Goal: Check status: Check status

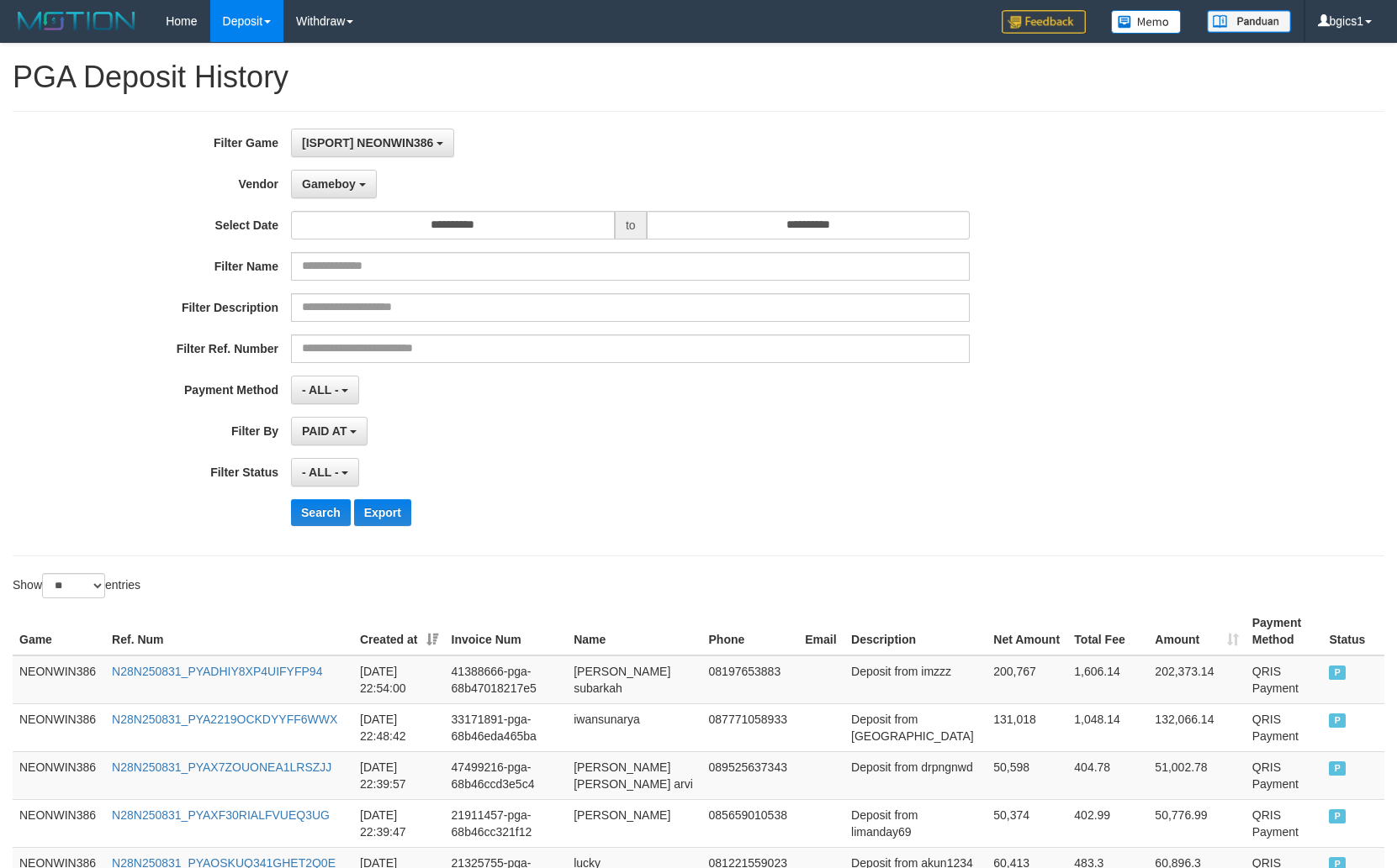
select select "**********"
select select "**"
click at [347, 172] on button "Gameboy" at bounding box center [334, 185] width 86 height 29
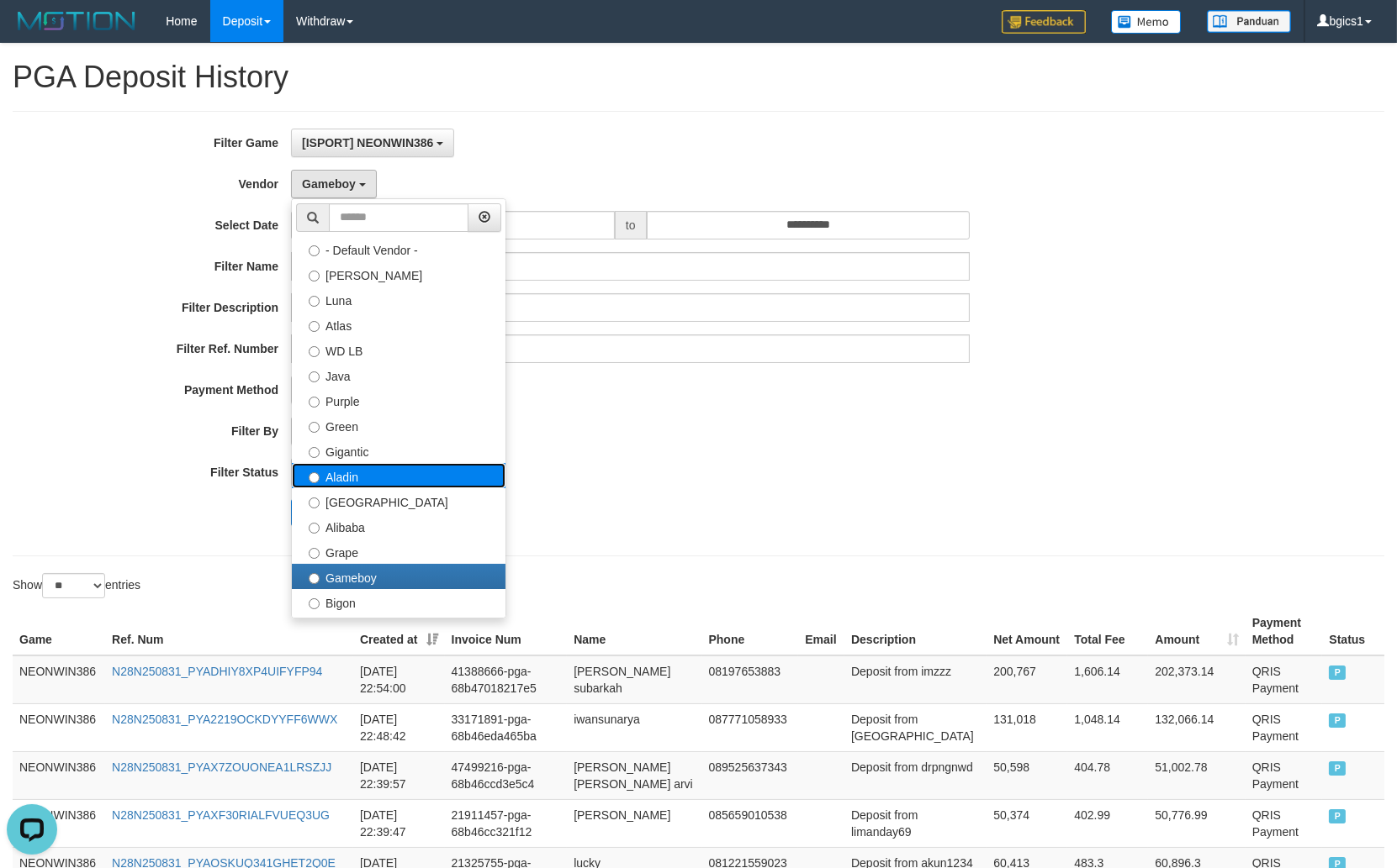
click at [379, 481] on label "Aladin" at bounding box center [398, 476] width 213 height 25
select select "**********"
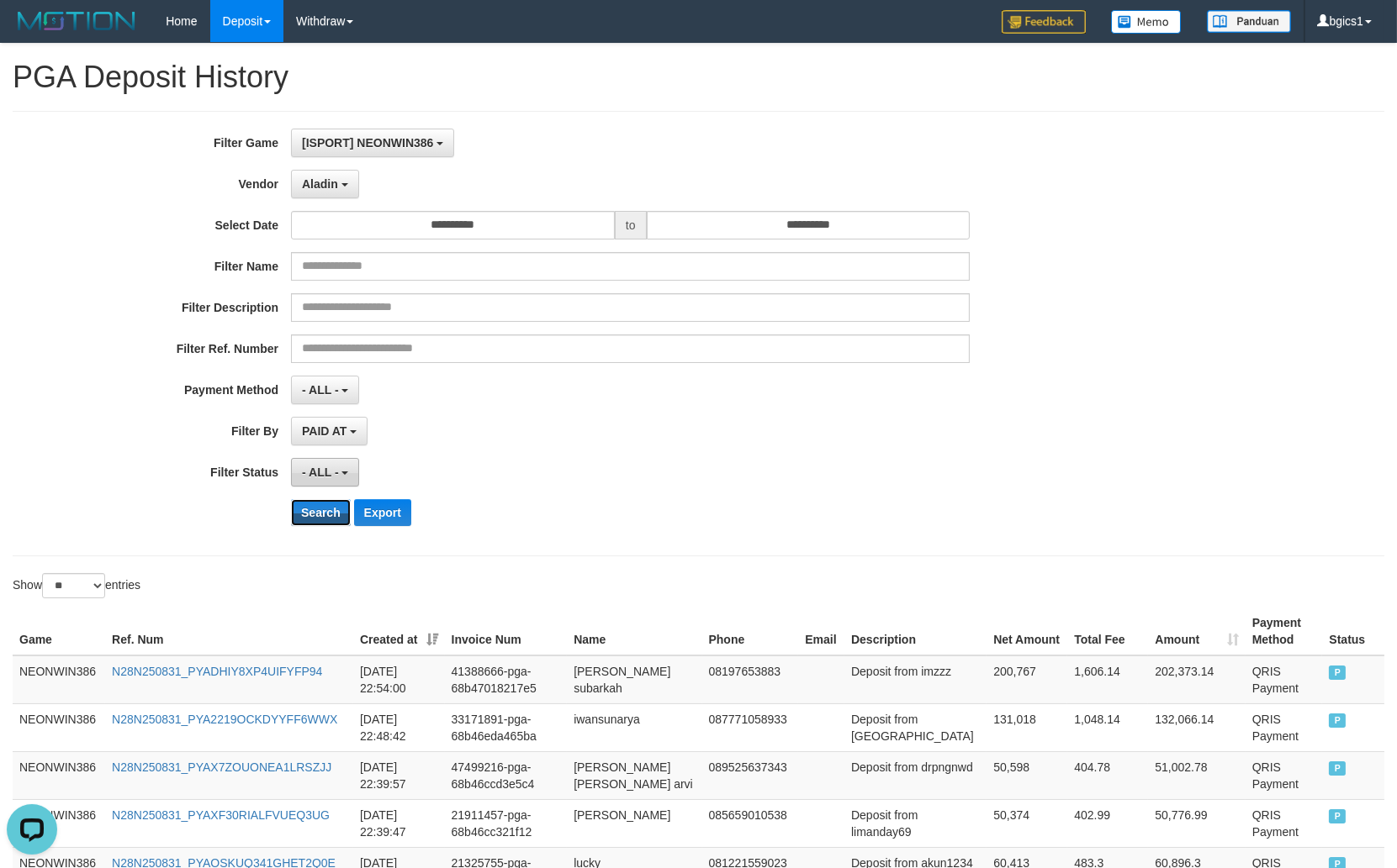
drag, startPoint x: 320, startPoint y: 519, endPoint x: 349, endPoint y: 467, distance: 59.5
click at [323, 514] on button "Search" at bounding box center [321, 512] width 60 height 27
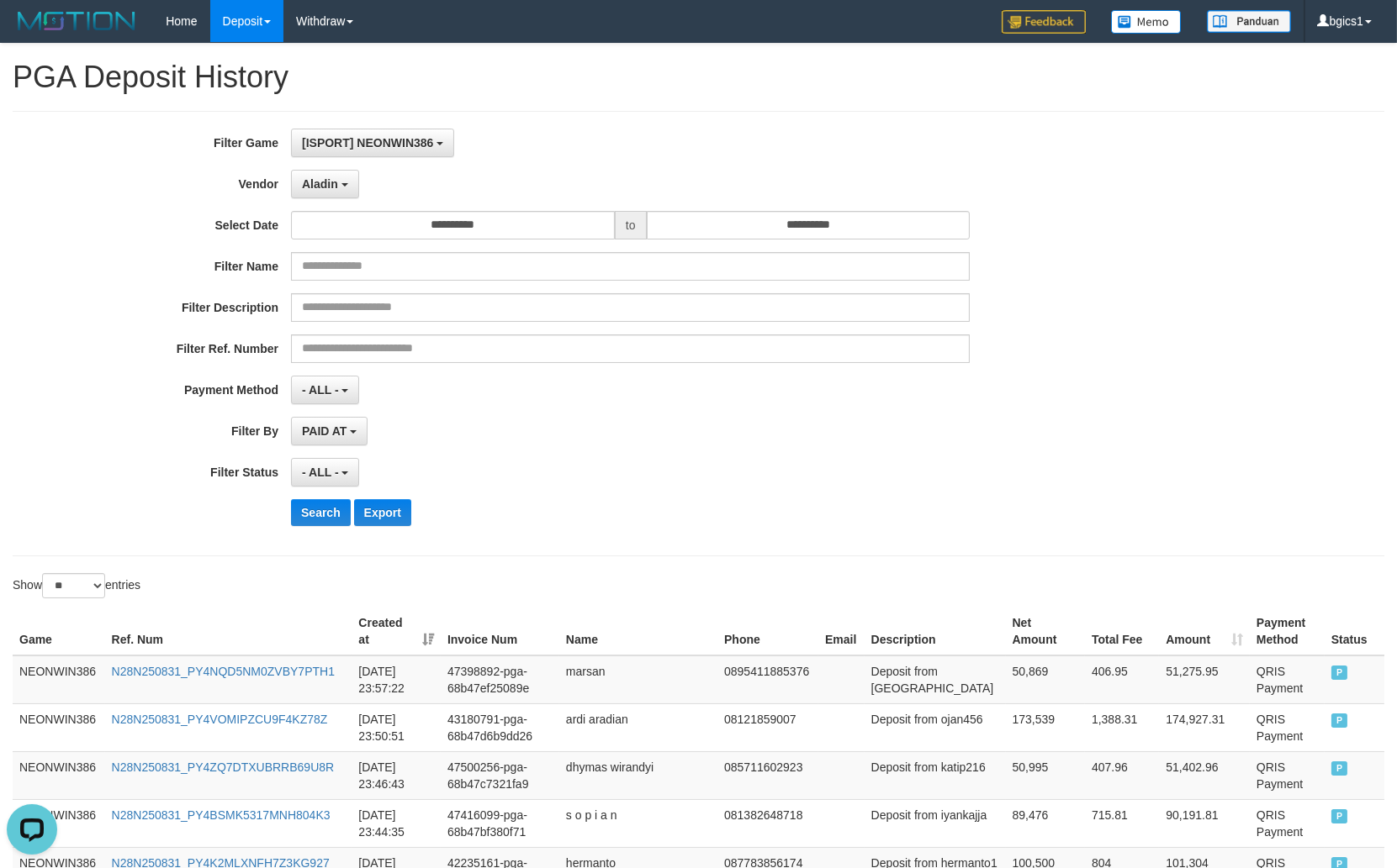
click at [969, 426] on div "PAID AT PAID AT CREATED AT" at bounding box center [631, 432] width 679 height 29
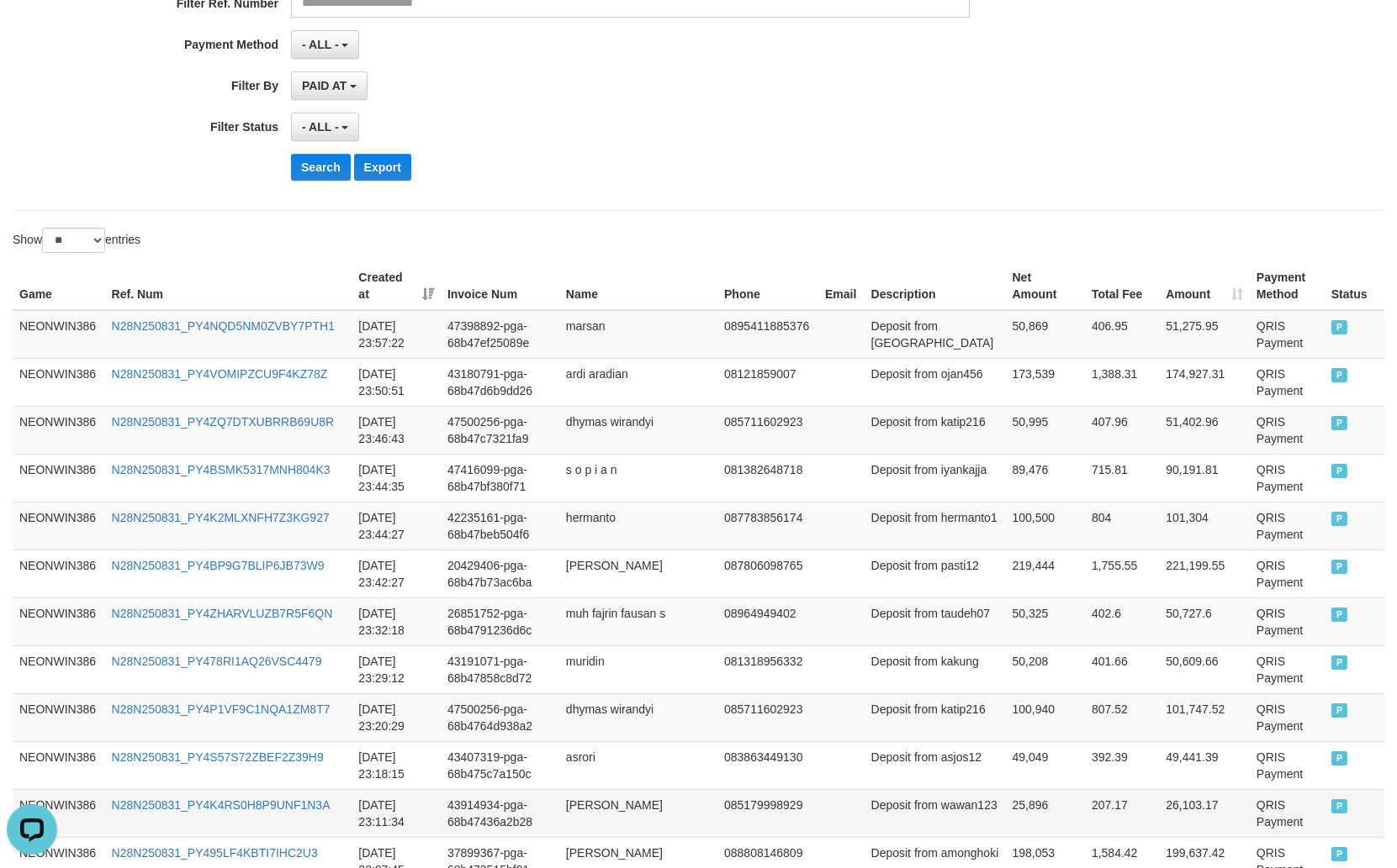
scroll to position [657, 0]
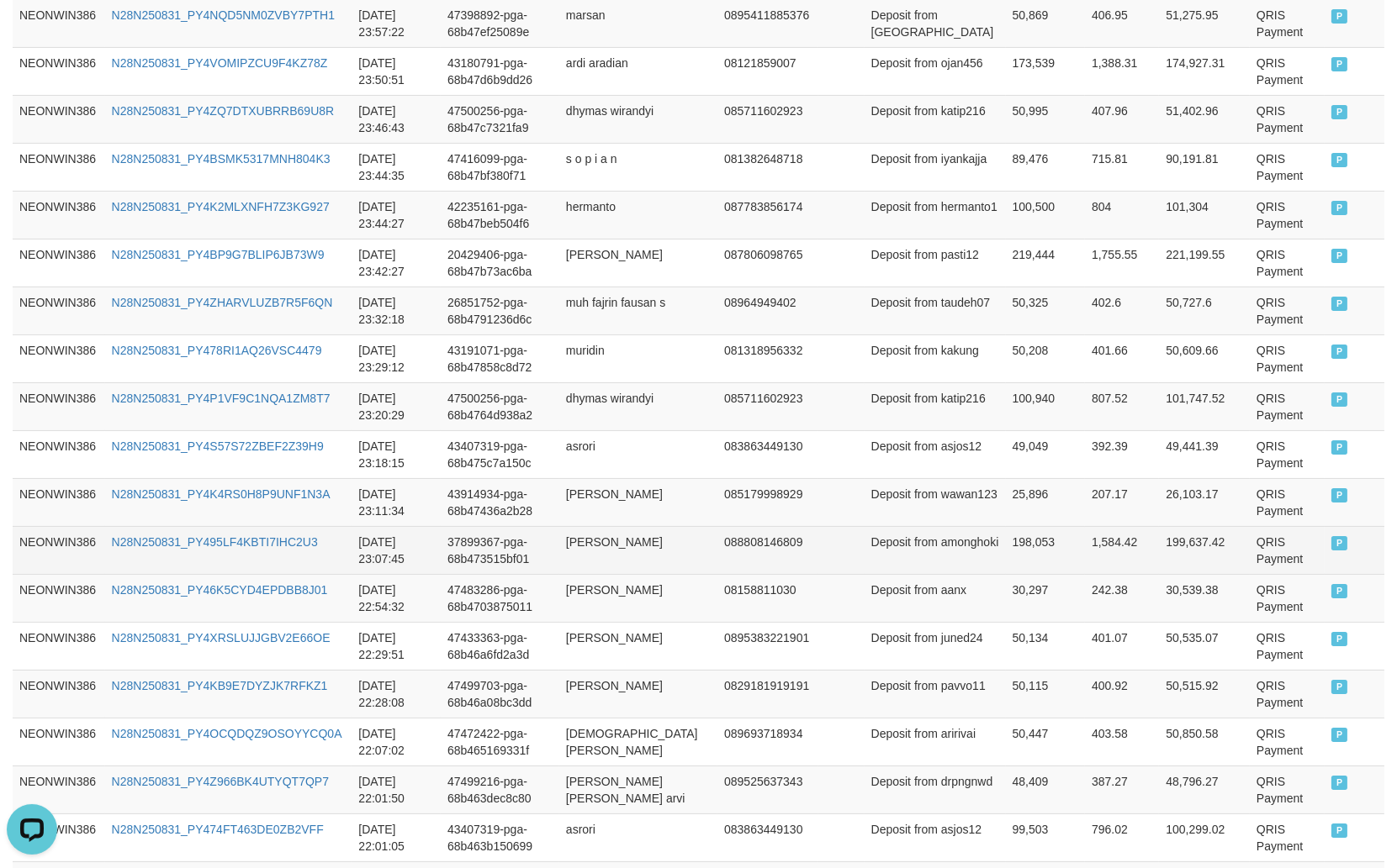
click at [611, 536] on td "[PERSON_NAME]" at bounding box center [638, 550] width 158 height 48
drag, startPoint x: 611, startPoint y: 536, endPoint x: 668, endPoint y: 573, distance: 68.0
click at [612, 536] on td "[PERSON_NAME]" at bounding box center [638, 550] width 158 height 48
click at [668, 573] on td "[PERSON_NAME]" at bounding box center [638, 550] width 158 height 48
copy td "[PERSON_NAME]"
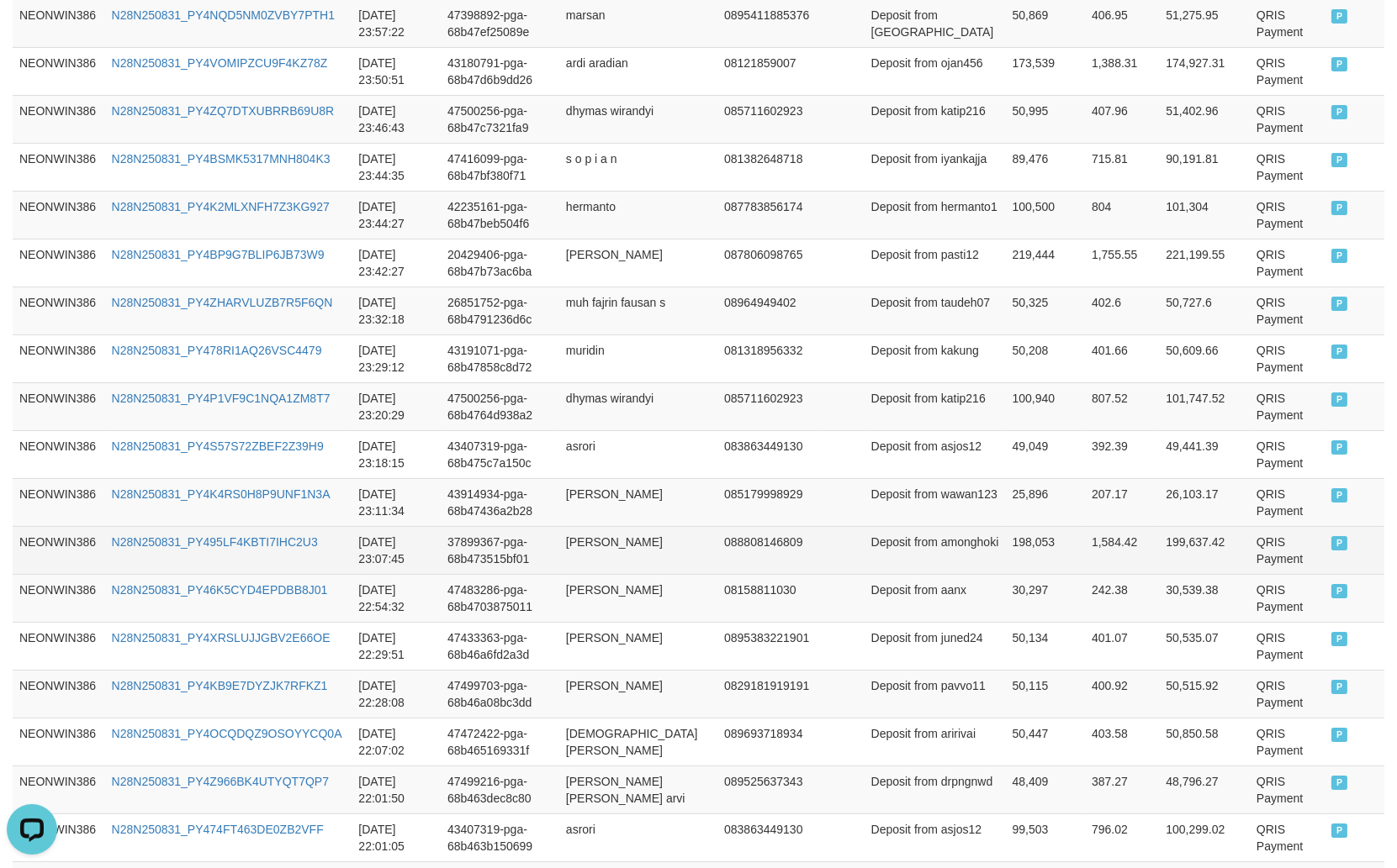
click at [891, 559] on td "Deposit from amonghoki" at bounding box center [935, 550] width 141 height 48
copy td "amonghoki"
click at [1006, 555] on td "198,053" at bounding box center [1045, 550] width 79 height 48
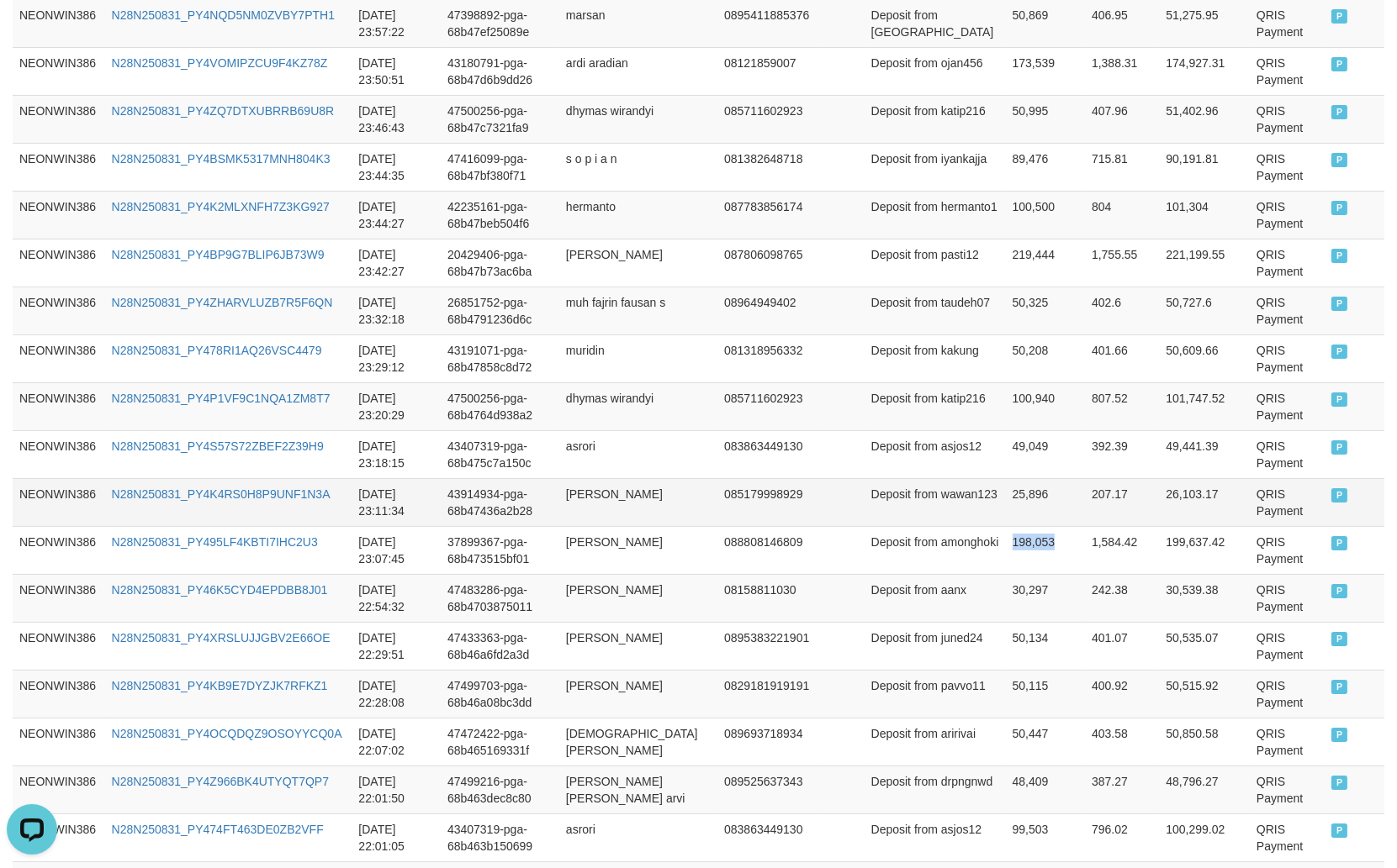
copy td "198,053"
click at [589, 499] on td "[PERSON_NAME]" at bounding box center [638, 503] width 158 height 48
click at [666, 503] on td "[PERSON_NAME]" at bounding box center [638, 503] width 158 height 48
copy td "[PERSON_NAME]"
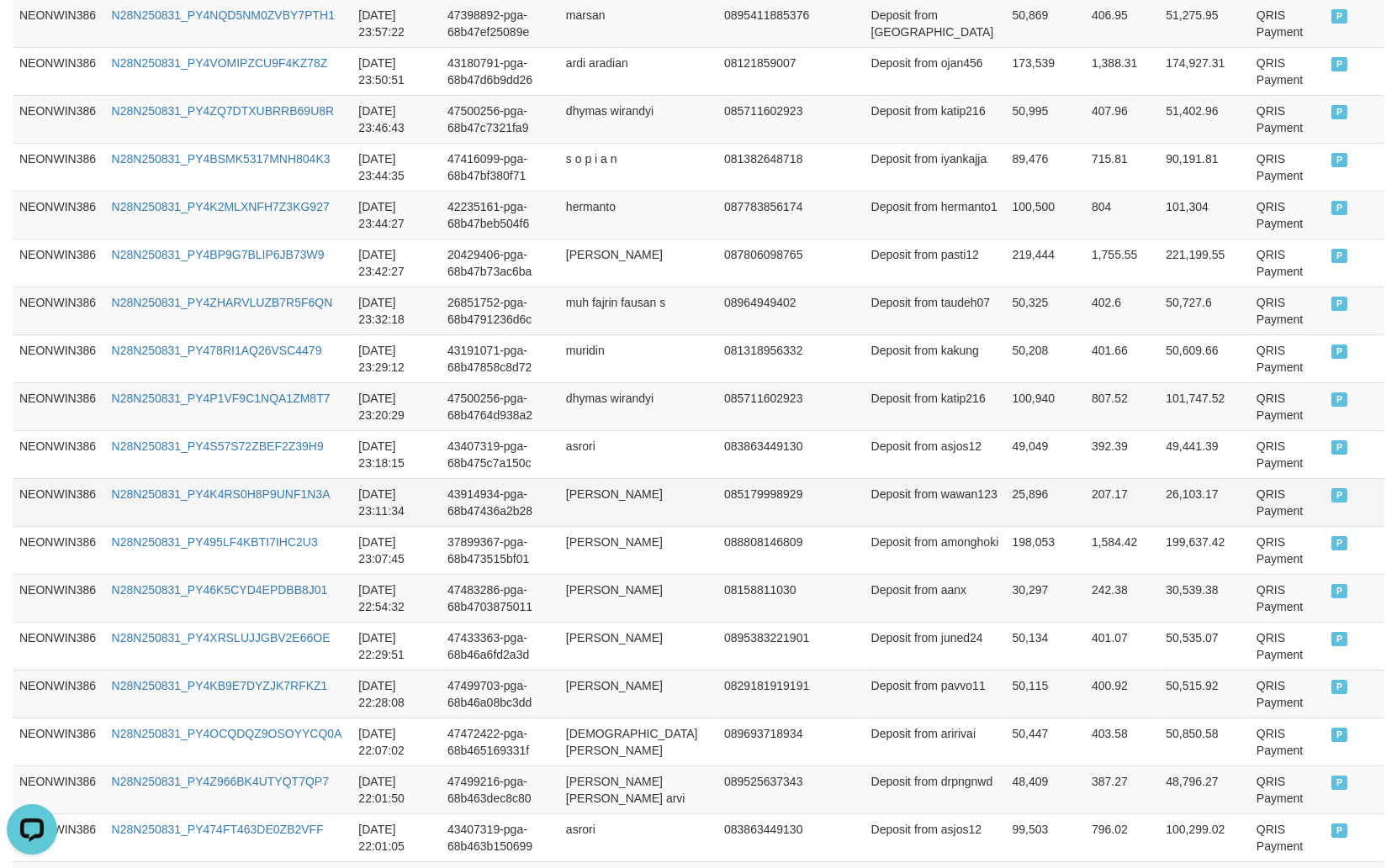
click at [902, 516] on td "Deposit from wawan123" at bounding box center [935, 503] width 141 height 48
copy td "wawan123"
click at [1006, 506] on td "25,896" at bounding box center [1045, 503] width 79 height 48
copy td "25,896"
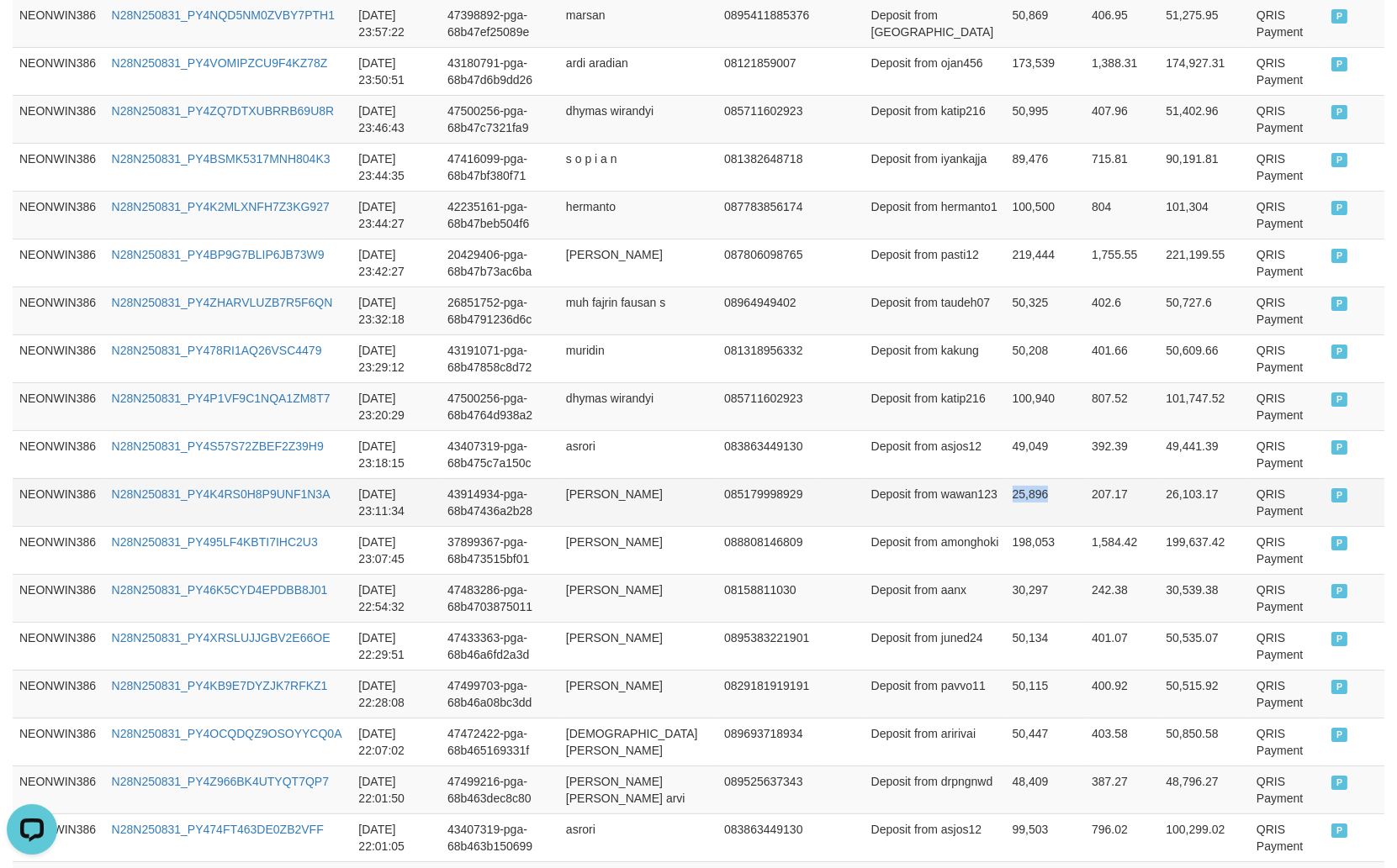
click at [1006, 506] on td "25,896" at bounding box center [1045, 503] width 79 height 48
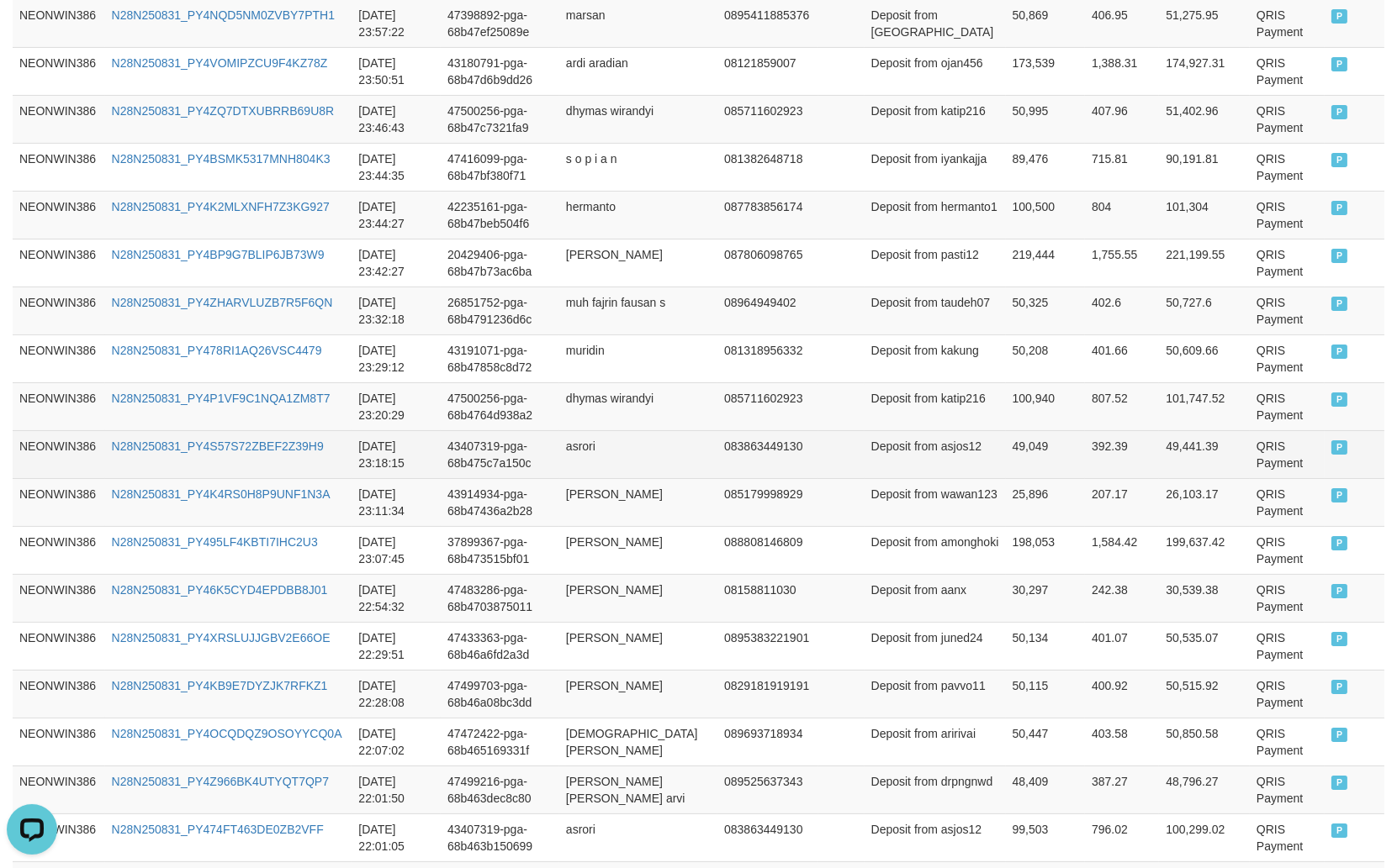
click at [600, 454] on td "asrori" at bounding box center [638, 455] width 158 height 48
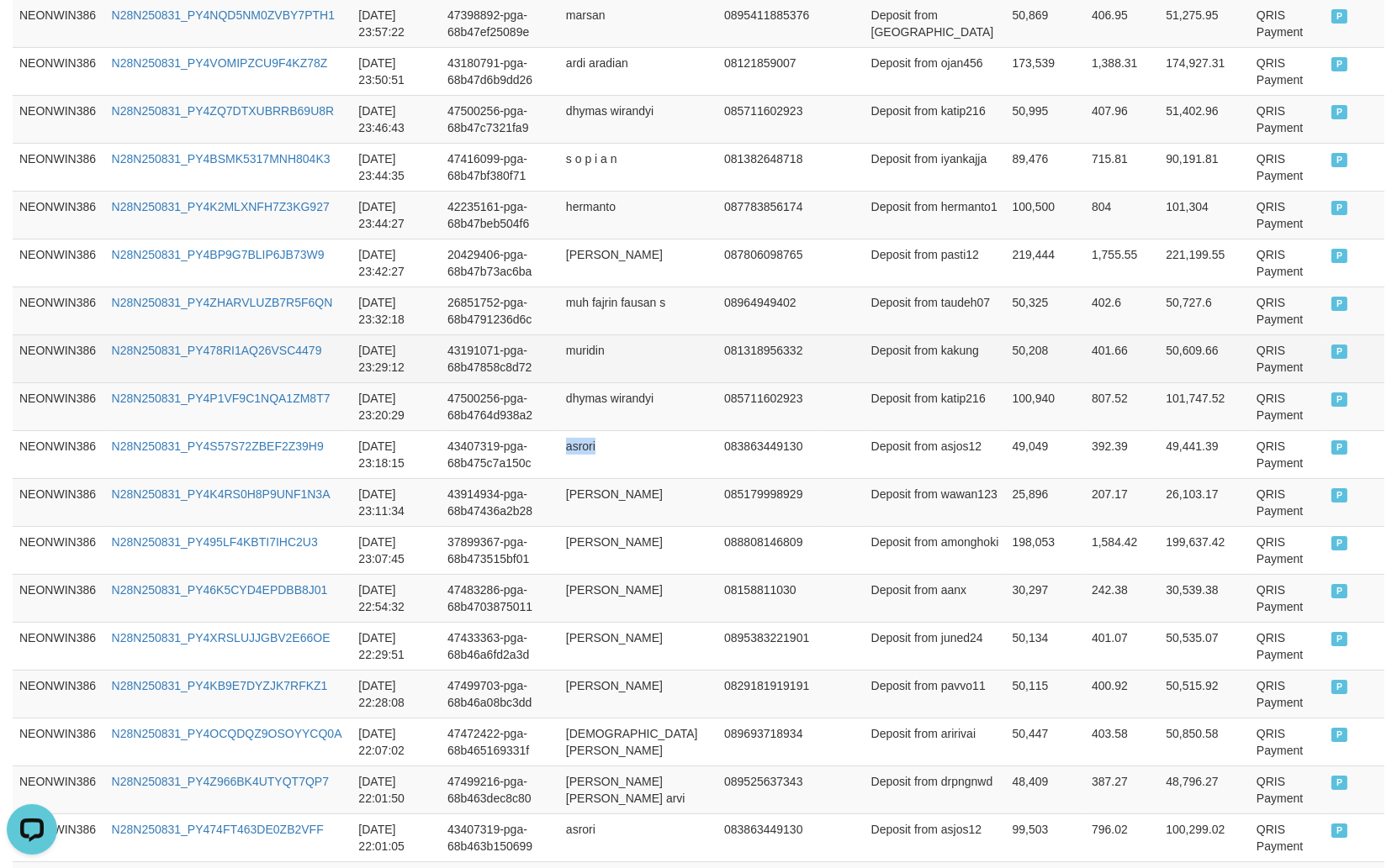
copy td "asrori"
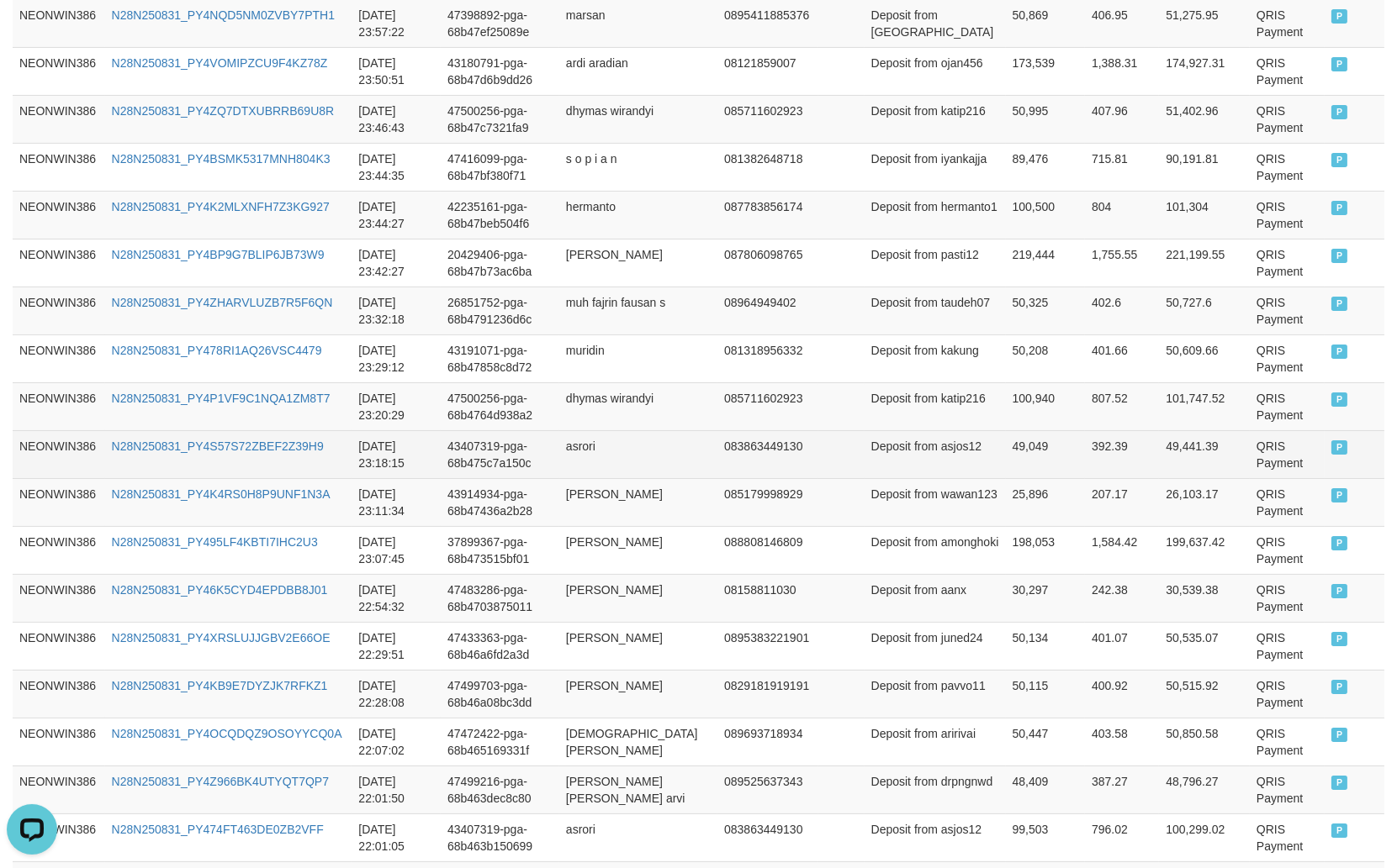
click at [888, 456] on td "Deposit from asjos12" at bounding box center [935, 455] width 141 height 48
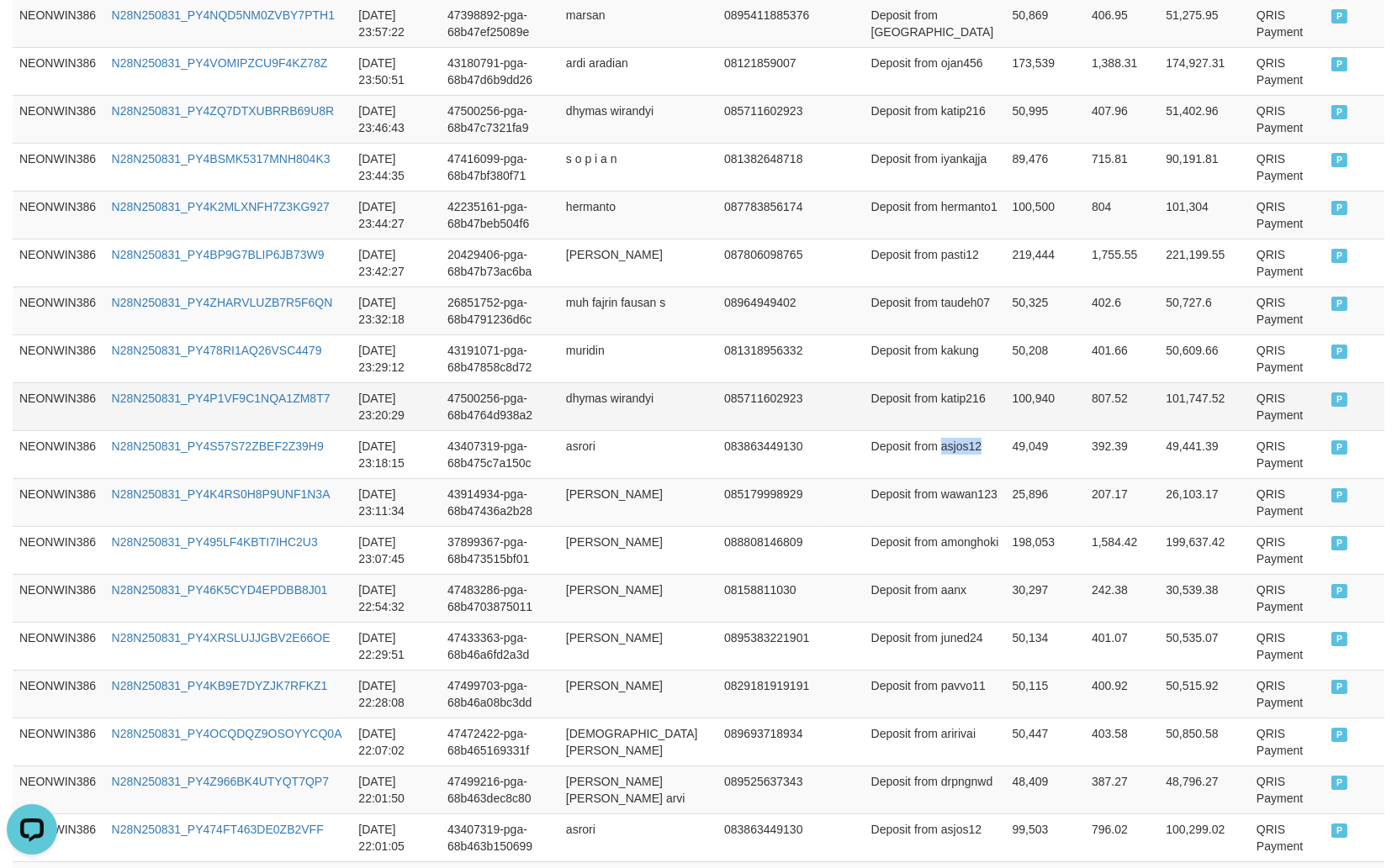
copy td "asjos12"
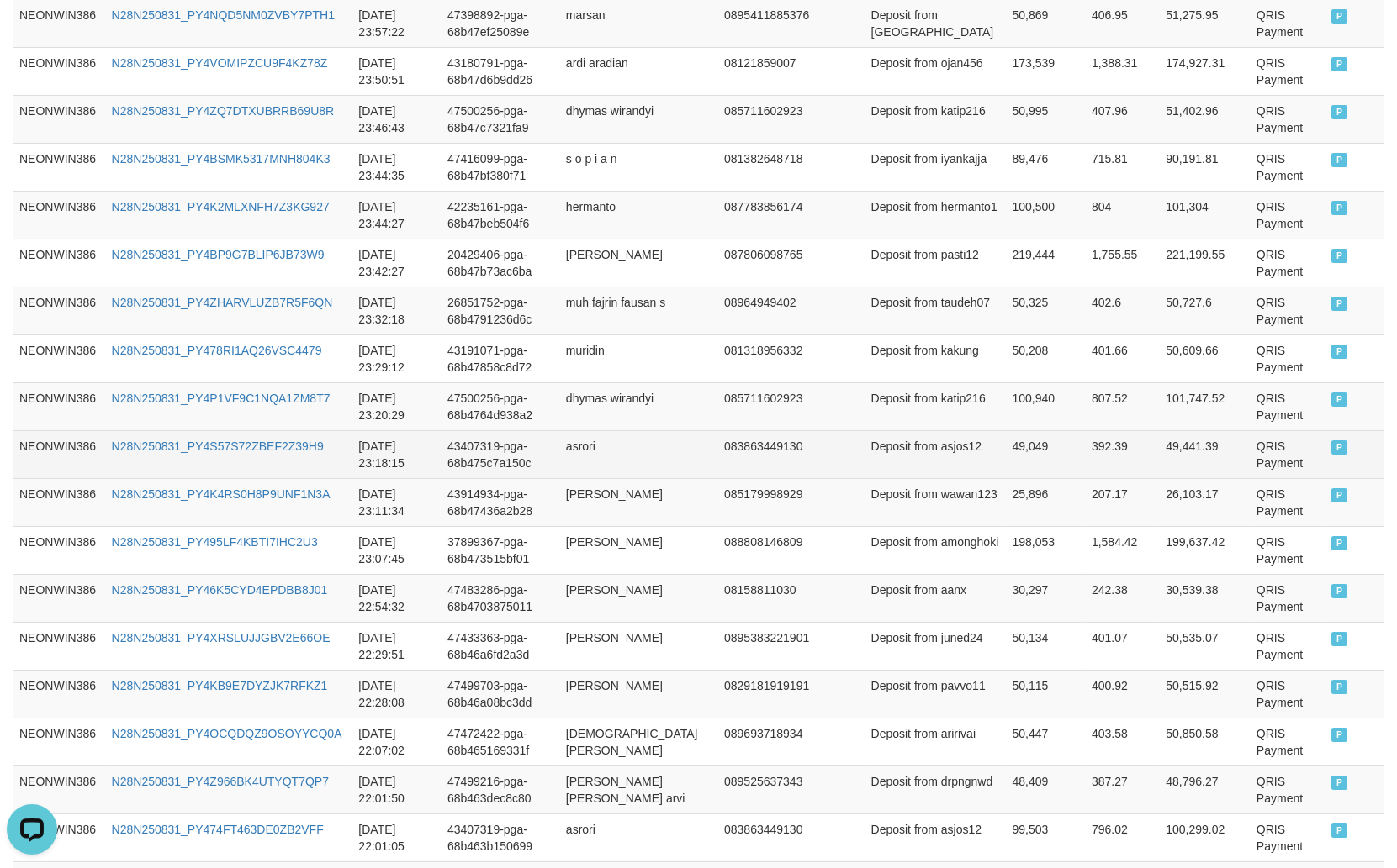
click at [1006, 463] on td "49,049" at bounding box center [1045, 455] width 79 height 48
copy td "49,049"
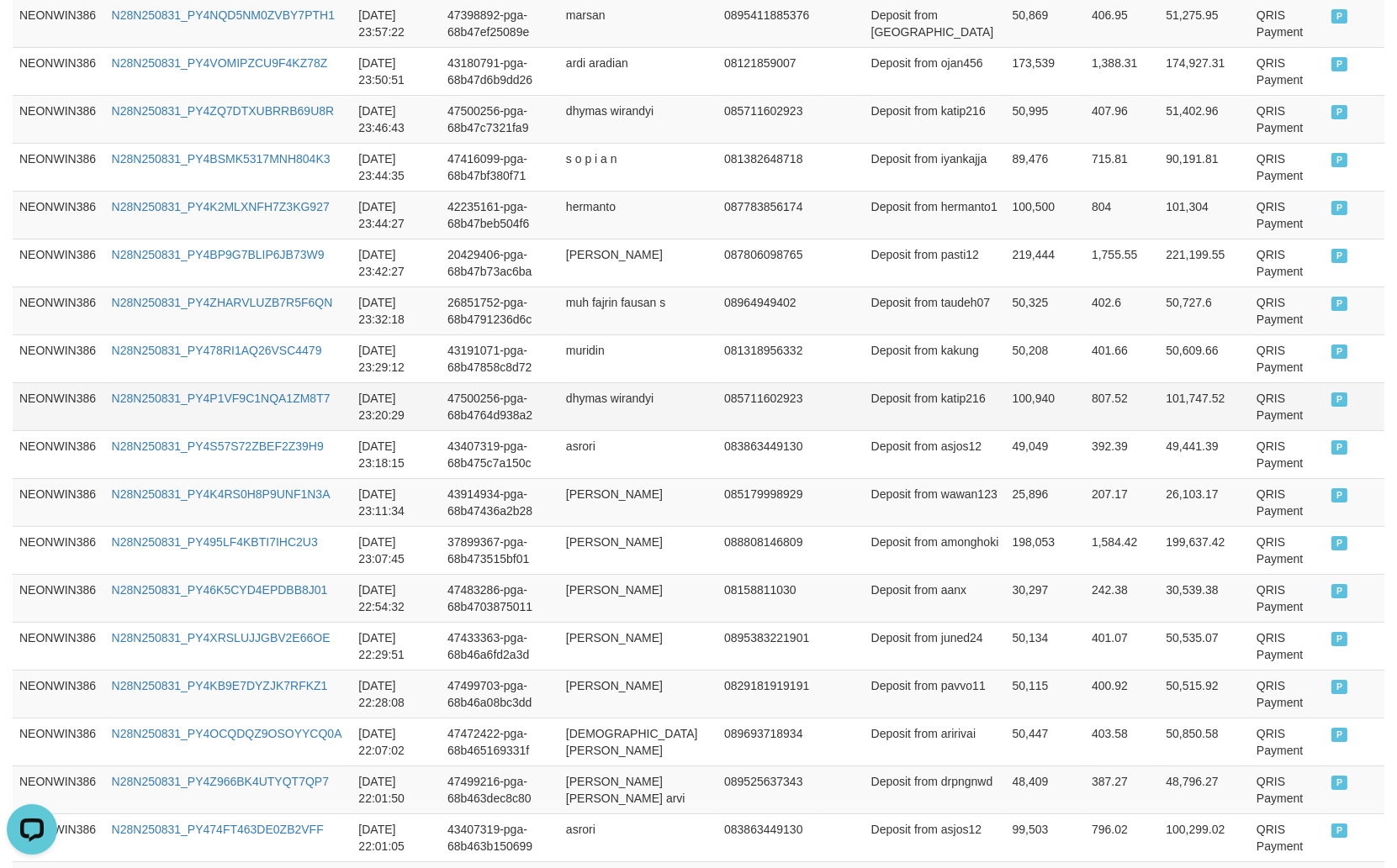
click at [600, 406] on td "dhymas wirandyi" at bounding box center [638, 407] width 158 height 48
drag, startPoint x: 600, startPoint y: 406, endPoint x: 654, endPoint y: 406, distance: 54.0
click at [623, 406] on td "dhymas wirandyi" at bounding box center [638, 407] width 158 height 48
click at [656, 406] on td "dhymas wirandyi" at bounding box center [638, 407] width 158 height 48
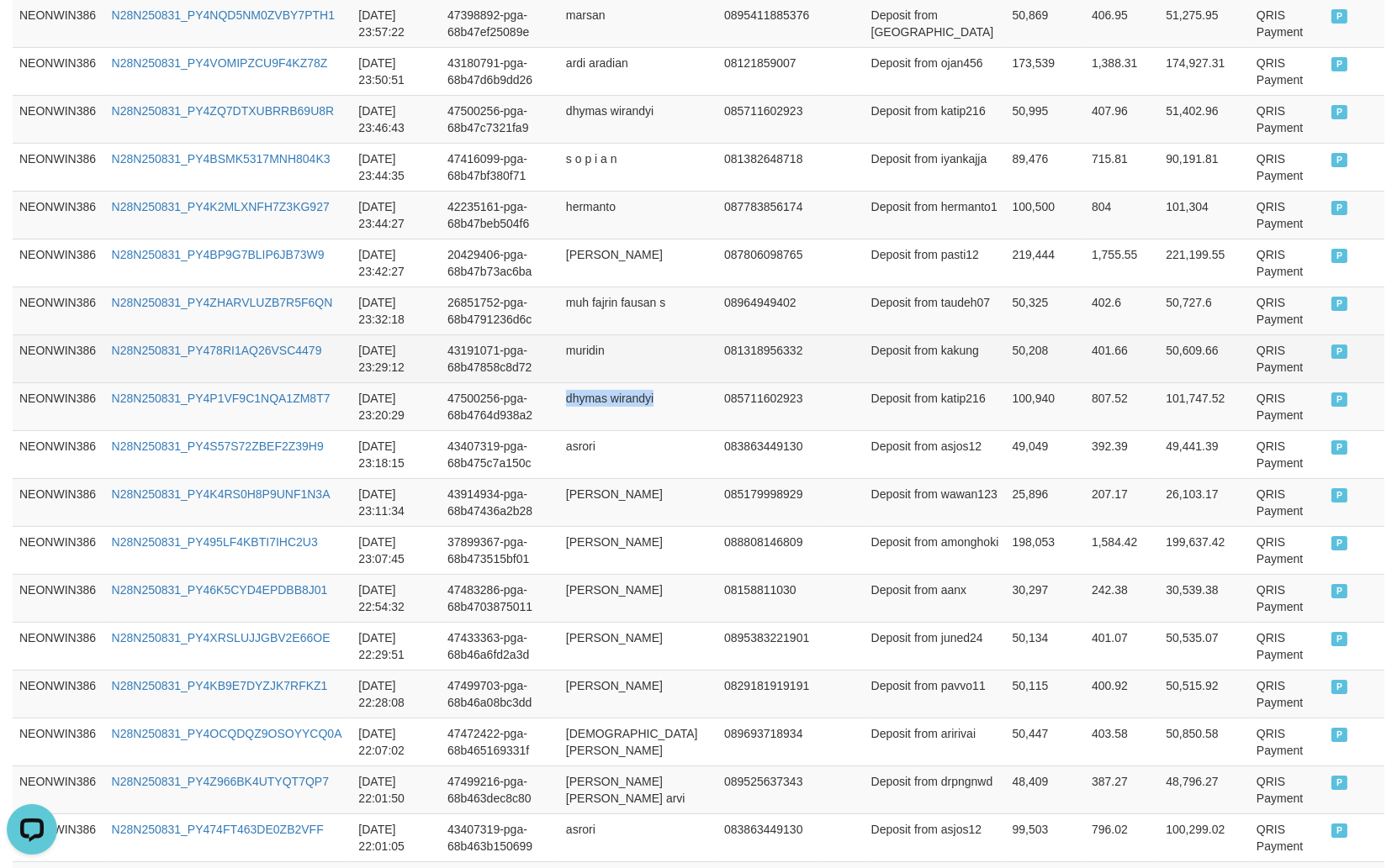
copy td "dhymas wirandyi"
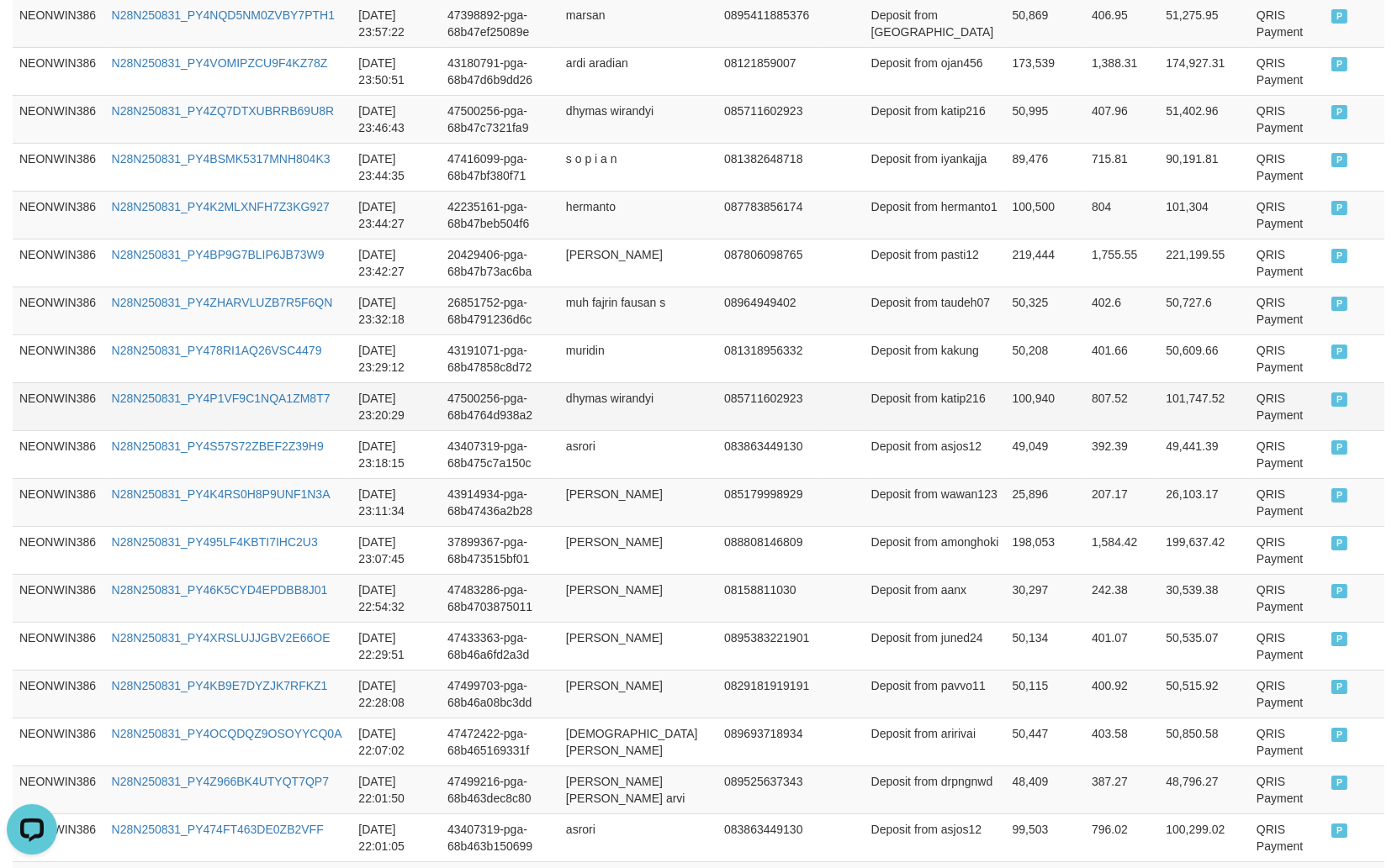
click at [884, 415] on td "Deposit from katip216" at bounding box center [935, 407] width 141 height 48
click at [1006, 400] on td "100,940" at bounding box center [1045, 407] width 79 height 48
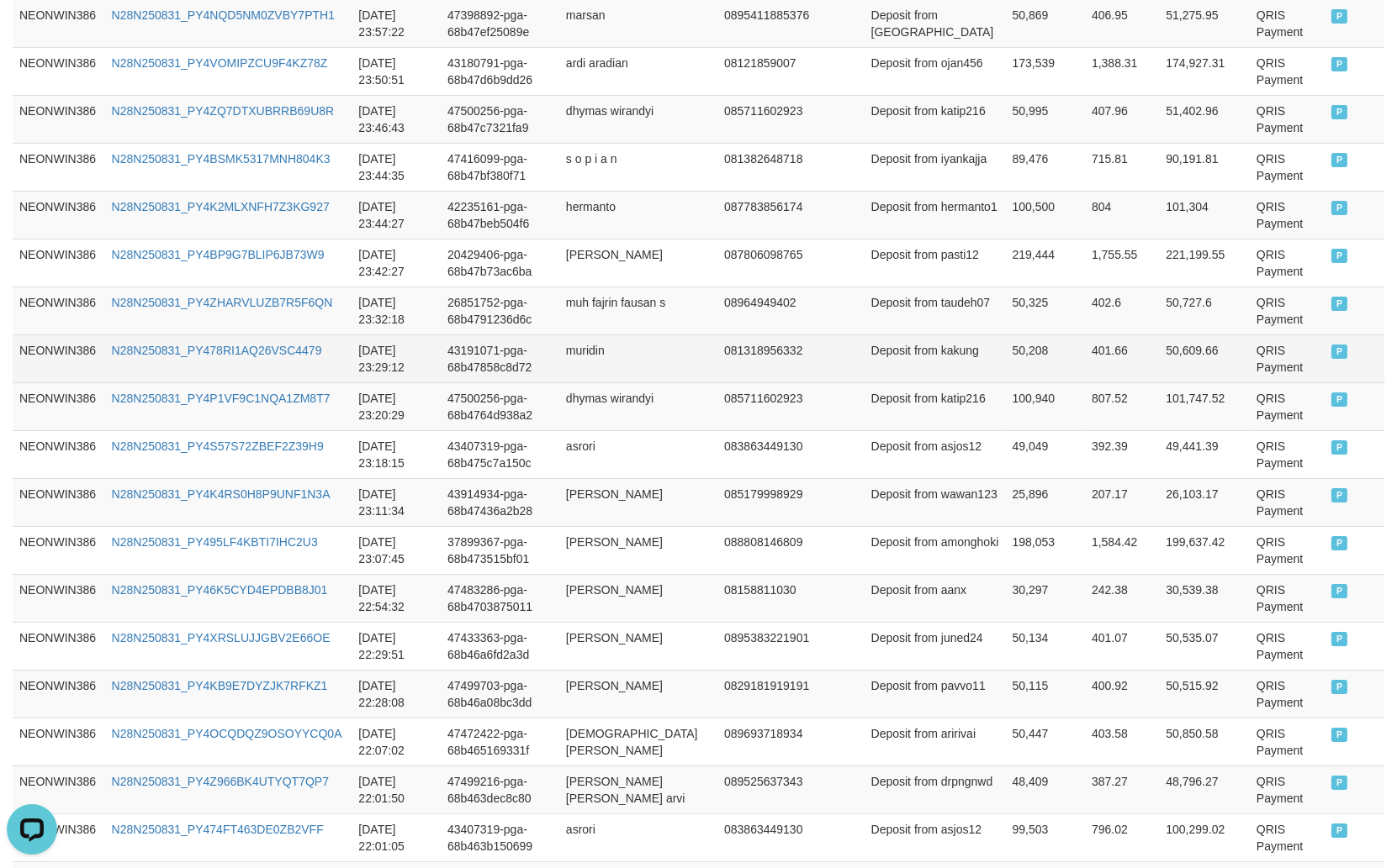
click at [615, 358] on td "muridin" at bounding box center [638, 359] width 158 height 48
click at [893, 376] on td "Deposit from kakung" at bounding box center [935, 359] width 141 height 48
click at [1006, 371] on td "50,208" at bounding box center [1045, 359] width 79 height 48
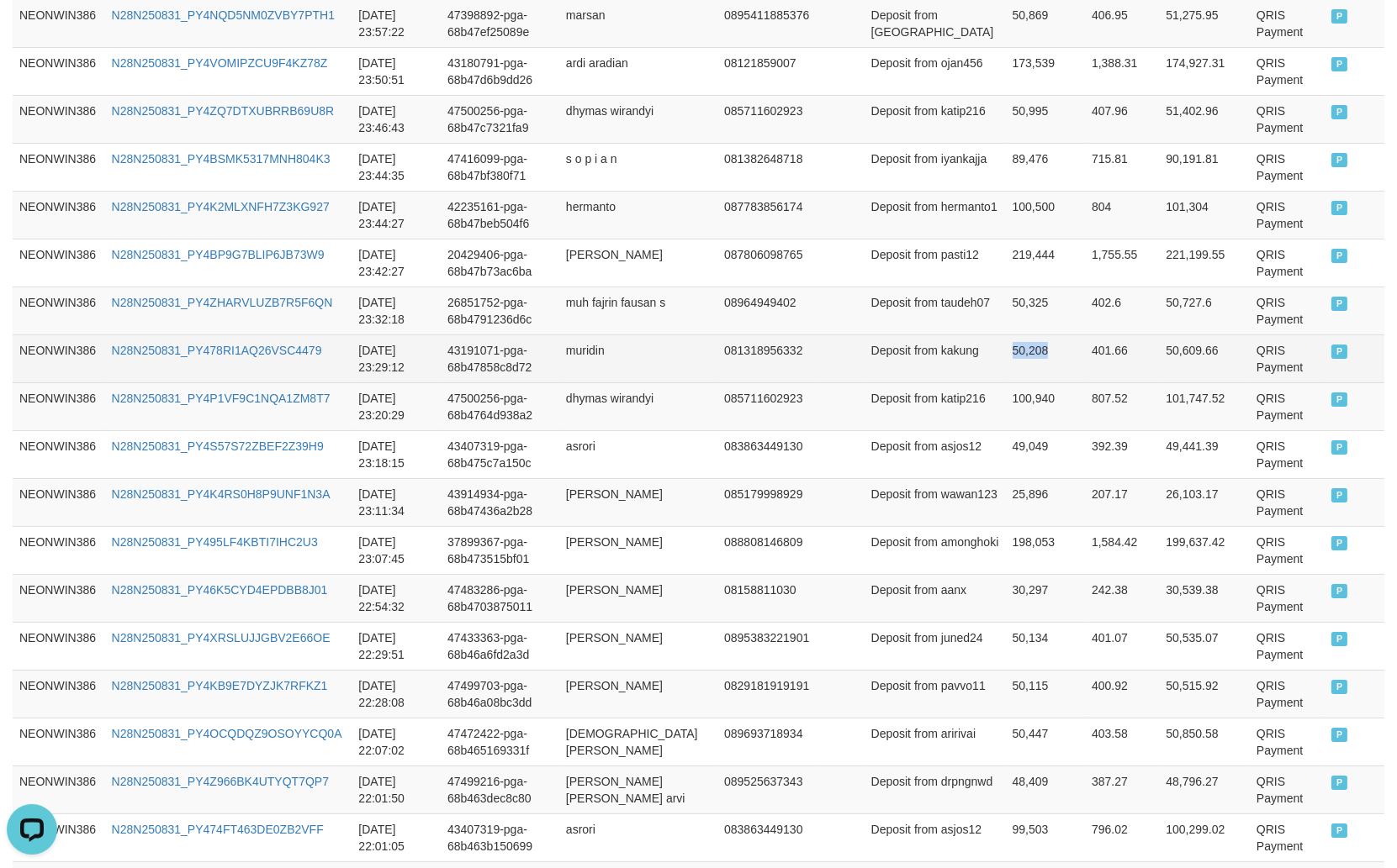
click at [1006, 371] on td "50,208" at bounding box center [1045, 359] width 79 height 48
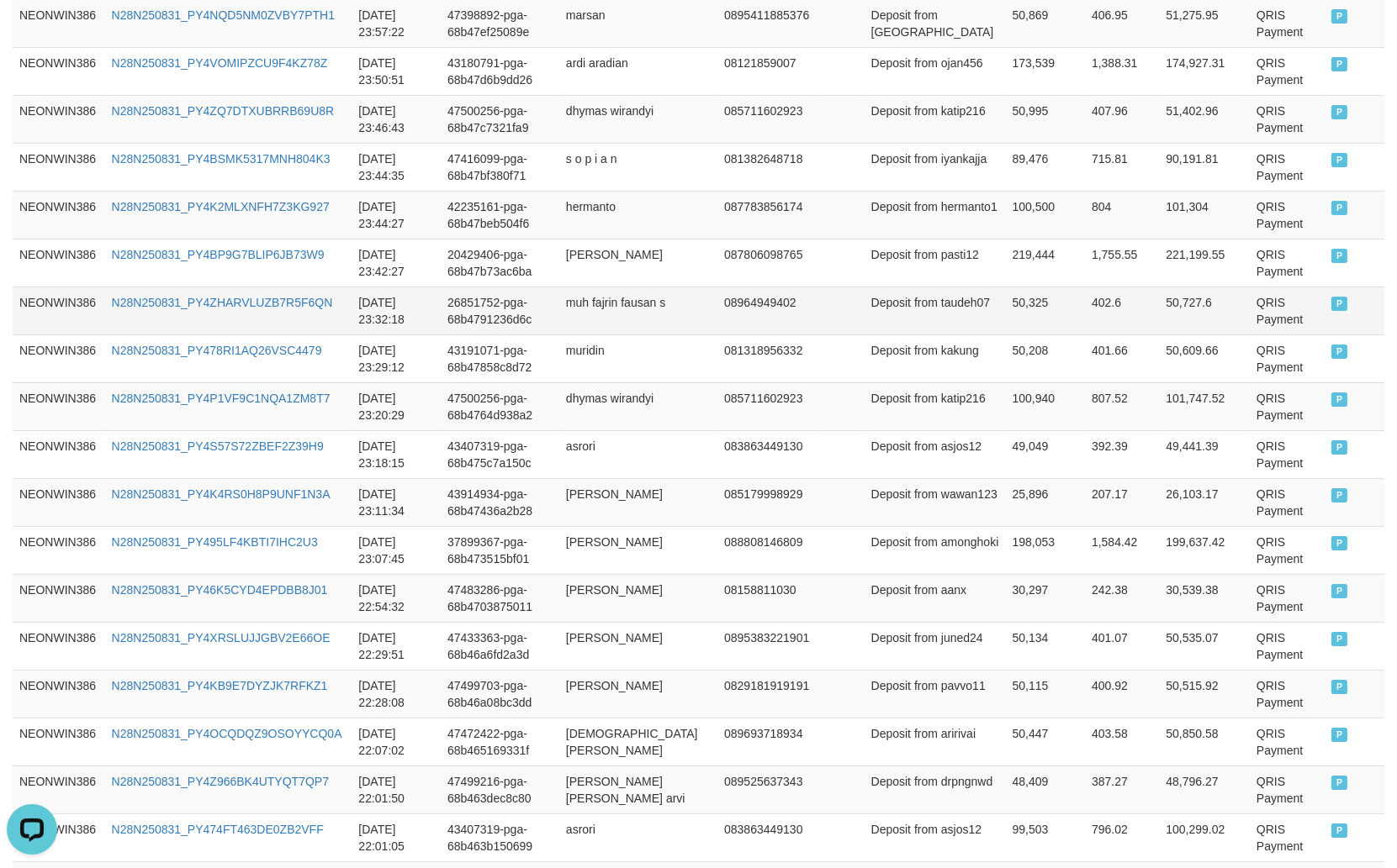
click at [611, 304] on td "muh fajrin fausan s" at bounding box center [638, 310] width 158 height 48
drag, startPoint x: 611, startPoint y: 304, endPoint x: 644, endPoint y: 299, distance: 33.4
click at [612, 301] on td "muh fajrin fausan s" at bounding box center [638, 310] width 158 height 48
drag, startPoint x: 646, startPoint y: 299, endPoint x: 679, endPoint y: 300, distance: 33.0
click at [647, 299] on td "muh fajrin fausan s" at bounding box center [638, 310] width 158 height 48
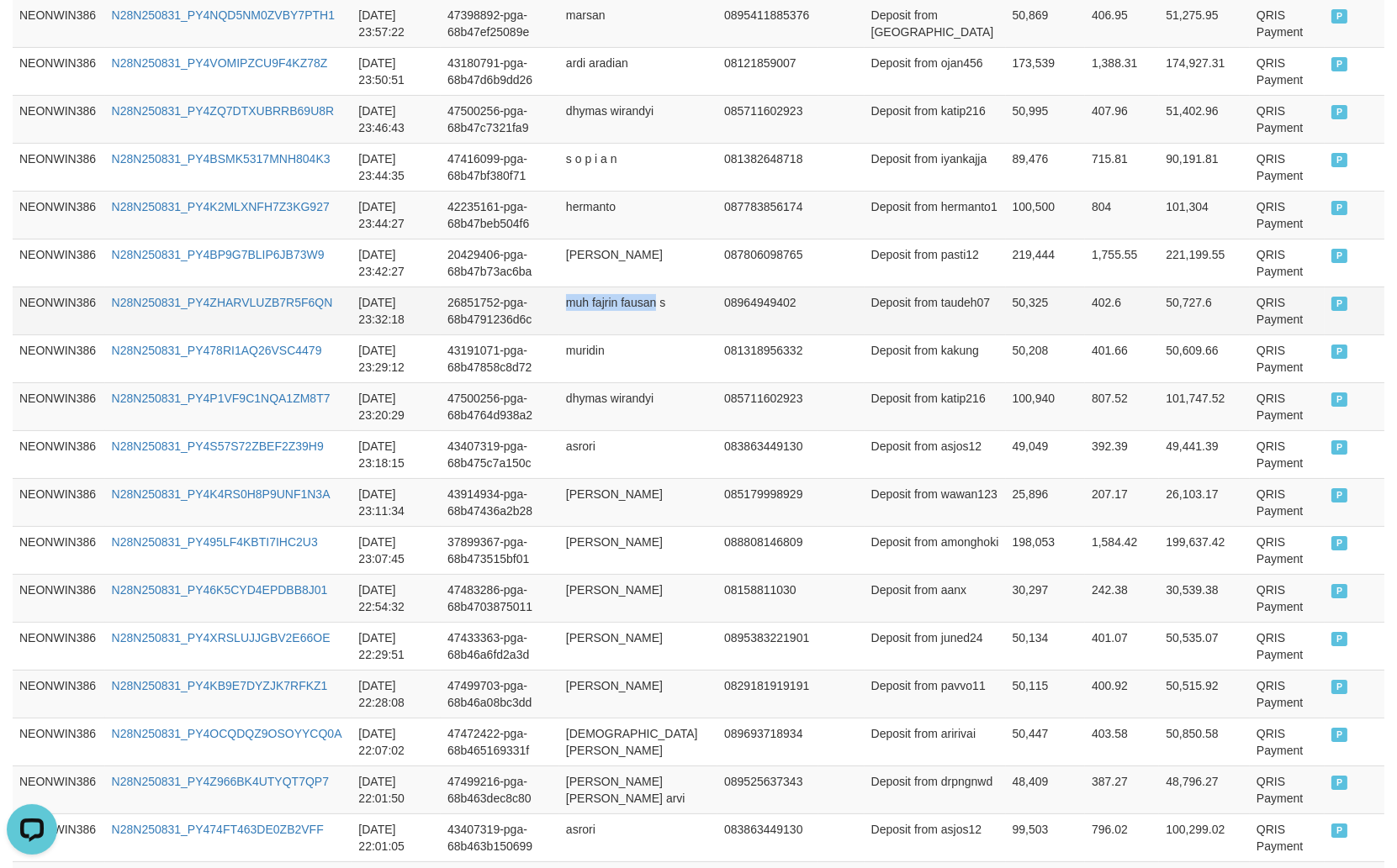
drag, startPoint x: 661, startPoint y: 298, endPoint x: 682, endPoint y: 305, distance: 22.1
click at [673, 303] on td "muh fajrin fausan s" at bounding box center [638, 310] width 158 height 48
click at [702, 313] on td "muh fajrin fausan s" at bounding box center [638, 310] width 158 height 48
click at [896, 320] on td "Deposit from taudeh07" at bounding box center [935, 310] width 141 height 48
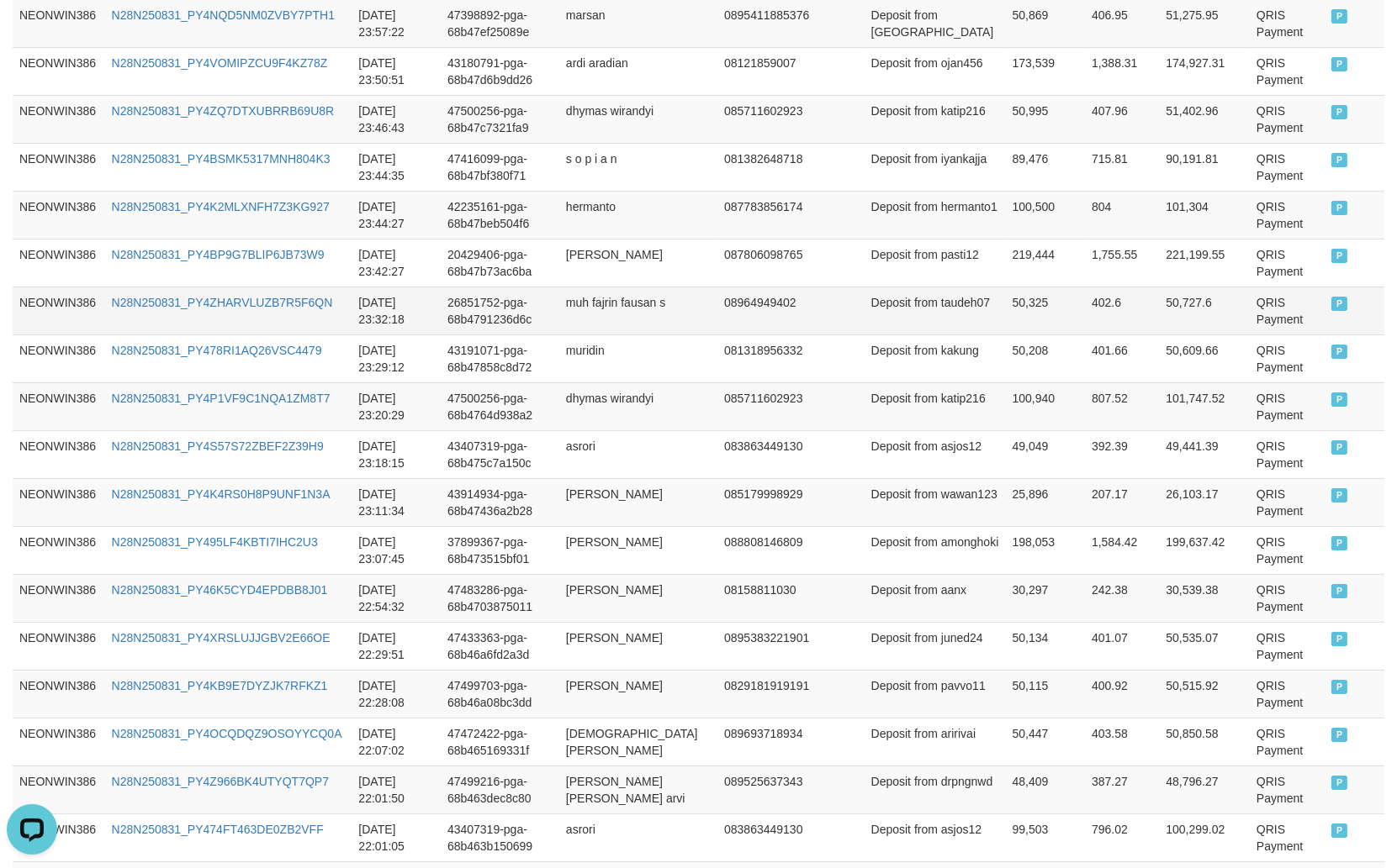
click at [1007, 307] on td "50,325" at bounding box center [1045, 310] width 79 height 48
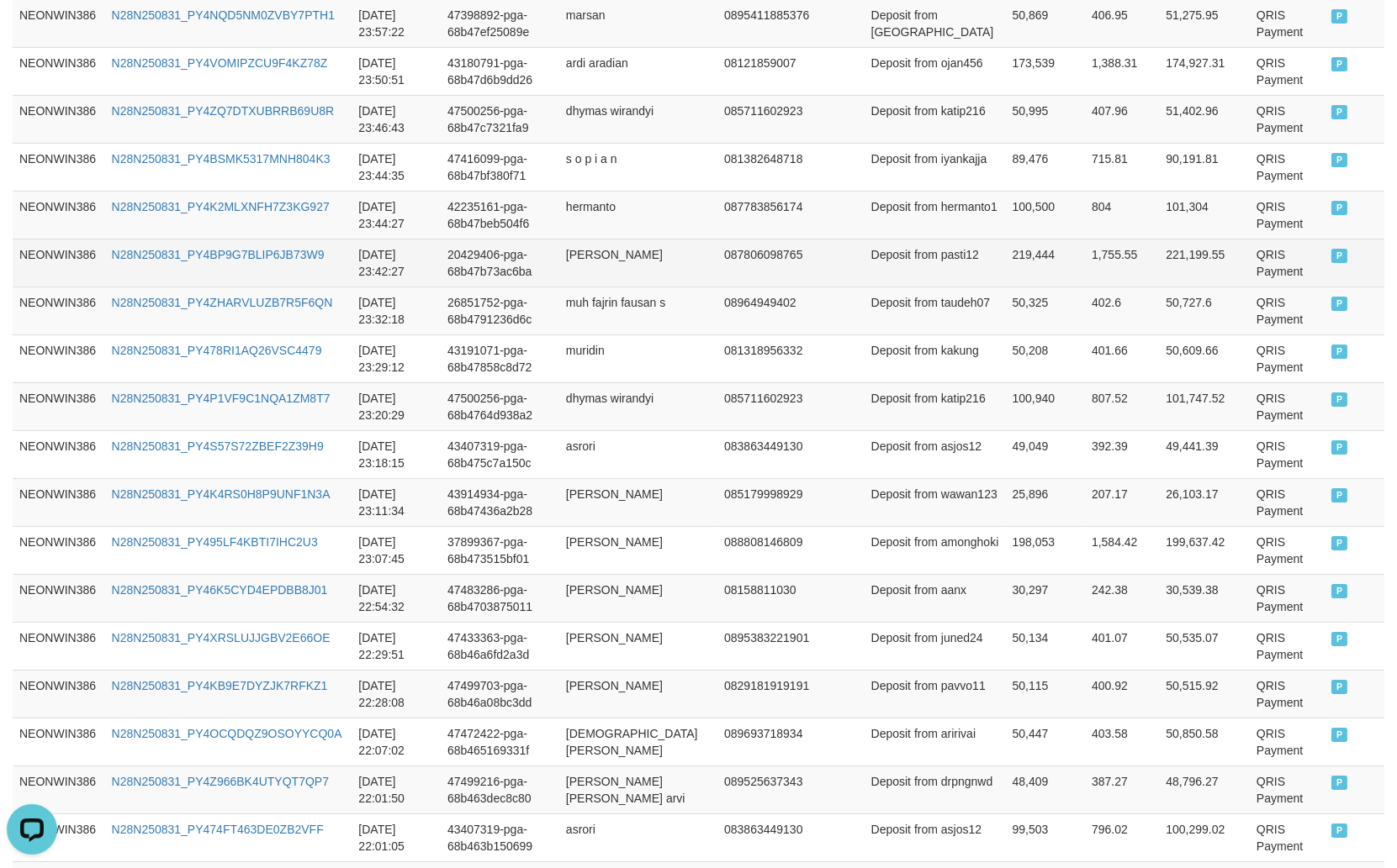
click at [620, 262] on td "[PERSON_NAME]" at bounding box center [638, 262] width 158 height 48
drag, startPoint x: 620, startPoint y: 262, endPoint x: 633, endPoint y: 260, distance: 13.2
click at [633, 260] on td "[PERSON_NAME]" at bounding box center [638, 262] width 158 height 48
click at [664, 260] on td "[PERSON_NAME]" at bounding box center [638, 262] width 158 height 48
click at [901, 275] on td "Deposit from pasti12" at bounding box center [935, 262] width 141 height 48
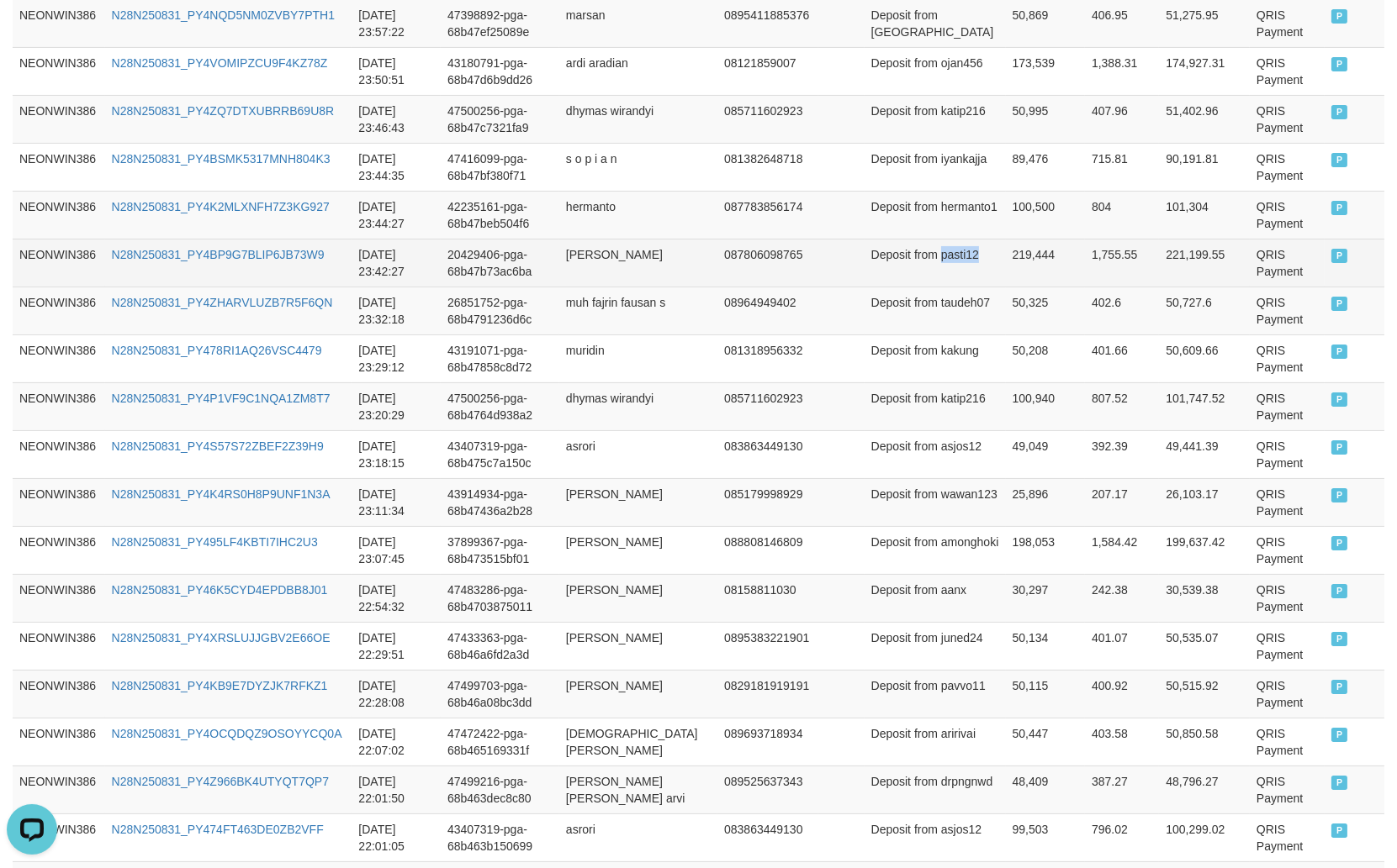
click at [901, 275] on td "Deposit from pasti12" at bounding box center [935, 262] width 141 height 48
click at [1006, 265] on td "219,444" at bounding box center [1045, 262] width 79 height 48
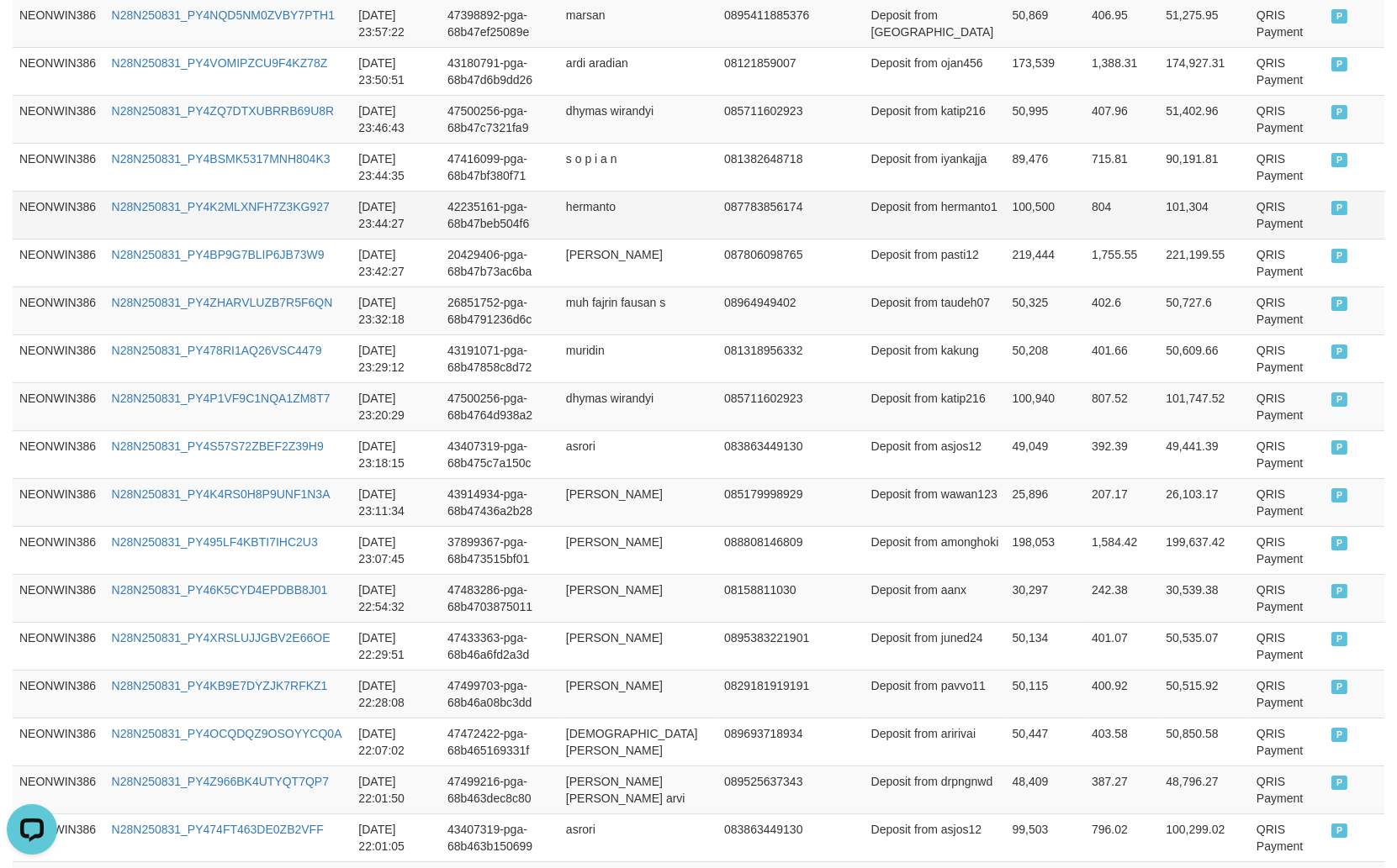
click at [609, 230] on td "hermanto" at bounding box center [638, 215] width 158 height 48
click at [907, 222] on td "Deposit from hermanto1" at bounding box center [935, 215] width 141 height 48
click at [906, 222] on td "Deposit from hermanto1" at bounding box center [935, 215] width 141 height 48
click at [1006, 213] on td "100,500" at bounding box center [1045, 215] width 79 height 48
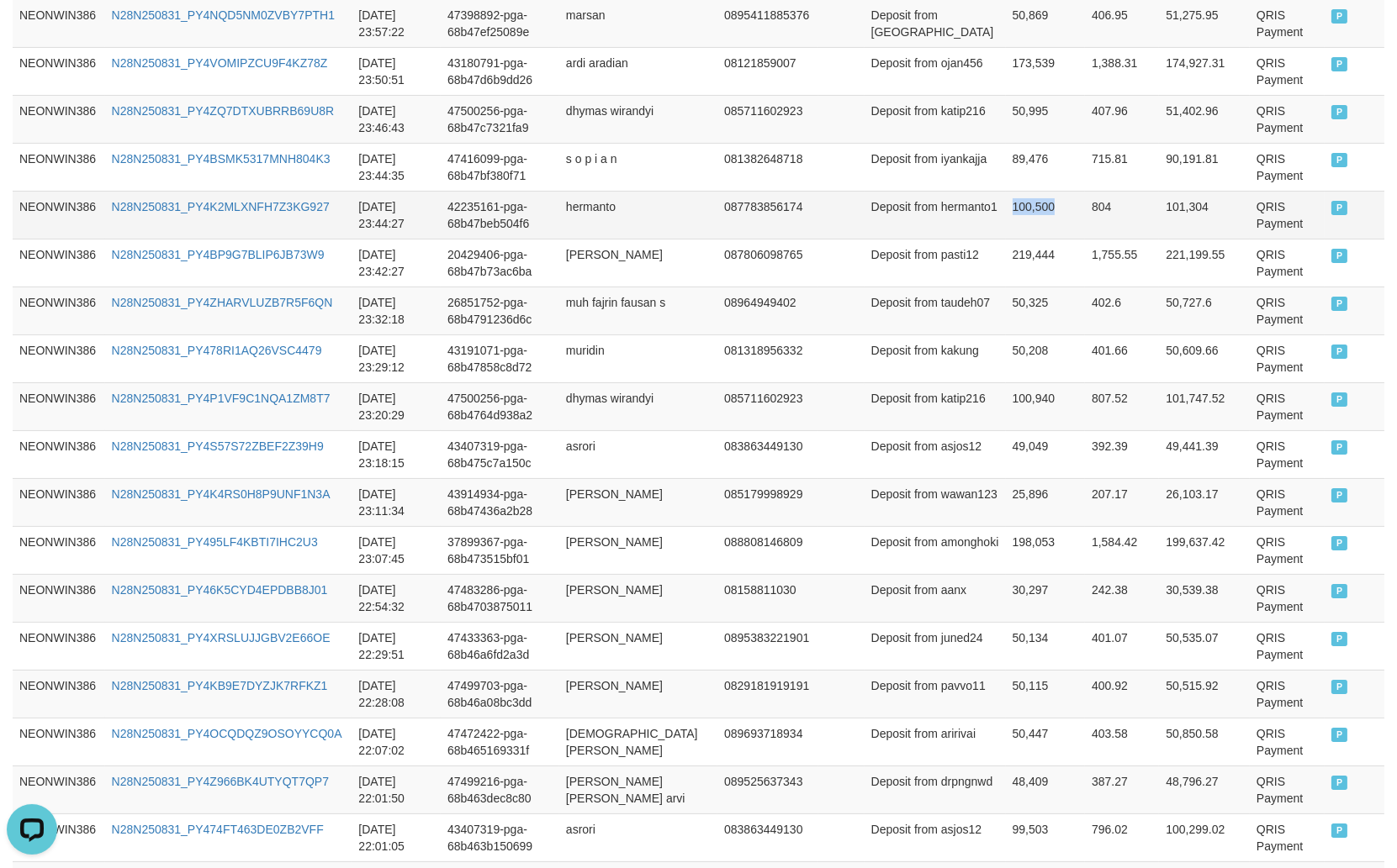
drag, startPoint x: 987, startPoint y: 213, endPoint x: 1011, endPoint y: 211, distance: 24.1
click at [1006, 215] on td "100,500" at bounding box center [1045, 215] width 79 height 48
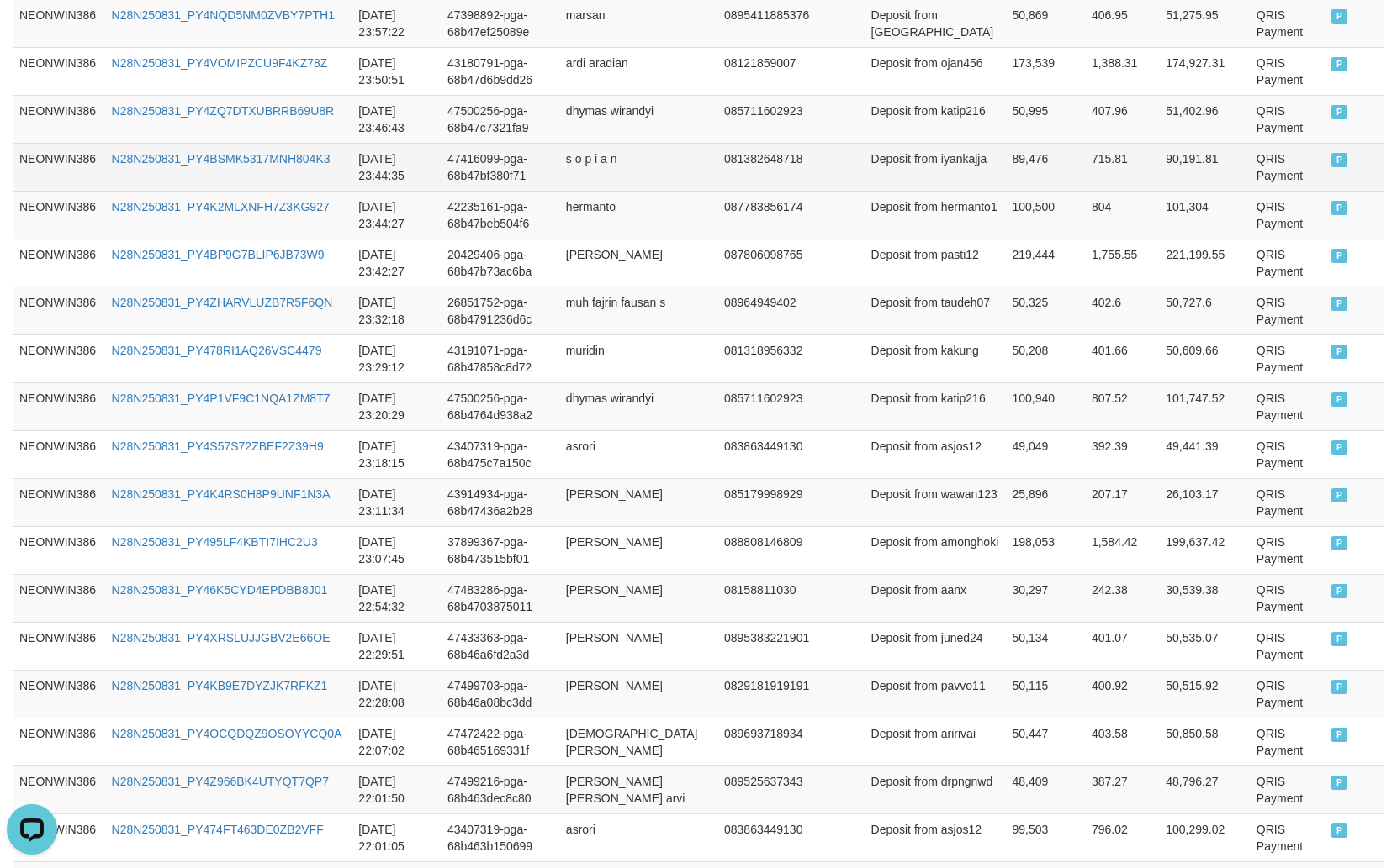
click at [598, 168] on td "s o p i a n" at bounding box center [638, 167] width 158 height 48
click at [588, 171] on td "s o p i a n" at bounding box center [638, 167] width 158 height 48
click at [629, 171] on td "s o p i a n" at bounding box center [638, 167] width 158 height 48
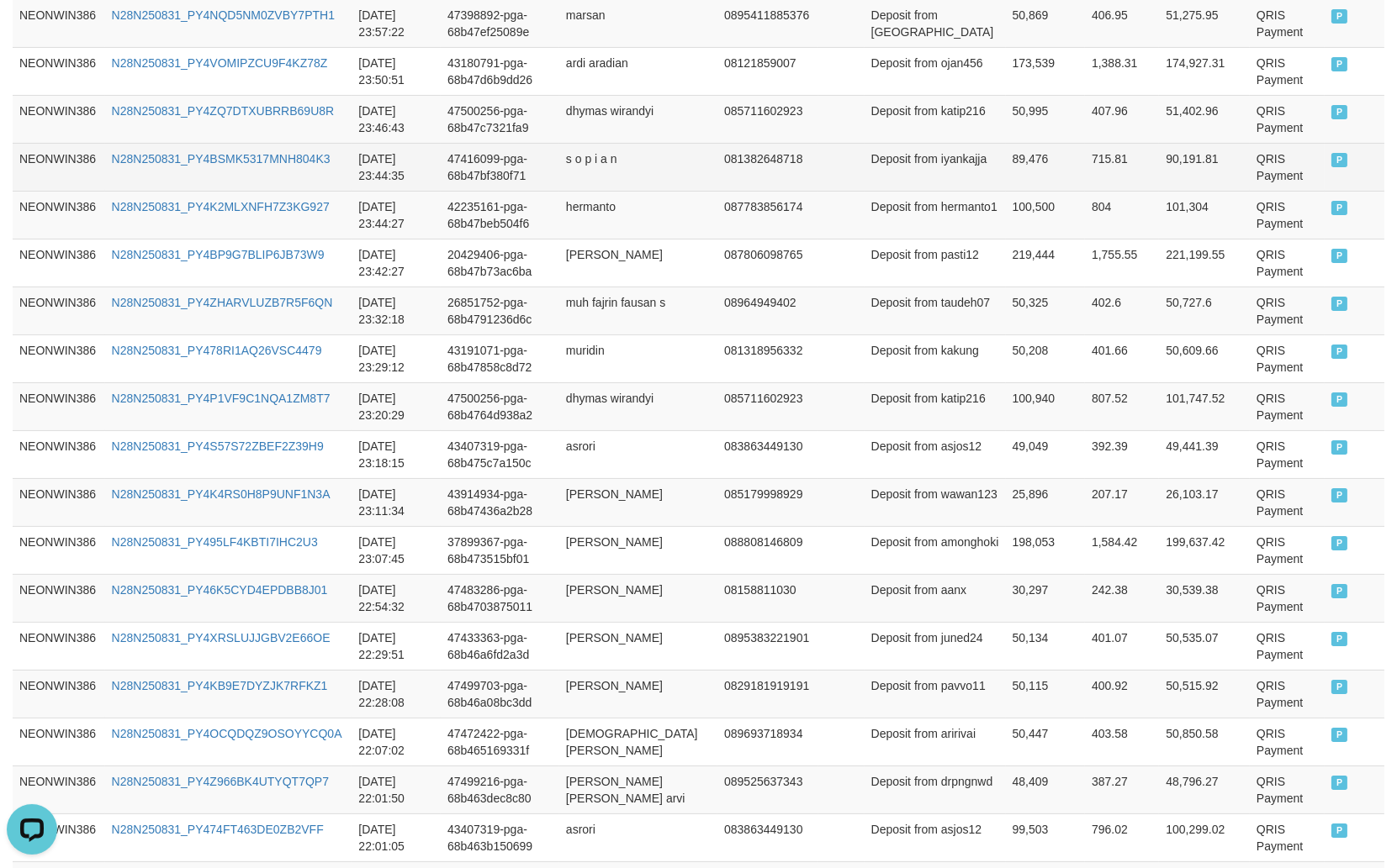
click at [646, 171] on td "s o p i a n" at bounding box center [638, 167] width 158 height 48
click at [593, 171] on td "s o p i a n" at bounding box center [638, 167] width 158 height 48
click at [879, 172] on td "Deposit from iyankajja" at bounding box center [935, 167] width 141 height 48
click at [1006, 171] on td "89,476" at bounding box center [1045, 167] width 79 height 48
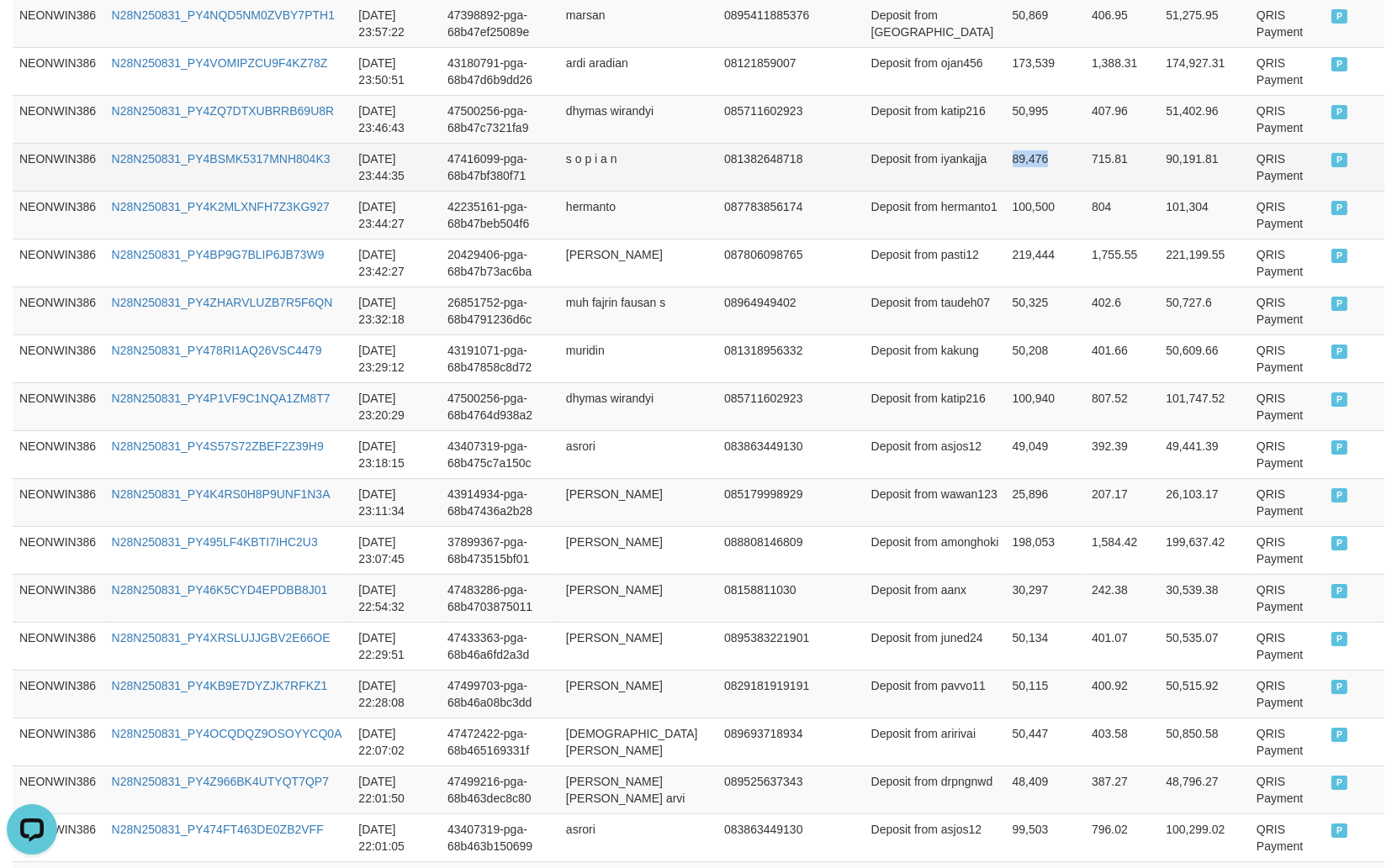
click at [1006, 171] on td "89,476" at bounding box center [1045, 167] width 79 height 48
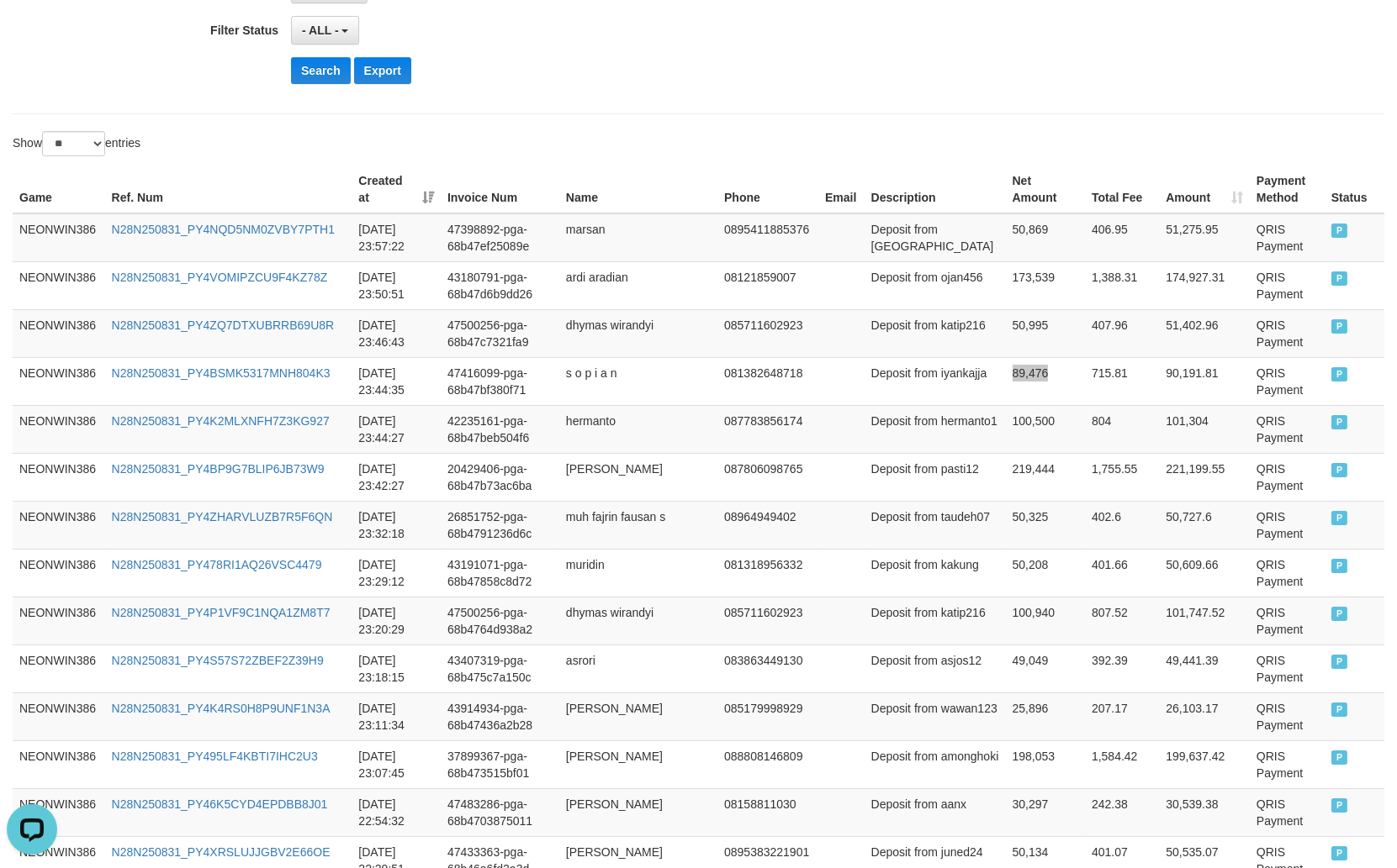
scroll to position [345, 0]
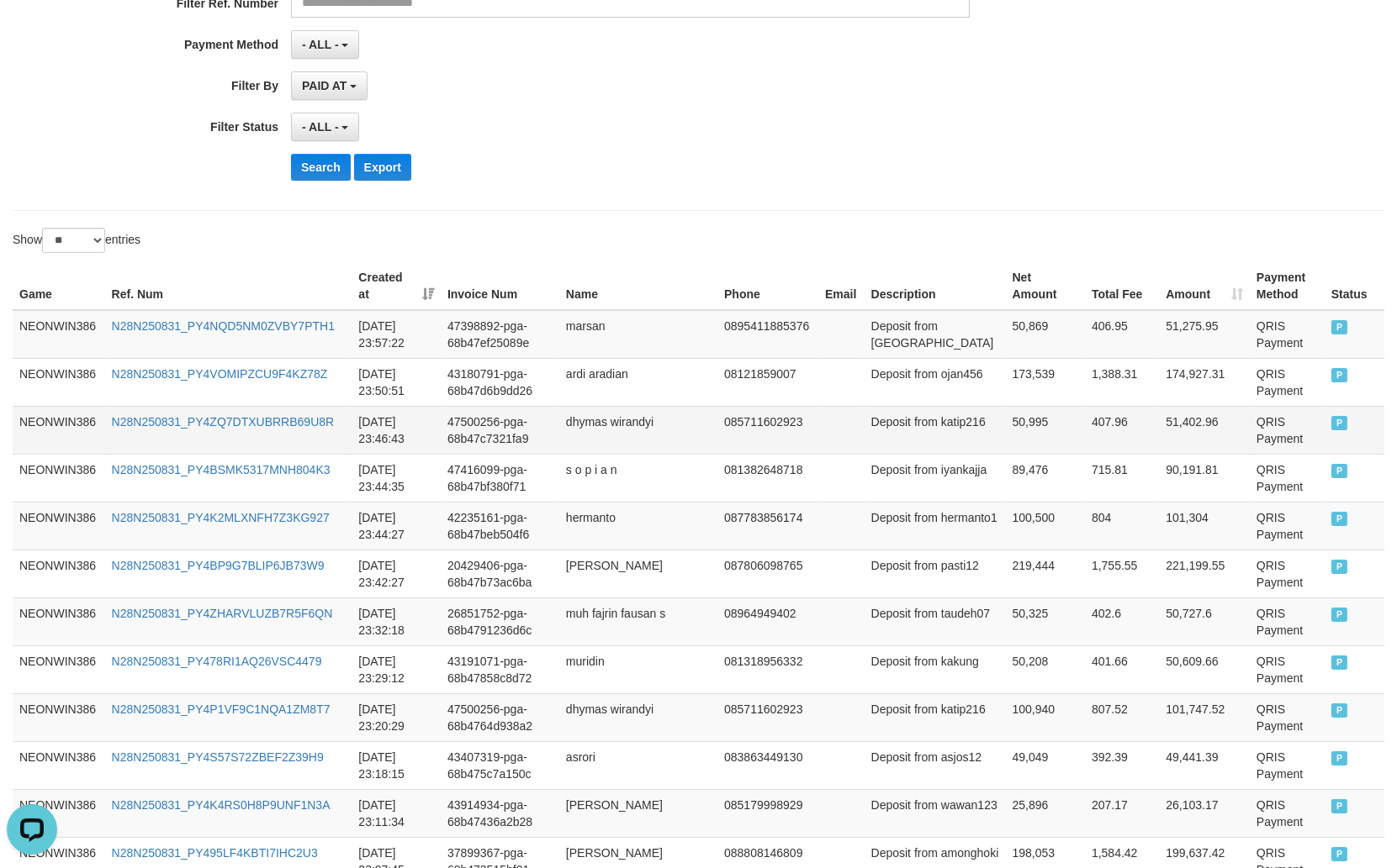
click at [600, 426] on td "dhymas wirandyi" at bounding box center [638, 430] width 158 height 48
drag, startPoint x: 600, startPoint y: 426, endPoint x: 653, endPoint y: 426, distance: 53.0
click at [607, 426] on td "dhymas wirandyi" at bounding box center [638, 430] width 158 height 48
click at [728, 426] on td "085711602923" at bounding box center [767, 430] width 101 height 48
click at [662, 435] on td "dhymas wirandyi" at bounding box center [638, 430] width 158 height 48
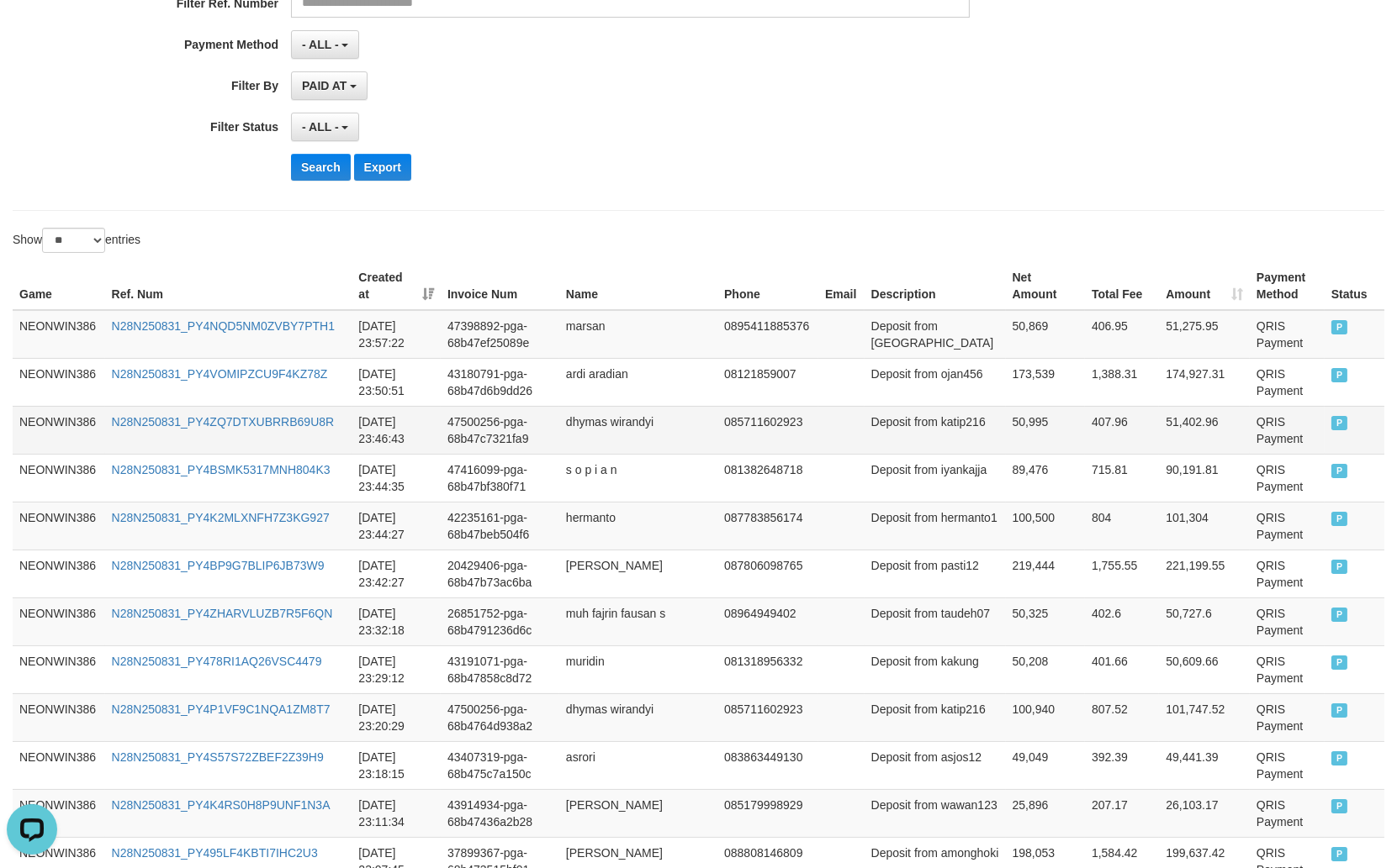
click at [916, 440] on td "Deposit from katip216" at bounding box center [935, 430] width 141 height 48
click at [896, 440] on td "Deposit from katip216" at bounding box center [935, 430] width 141 height 48
drag, startPoint x: 896, startPoint y: 440, endPoint x: 904, endPoint y: 425, distance: 17.0
click at [895, 440] on td "Deposit from katip216" at bounding box center [935, 430] width 141 height 48
click at [1006, 423] on td "50,995" at bounding box center [1045, 430] width 79 height 48
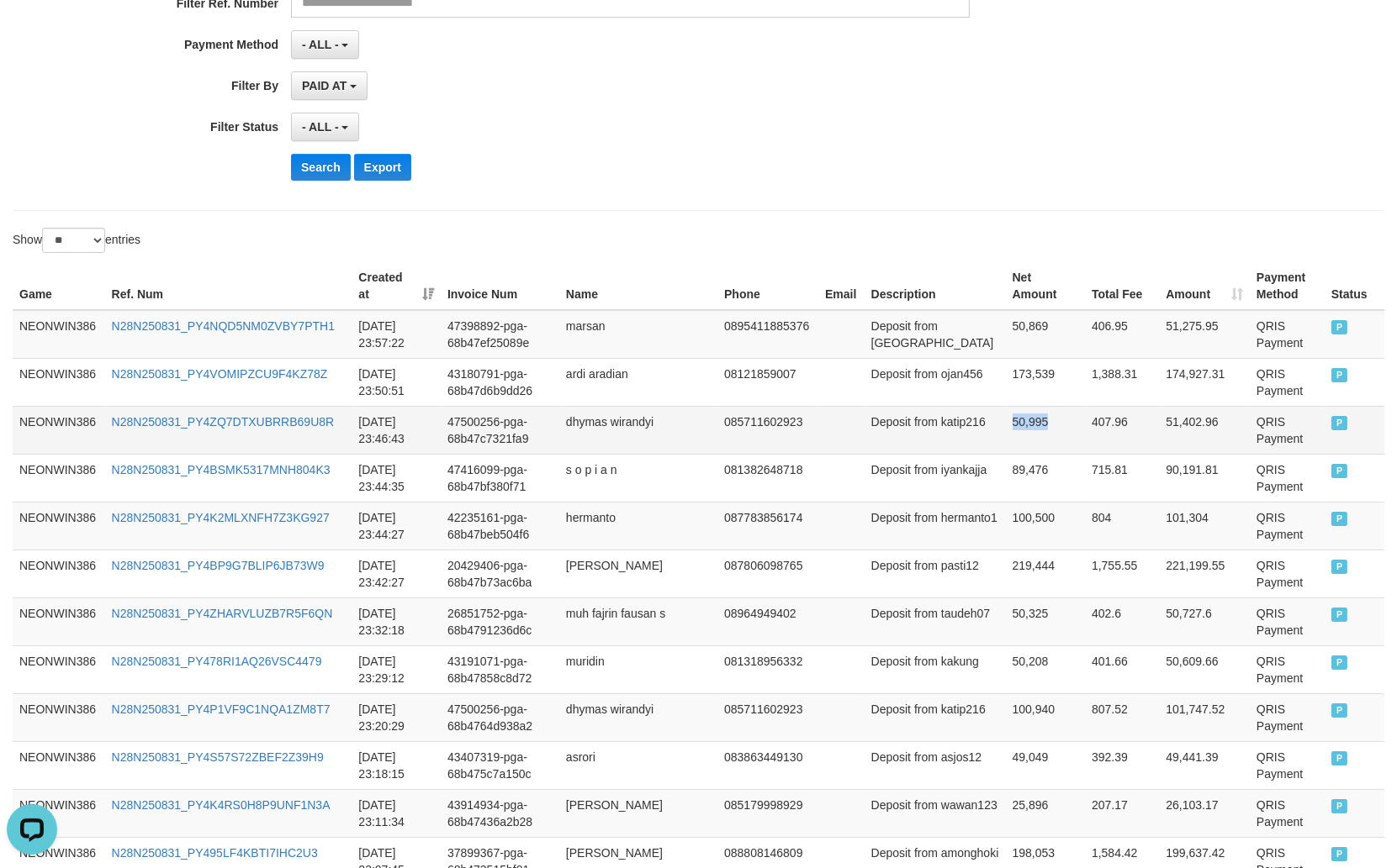
click at [1006, 423] on td "50,995" at bounding box center [1045, 430] width 79 height 48
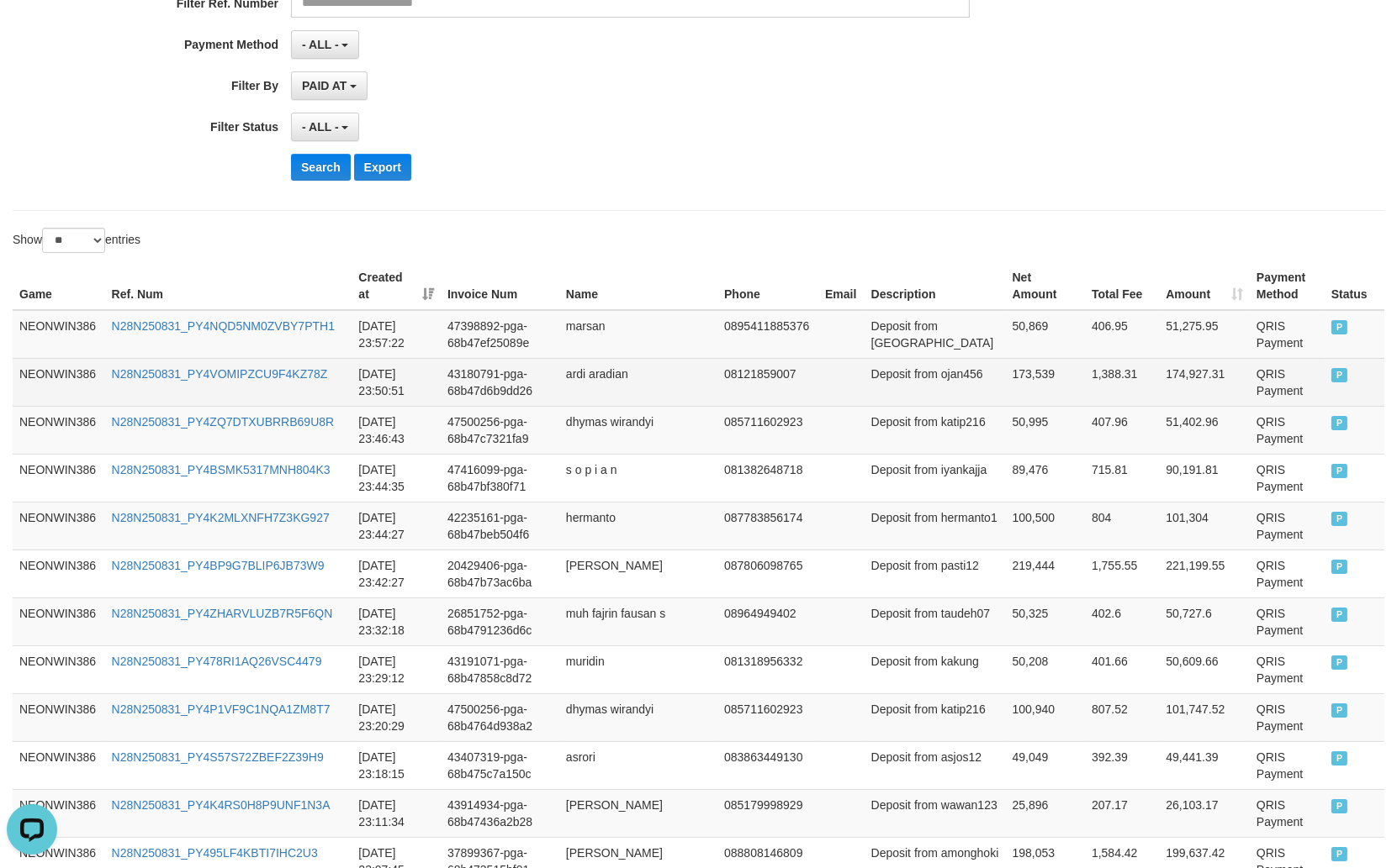
click at [598, 371] on td "ardi aradian" at bounding box center [638, 383] width 158 height 48
click at [635, 370] on td "ardi aradian" at bounding box center [638, 383] width 158 height 48
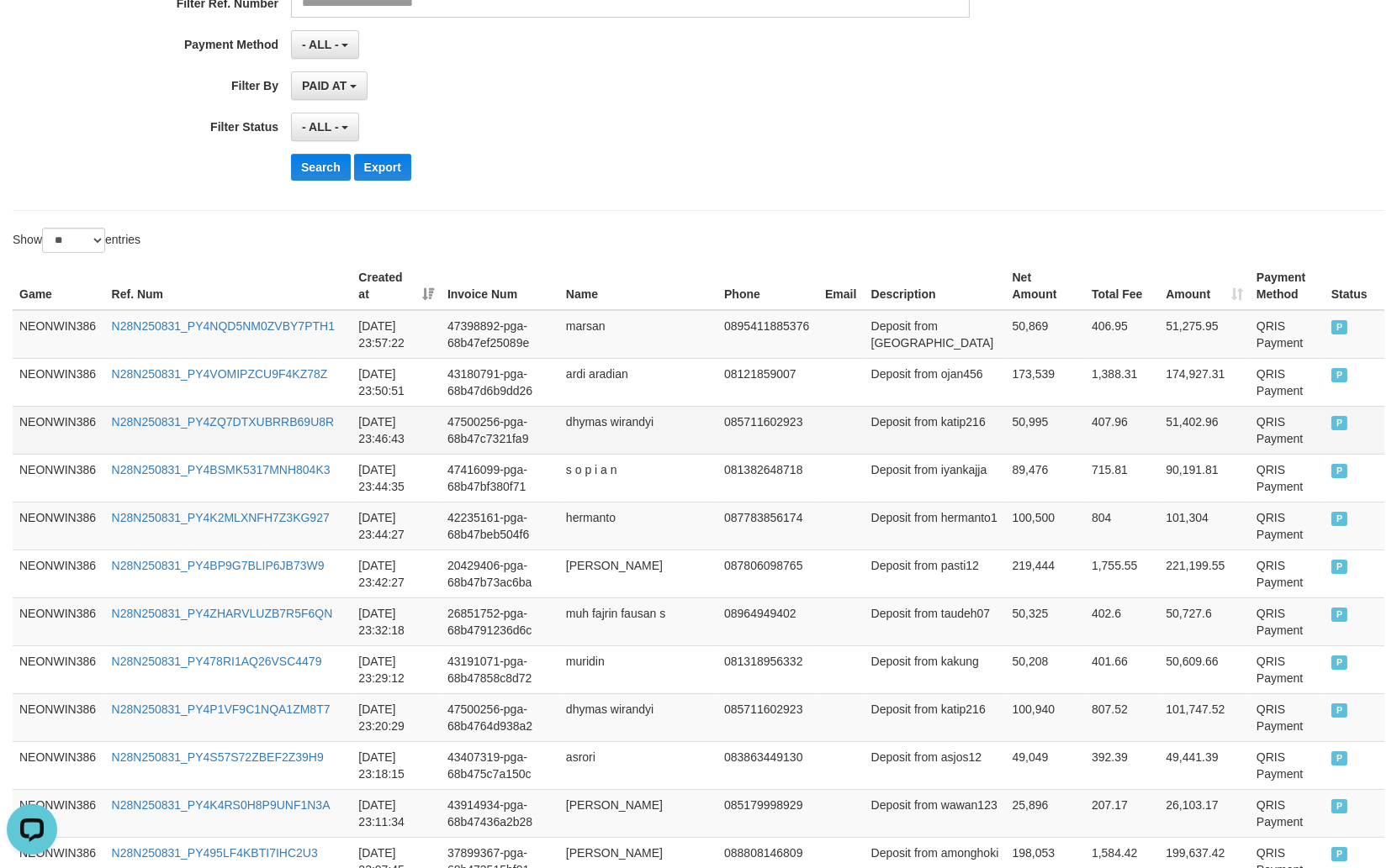
click at [910, 409] on td "Deposit from katip216" at bounding box center [935, 430] width 141 height 48
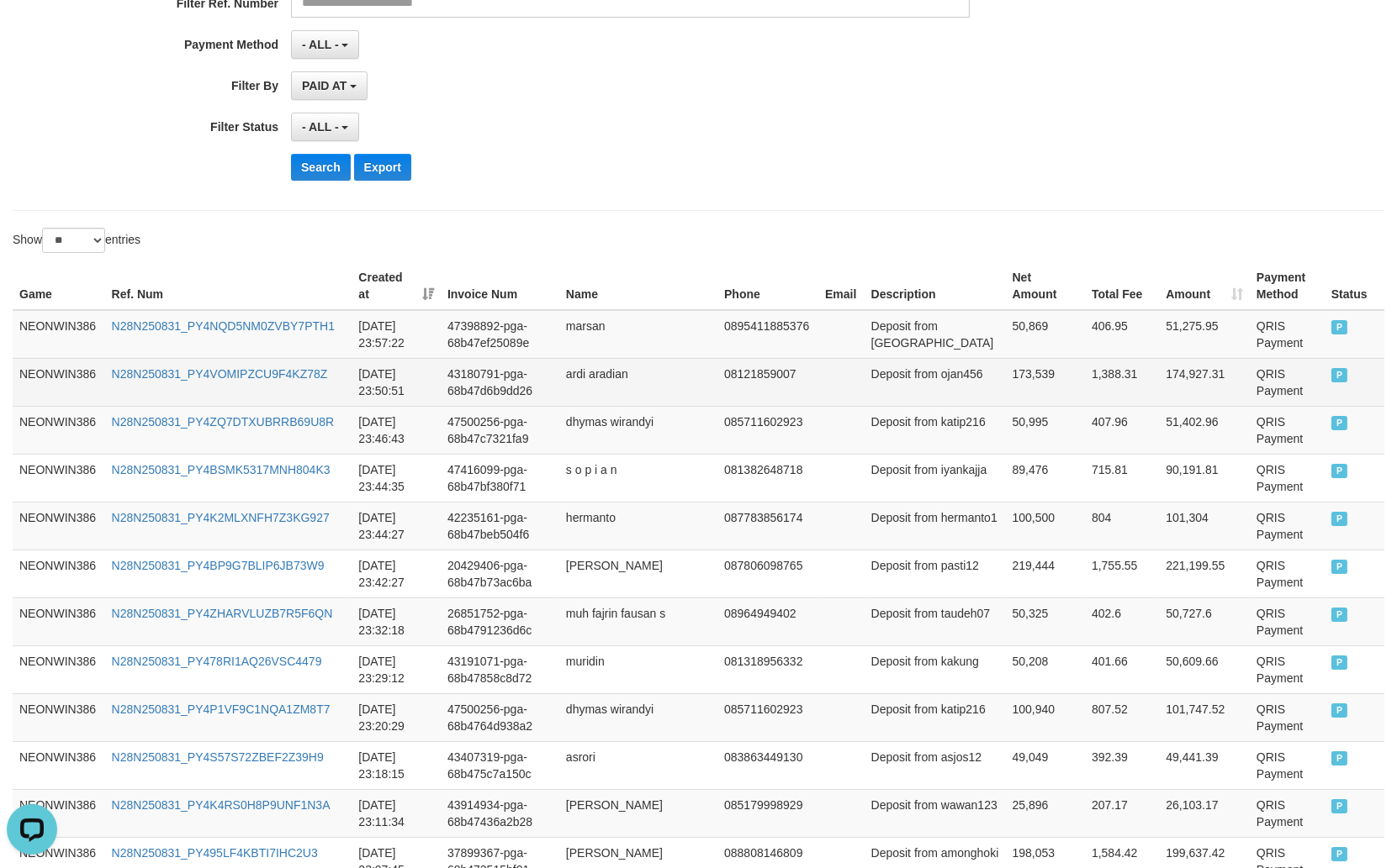
click at [864, 384] on td "Deposit from ojan456" at bounding box center [935, 383] width 141 height 48
click at [868, 384] on td "Deposit from ojan456" at bounding box center [935, 383] width 141 height 48
click at [873, 390] on td "Deposit from ojan456" at bounding box center [935, 383] width 141 height 48
click at [1006, 385] on td "173,539" at bounding box center [1045, 383] width 79 height 48
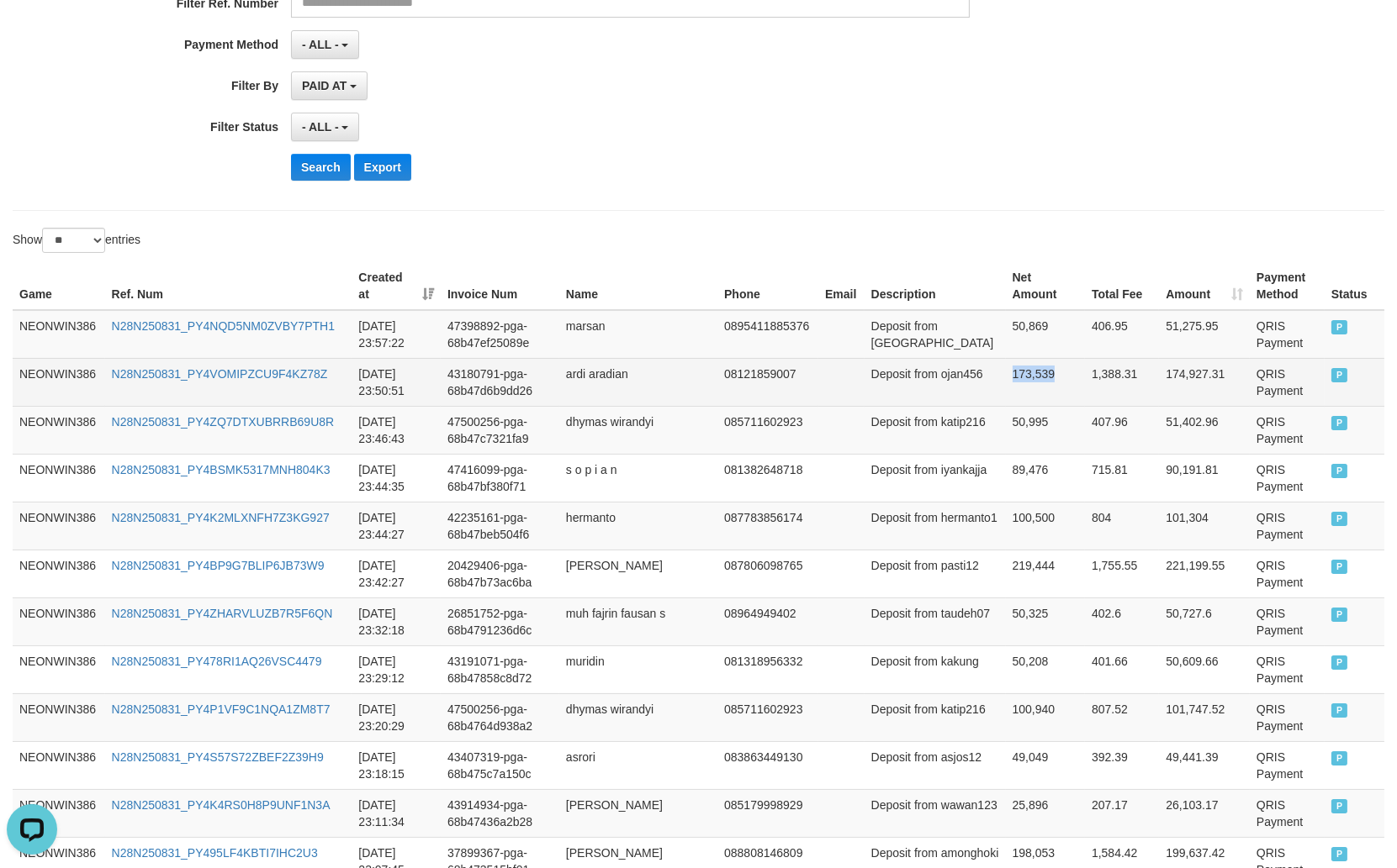
click at [1006, 385] on td "173,539" at bounding box center [1045, 383] width 79 height 48
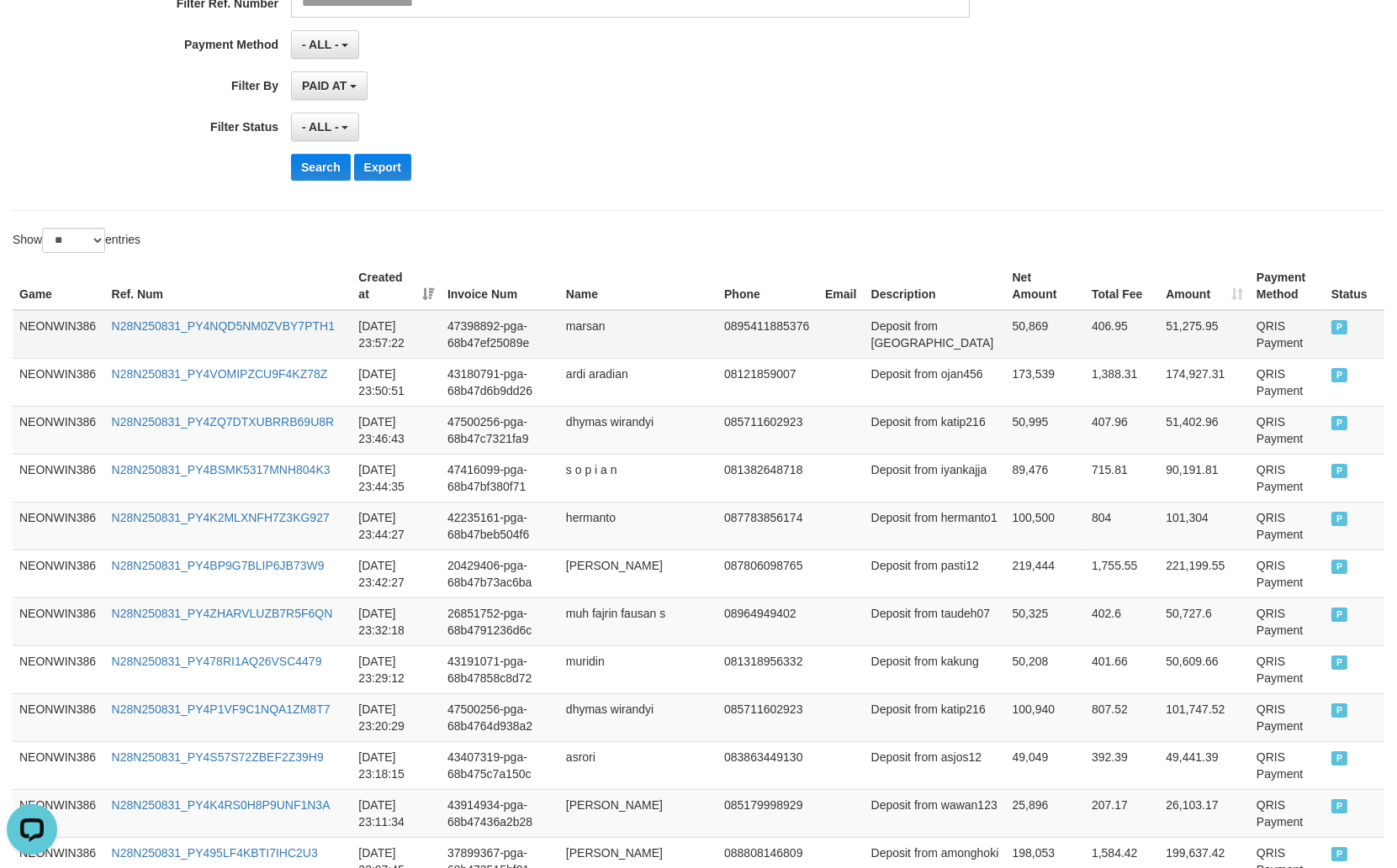
click at [600, 328] on td "marsan" at bounding box center [638, 335] width 158 height 49
click at [889, 339] on td "Deposit from [GEOGRAPHIC_DATA]" at bounding box center [935, 335] width 141 height 49
click at [1006, 332] on td "50,869" at bounding box center [1045, 335] width 79 height 49
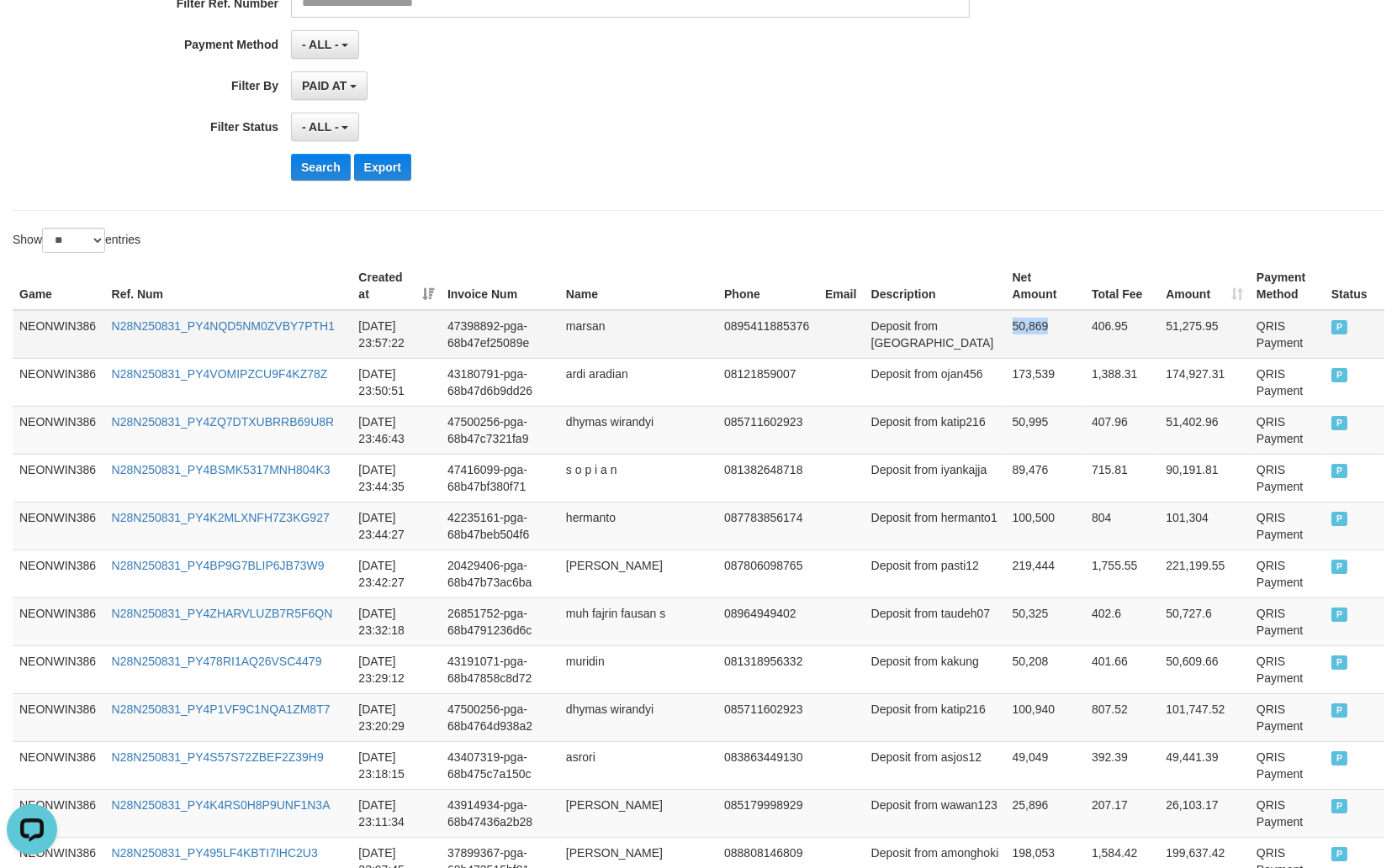
click at [1006, 332] on td "50,869" at bounding box center [1045, 335] width 79 height 49
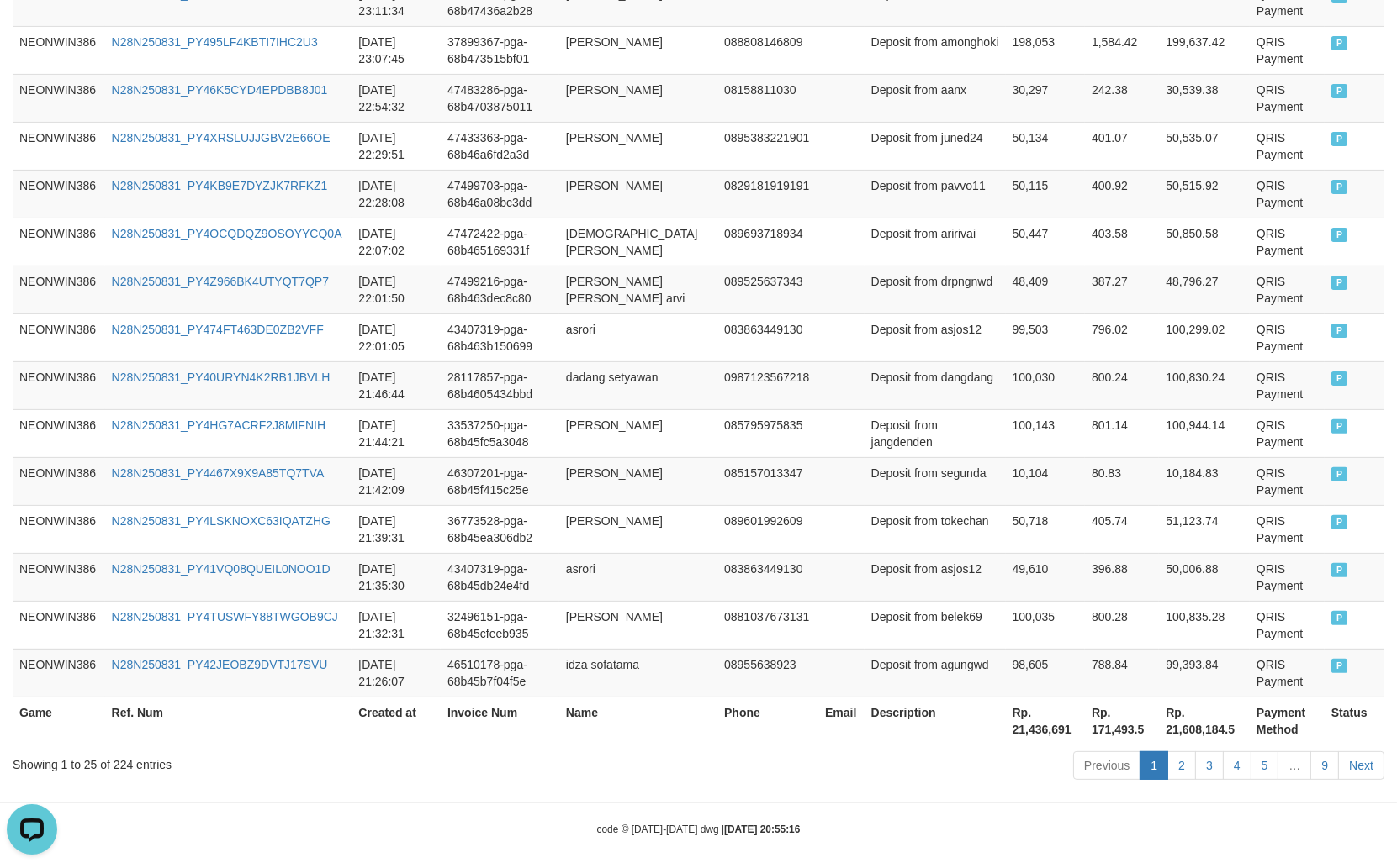
scroll to position [1170, 0]
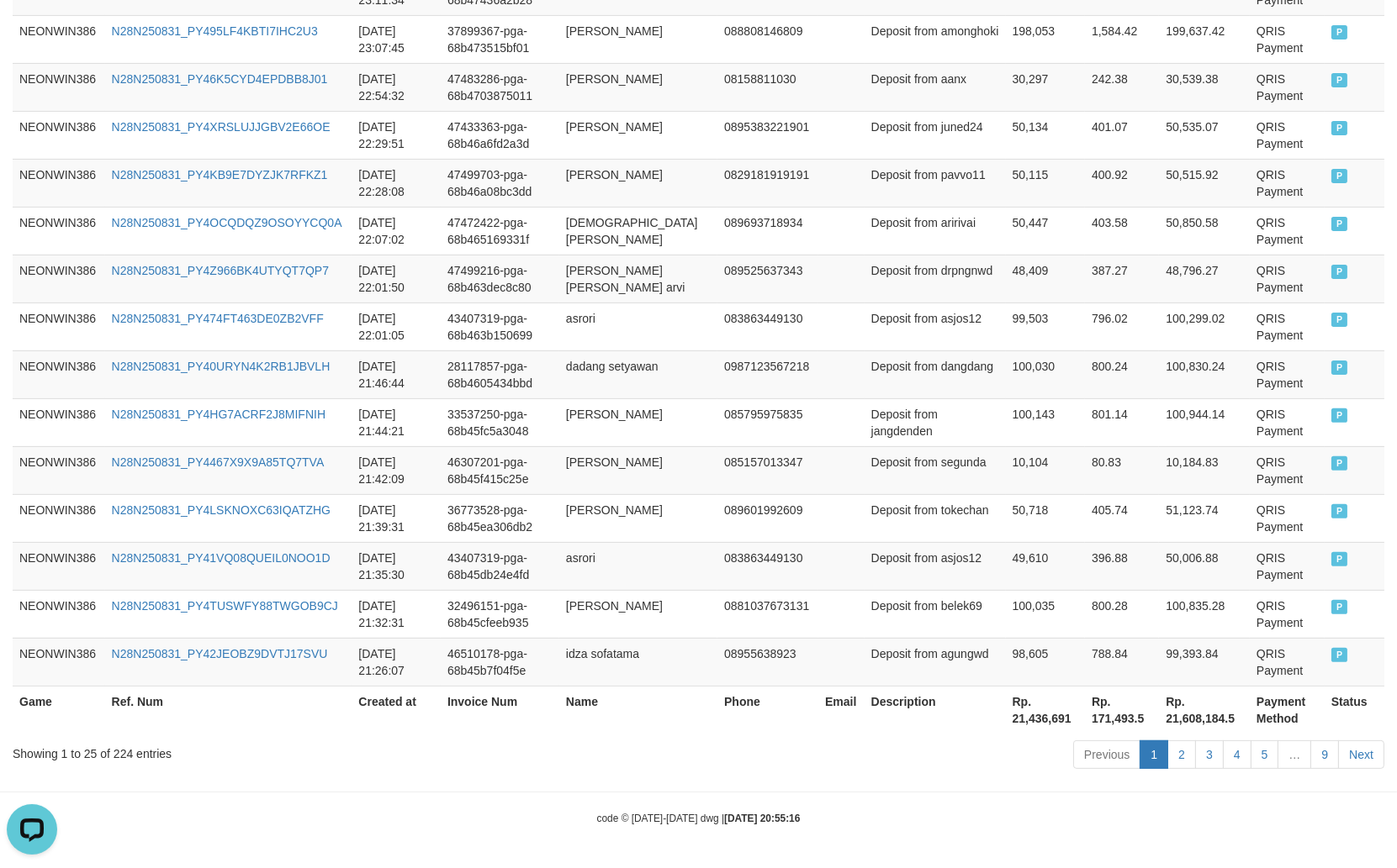
click at [1006, 714] on th "Rp. 21,436,691" at bounding box center [1045, 710] width 79 height 48
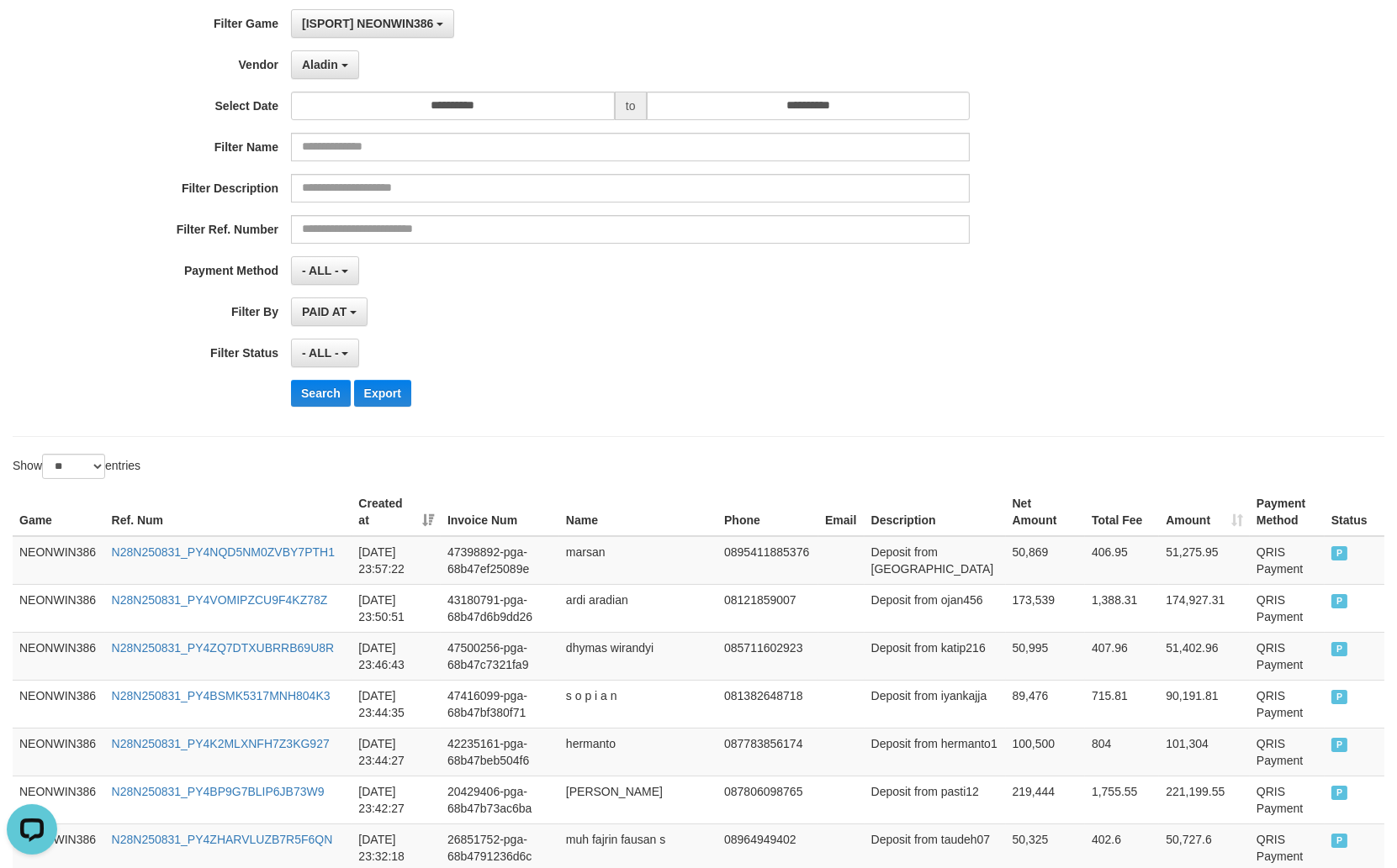
scroll to position [0, 0]
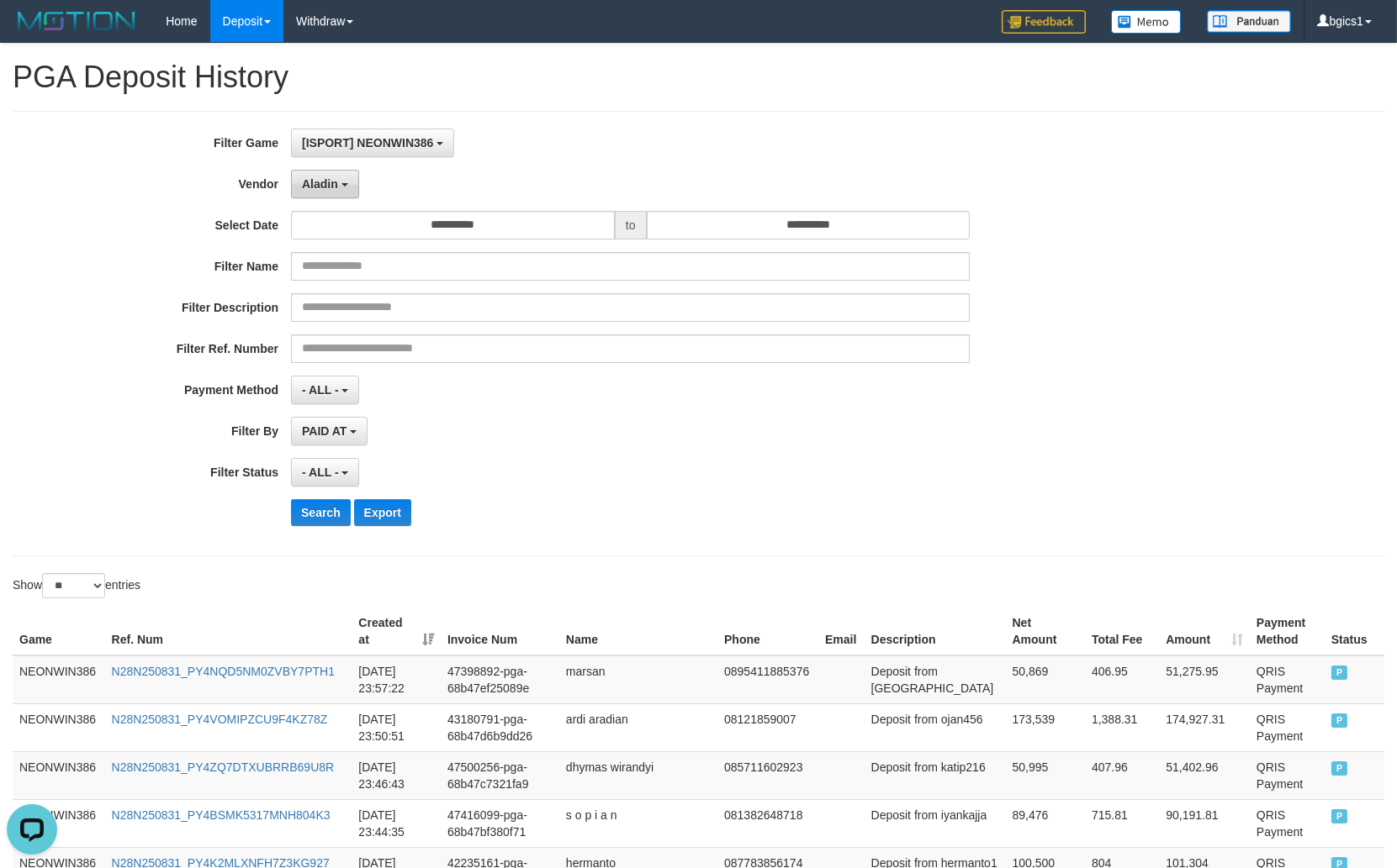
click at [355, 182] on button "Aladin" at bounding box center [325, 185] width 68 height 29
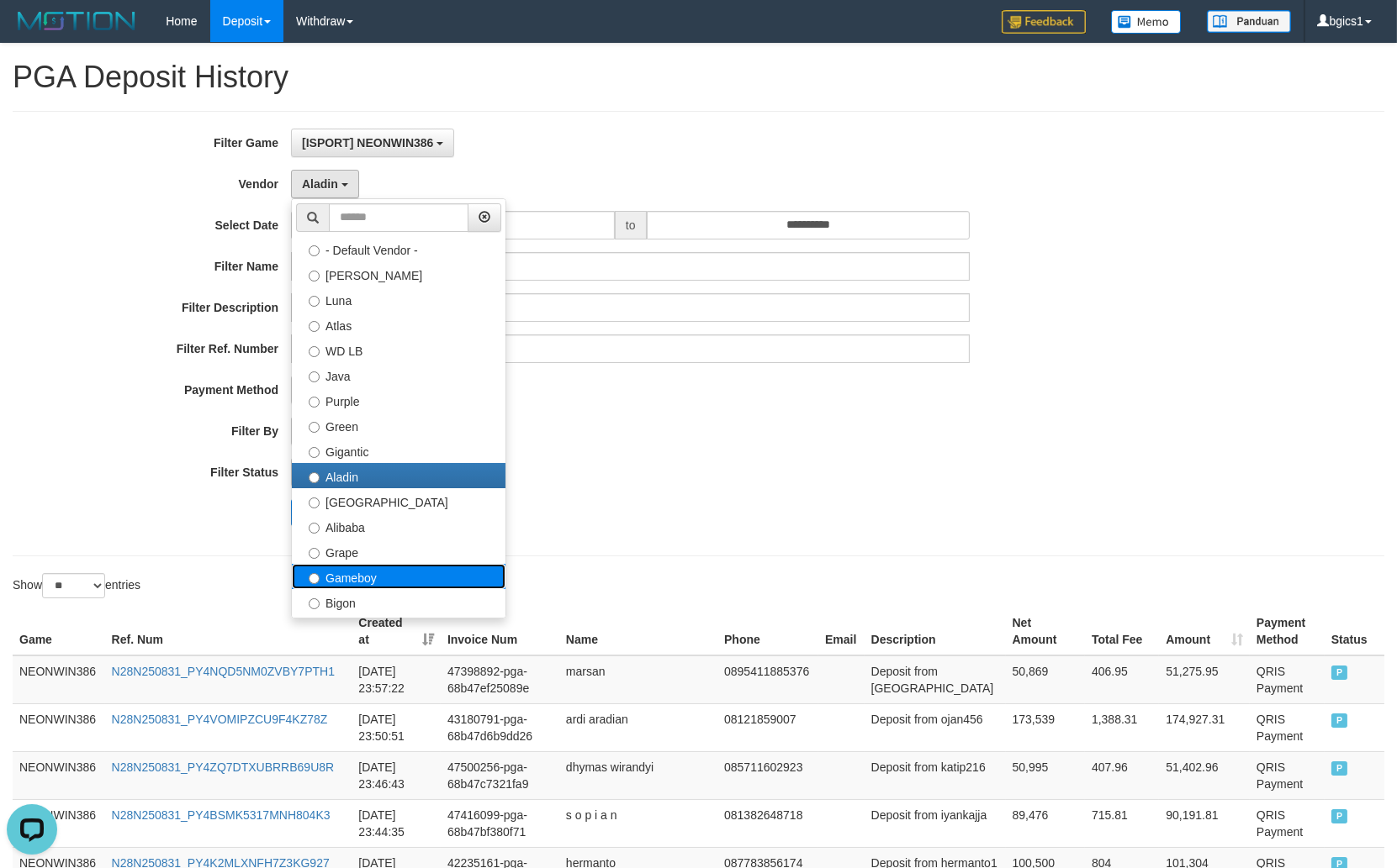
click at [410, 579] on label "Gameboy" at bounding box center [398, 577] width 213 height 25
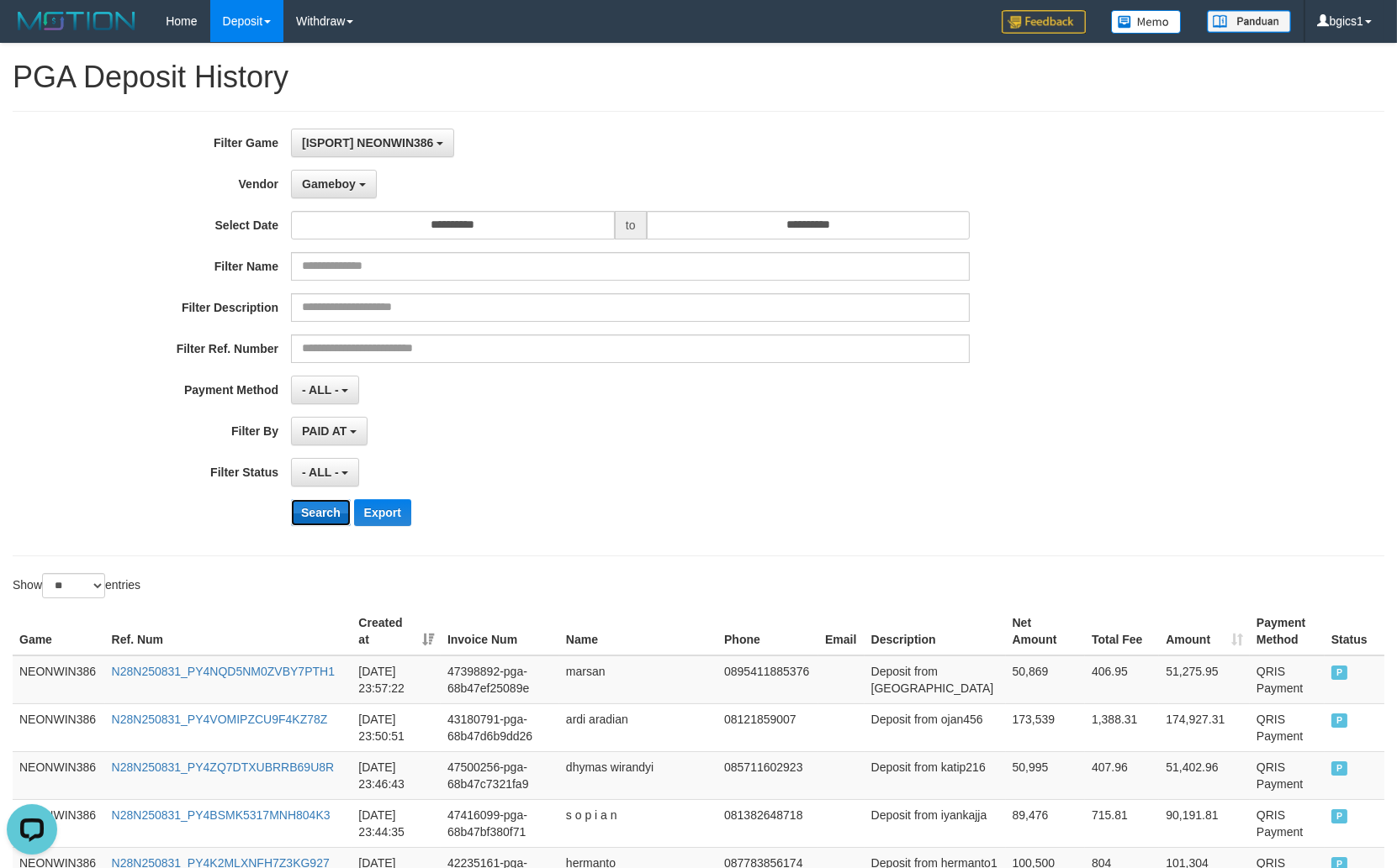
click at [330, 525] on button "Search" at bounding box center [321, 512] width 60 height 27
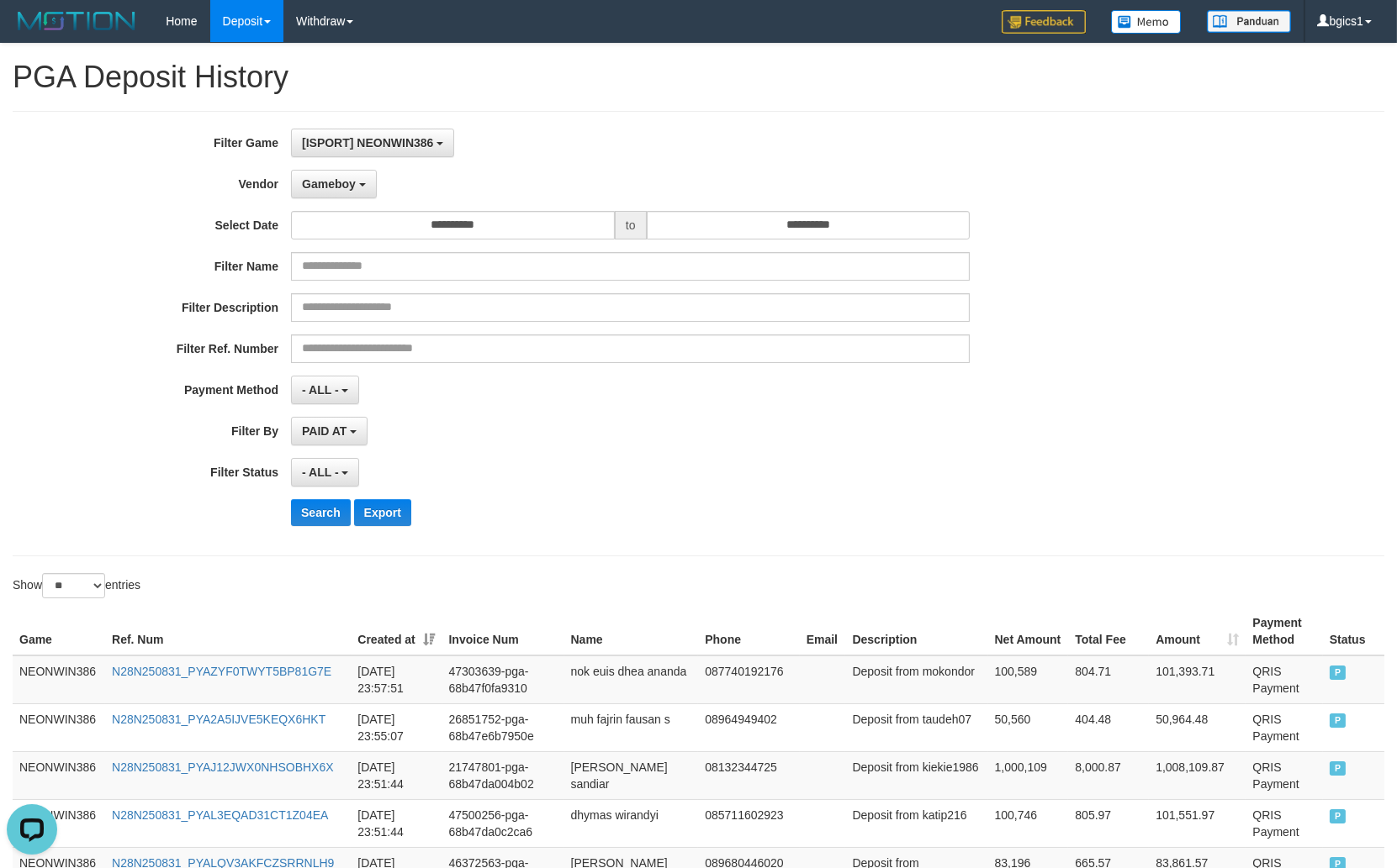
click at [499, 535] on div "**********" at bounding box center [582, 334] width 1163 height 410
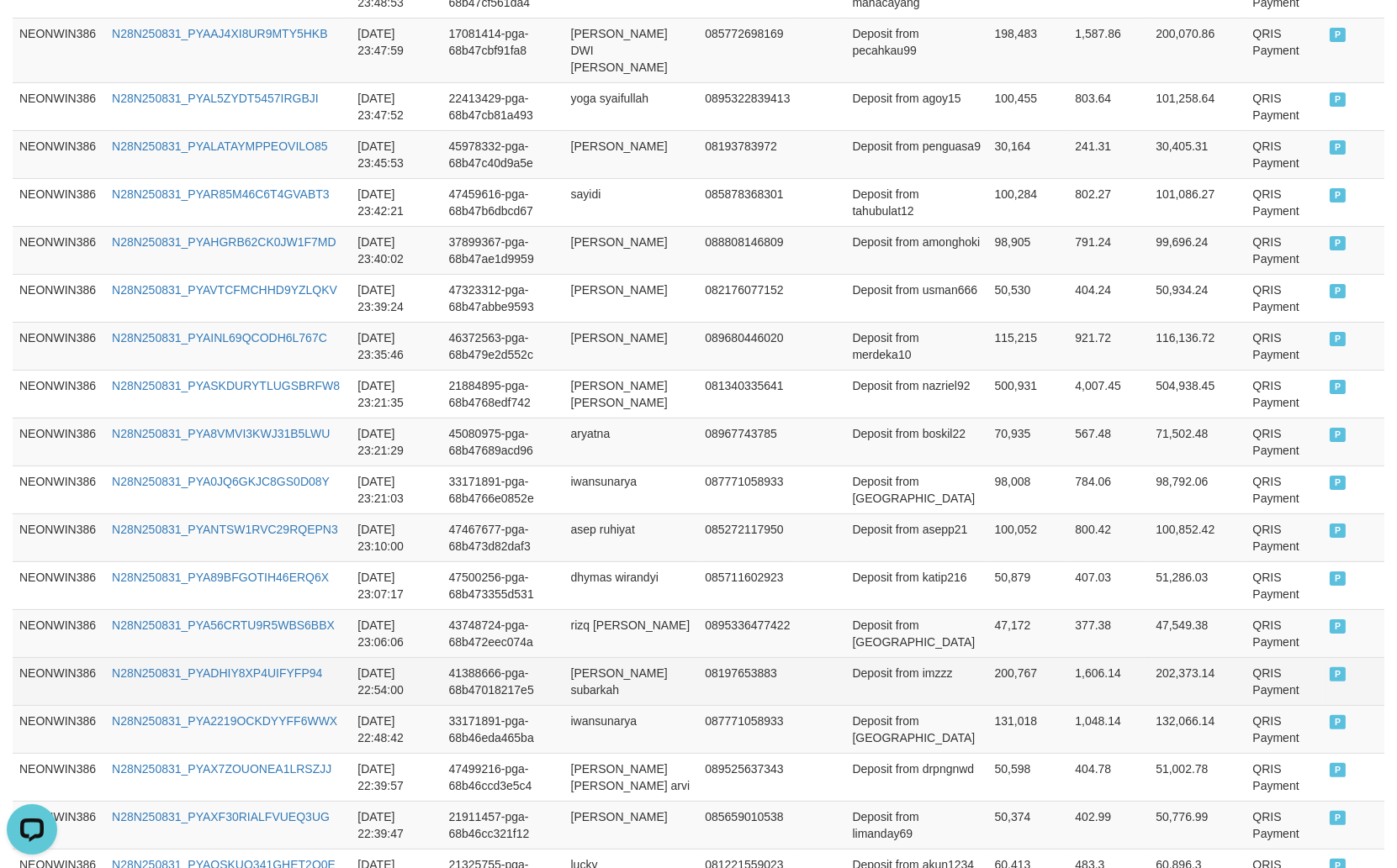
scroll to position [992, 0]
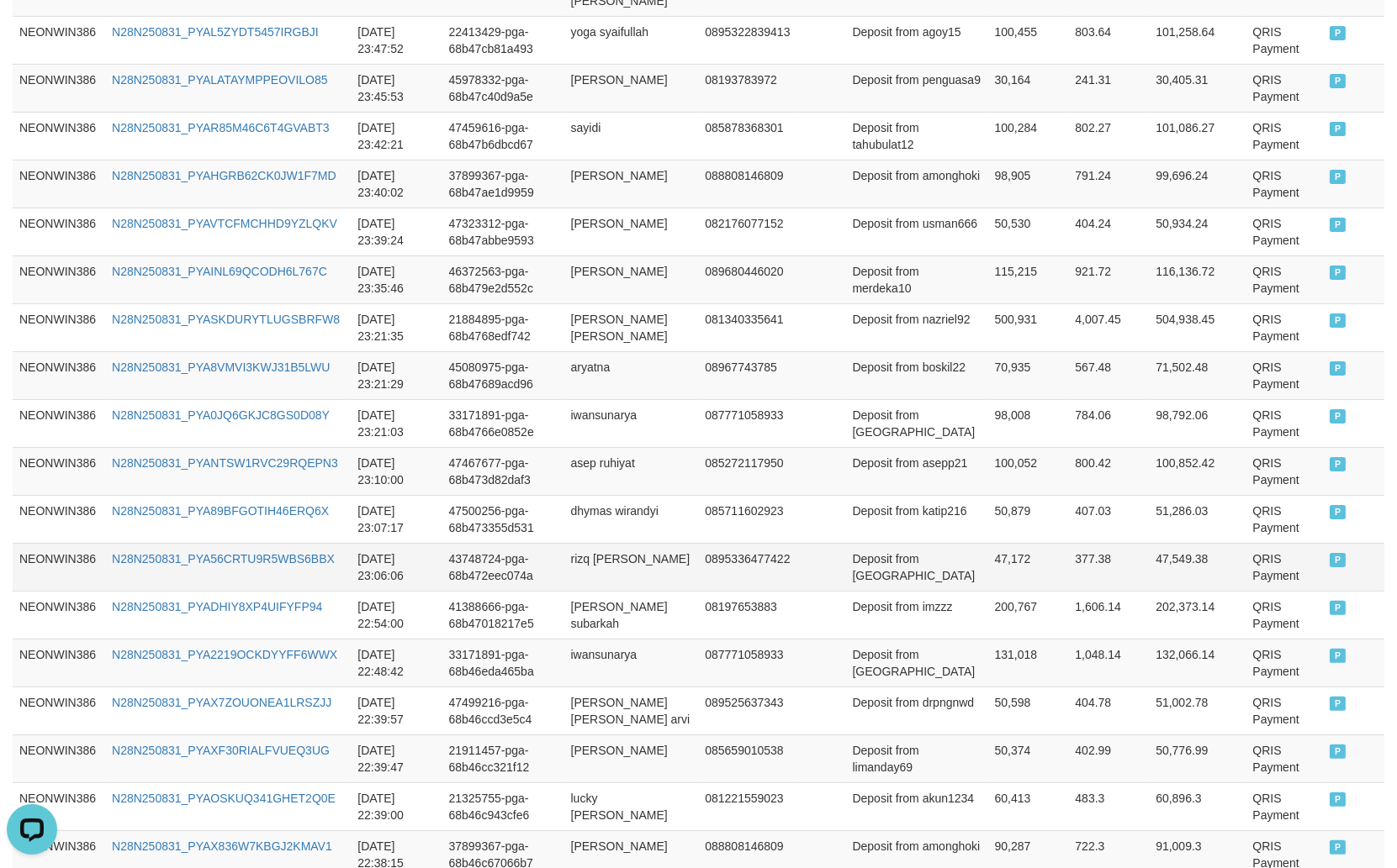
click at [612, 546] on td "rizq [PERSON_NAME]" at bounding box center [632, 567] width 135 height 48
click at [586, 545] on td "rizq [PERSON_NAME]" at bounding box center [632, 567] width 135 height 48
click at [642, 545] on td "rizq [PERSON_NAME]" at bounding box center [632, 567] width 135 height 48
click at [652, 545] on td "rizq [PERSON_NAME]" at bounding box center [632, 567] width 135 height 48
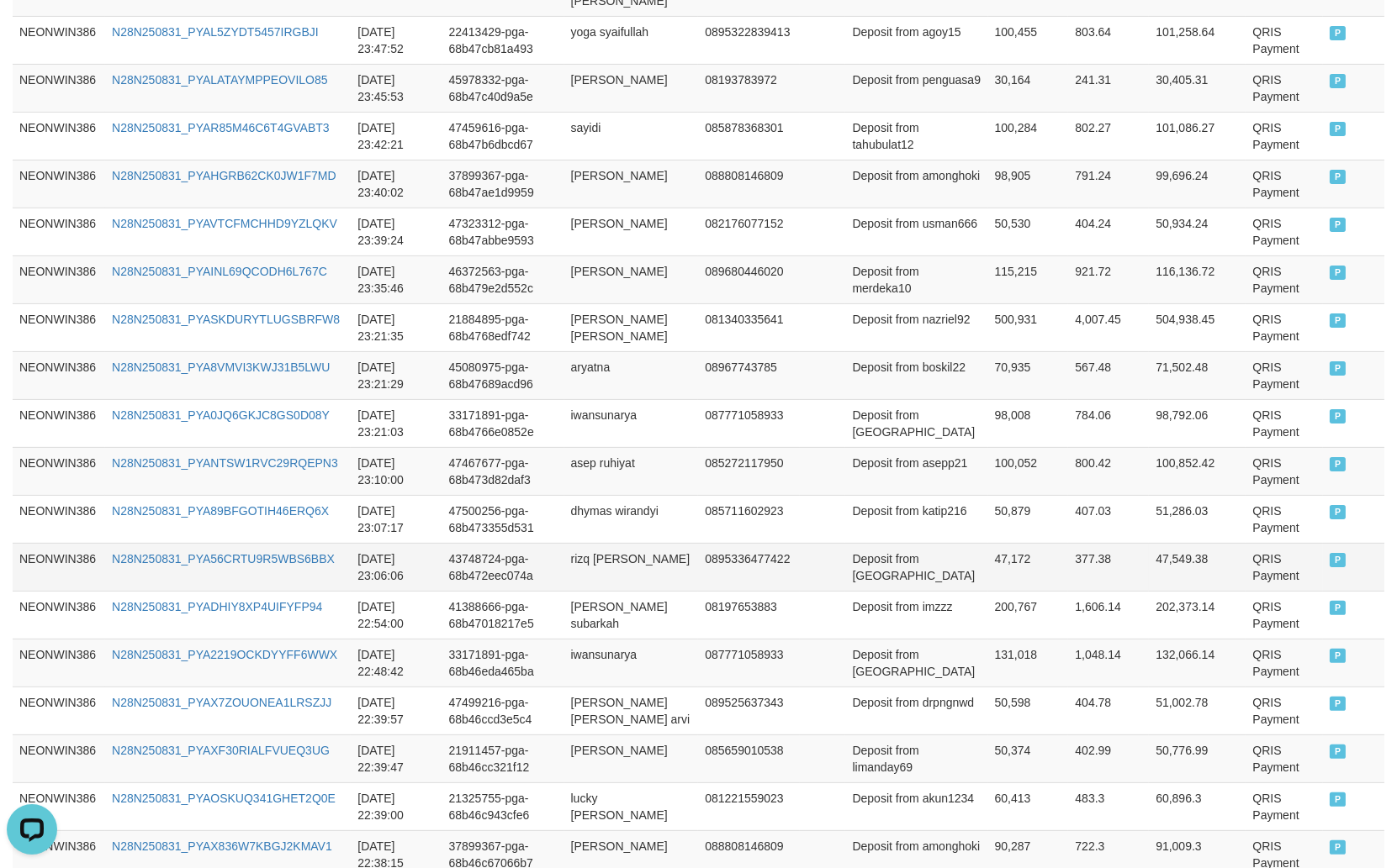
click at [880, 559] on td "Deposit from [GEOGRAPHIC_DATA]" at bounding box center [916, 567] width 142 height 48
click at [996, 547] on td "47,172" at bounding box center [1029, 567] width 81 height 48
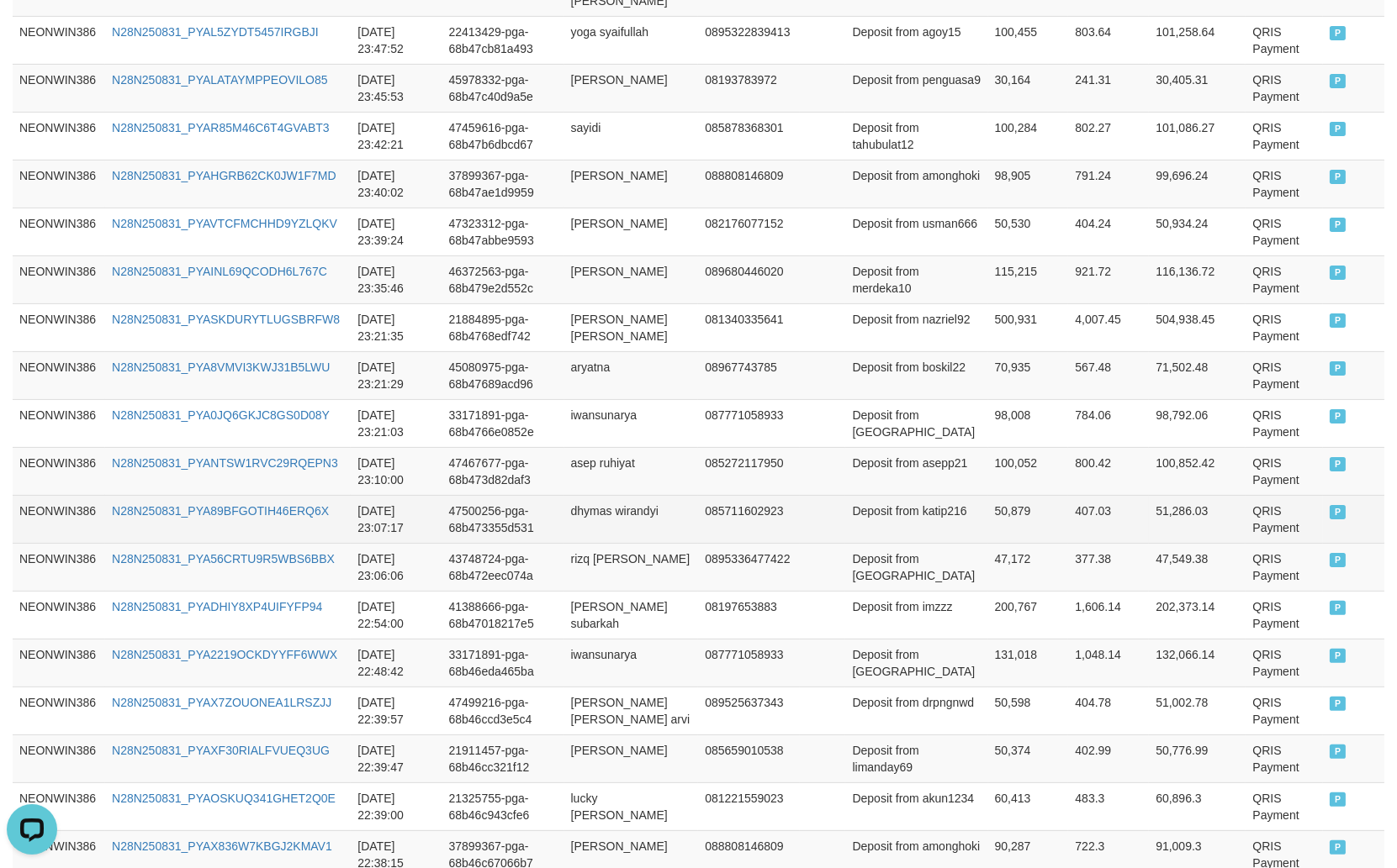
click at [564, 501] on td "47500256-pga-68b473355d531" at bounding box center [503, 519] width 122 height 48
click at [602, 501] on td "dhymas wirandyi" at bounding box center [632, 519] width 135 height 48
click at [610, 502] on td "dhymas wirandyi" at bounding box center [632, 519] width 135 height 48
click at [677, 506] on td "dhymas wirandyi" at bounding box center [632, 519] width 135 height 48
click at [893, 521] on td "Deposit from katip216" at bounding box center [916, 519] width 142 height 48
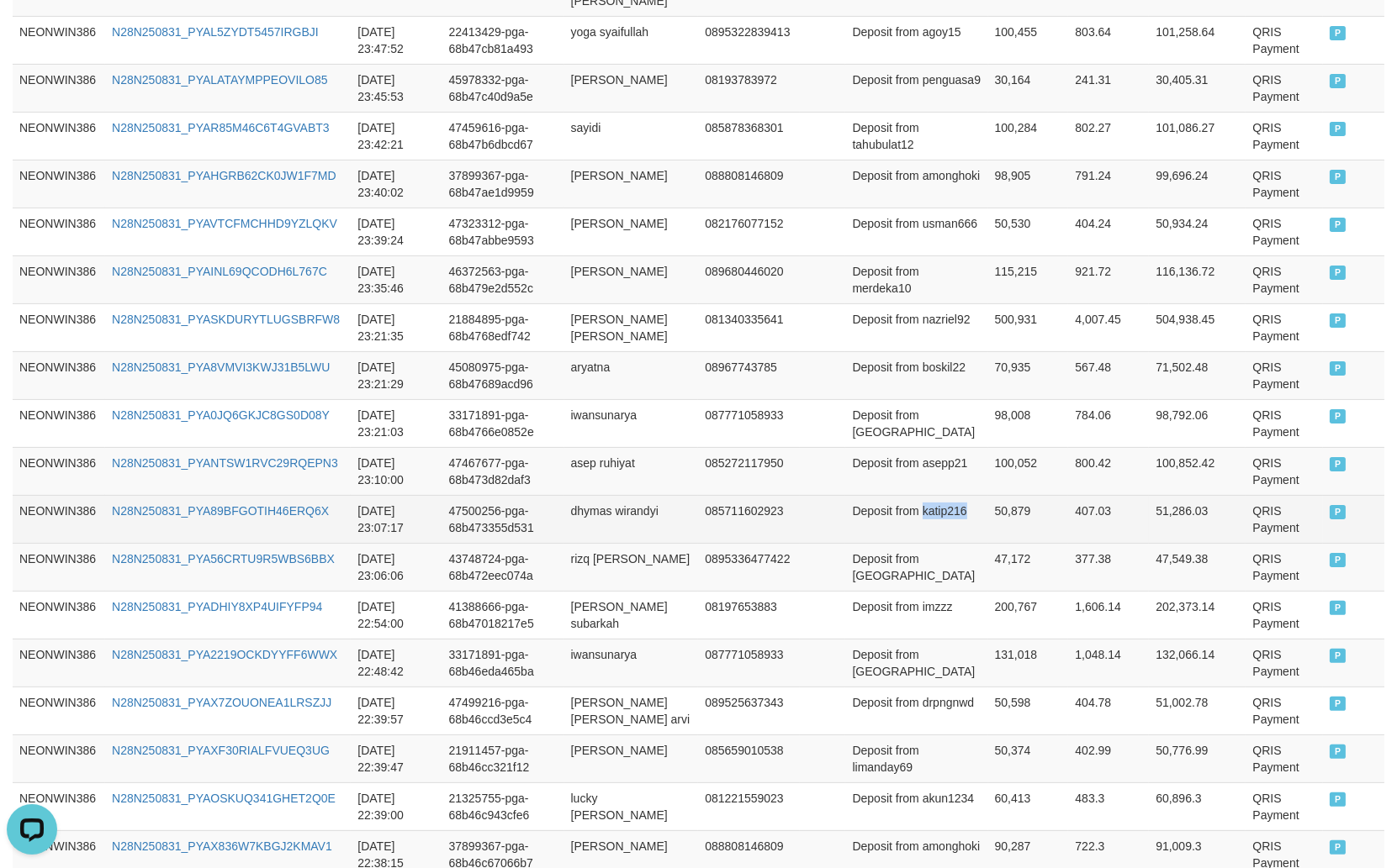
click at [893, 521] on td "Deposit from katip216" at bounding box center [916, 519] width 142 height 48
click at [995, 507] on td "50,879" at bounding box center [1029, 519] width 81 height 48
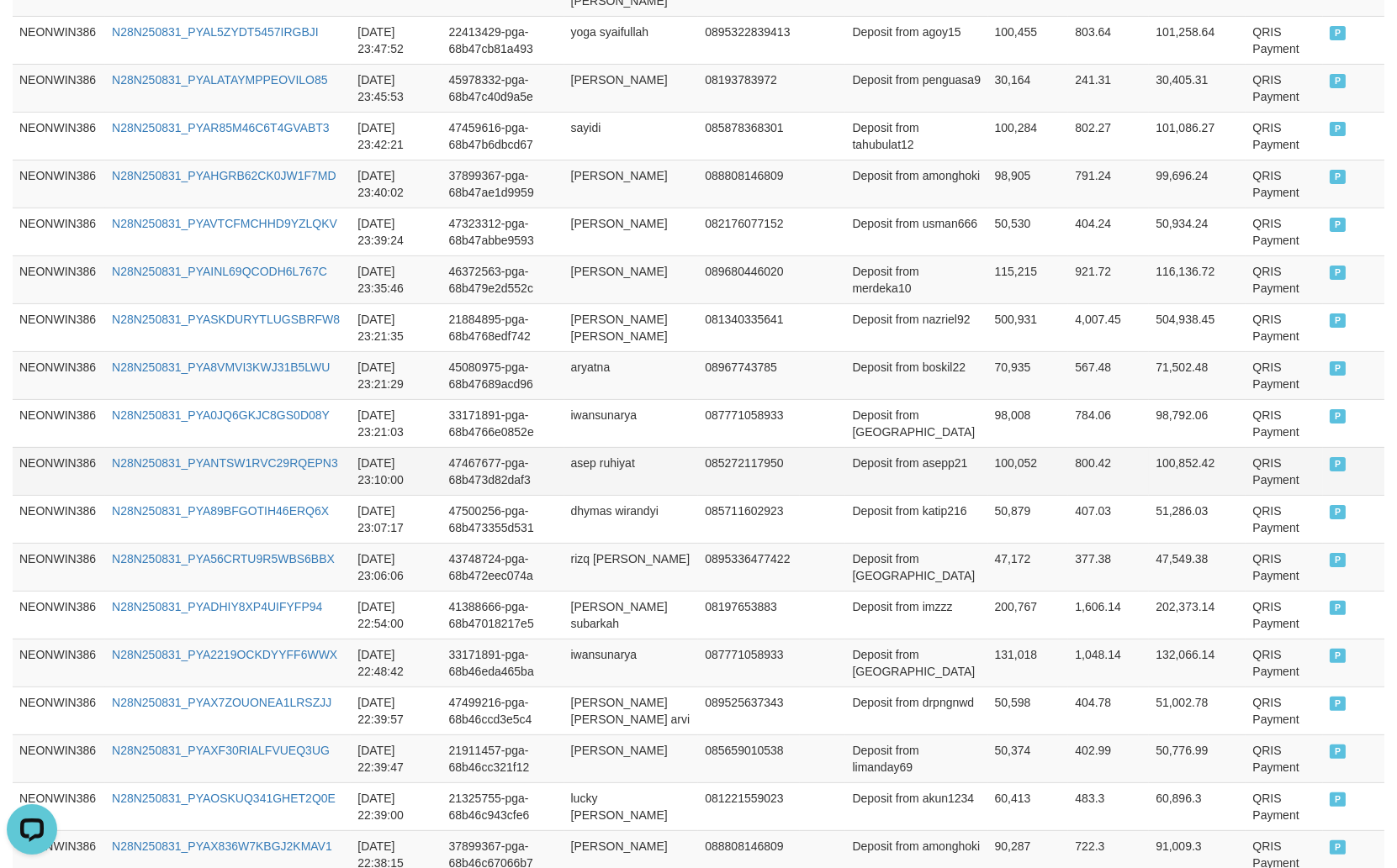
click at [597, 448] on td "asep ruhiyat" at bounding box center [632, 471] width 135 height 48
drag, startPoint x: 622, startPoint y: 448, endPoint x: 640, endPoint y: 449, distance: 18.0
click at [631, 449] on td "asep ruhiyat" at bounding box center [632, 471] width 135 height 48
click at [892, 467] on td "Deposit from asepp21" at bounding box center [916, 471] width 142 height 48
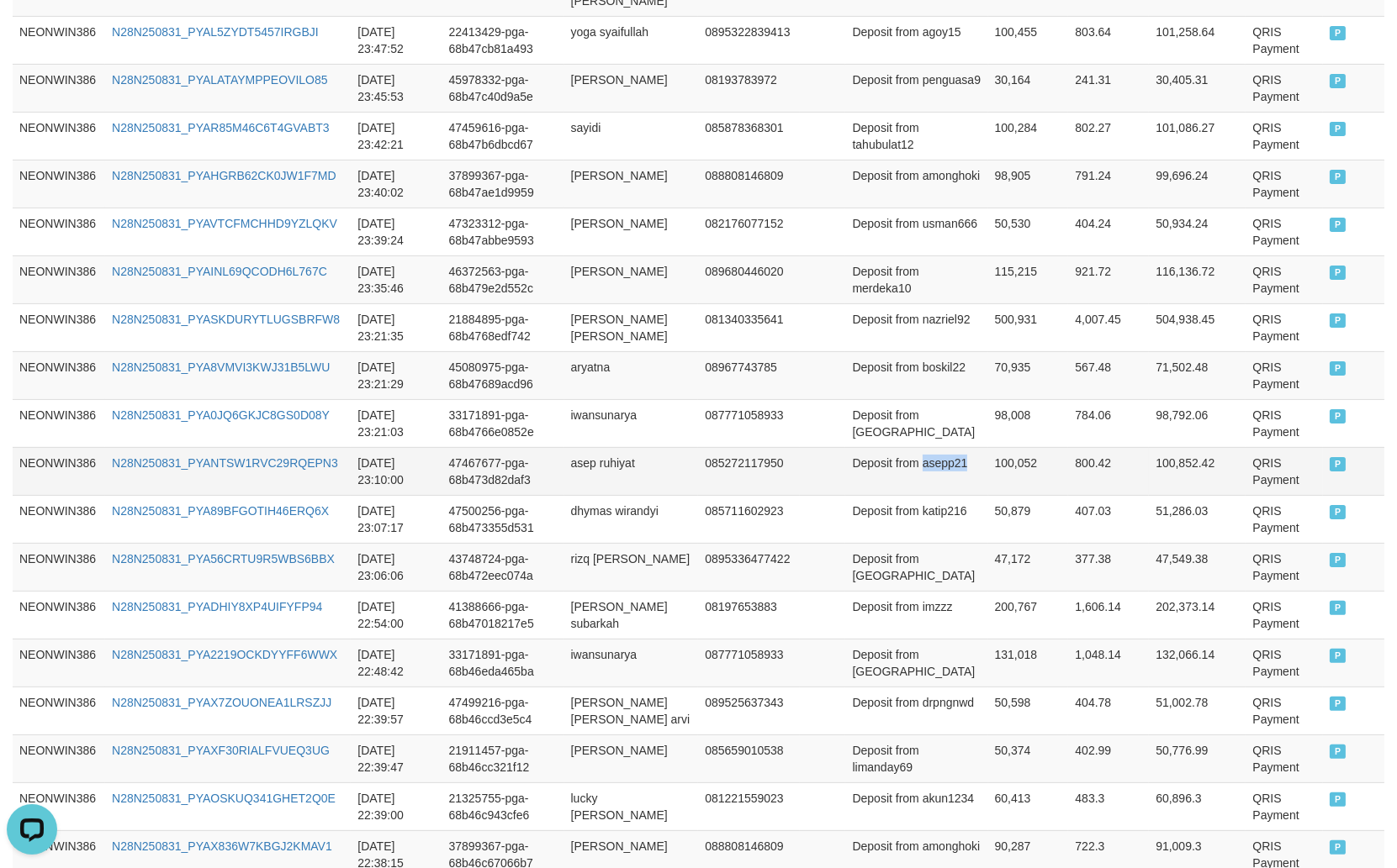
click at [892, 467] on td "Deposit from asepp21" at bounding box center [916, 471] width 142 height 48
click at [993, 452] on td "100,052" at bounding box center [1029, 471] width 81 height 48
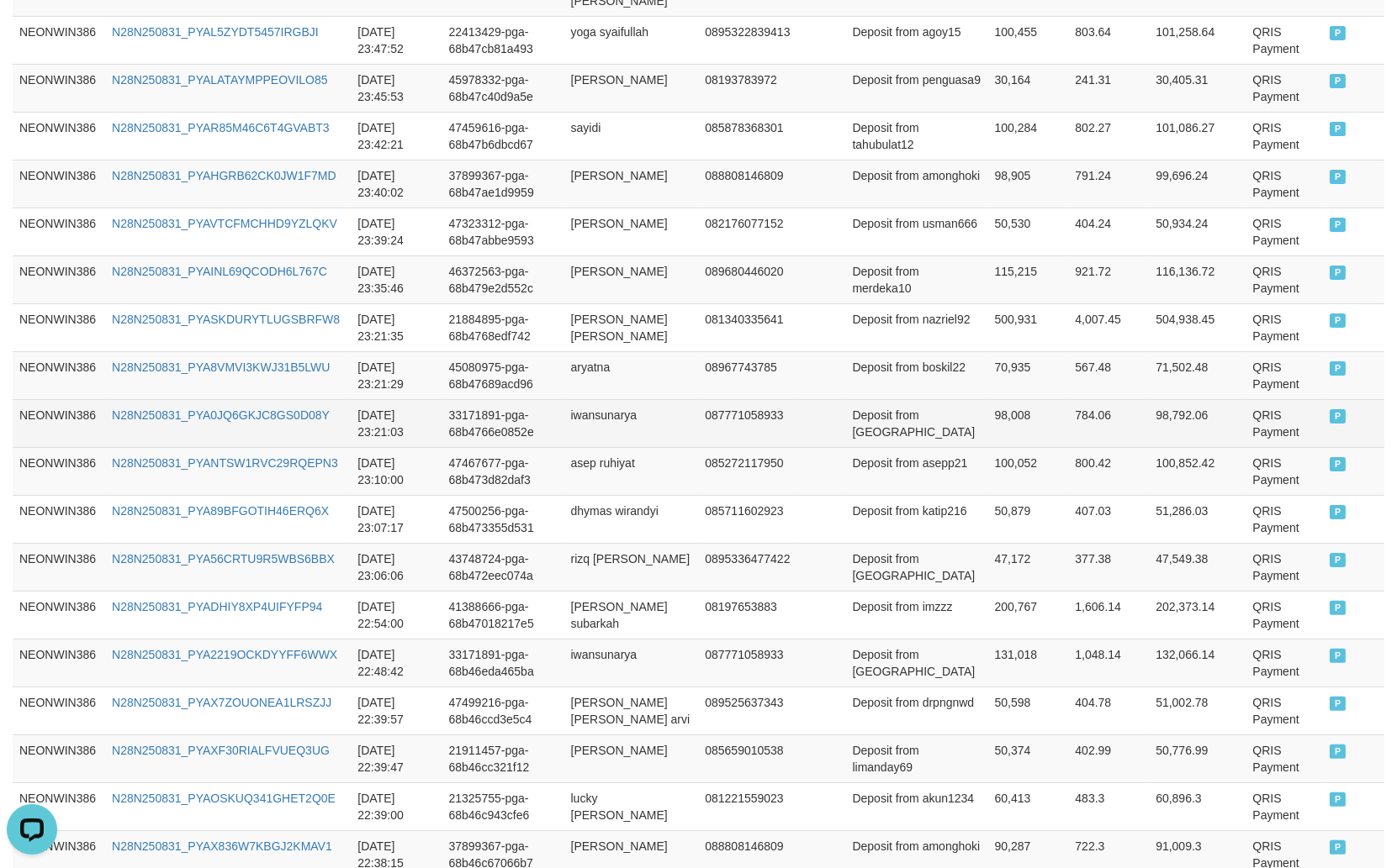
click at [593, 409] on td "iwansunarya" at bounding box center [632, 423] width 135 height 48
click at [891, 413] on td "Deposit from [GEOGRAPHIC_DATA]" at bounding box center [916, 423] width 142 height 48
click at [988, 408] on td "98,008" at bounding box center [1029, 423] width 81 height 48
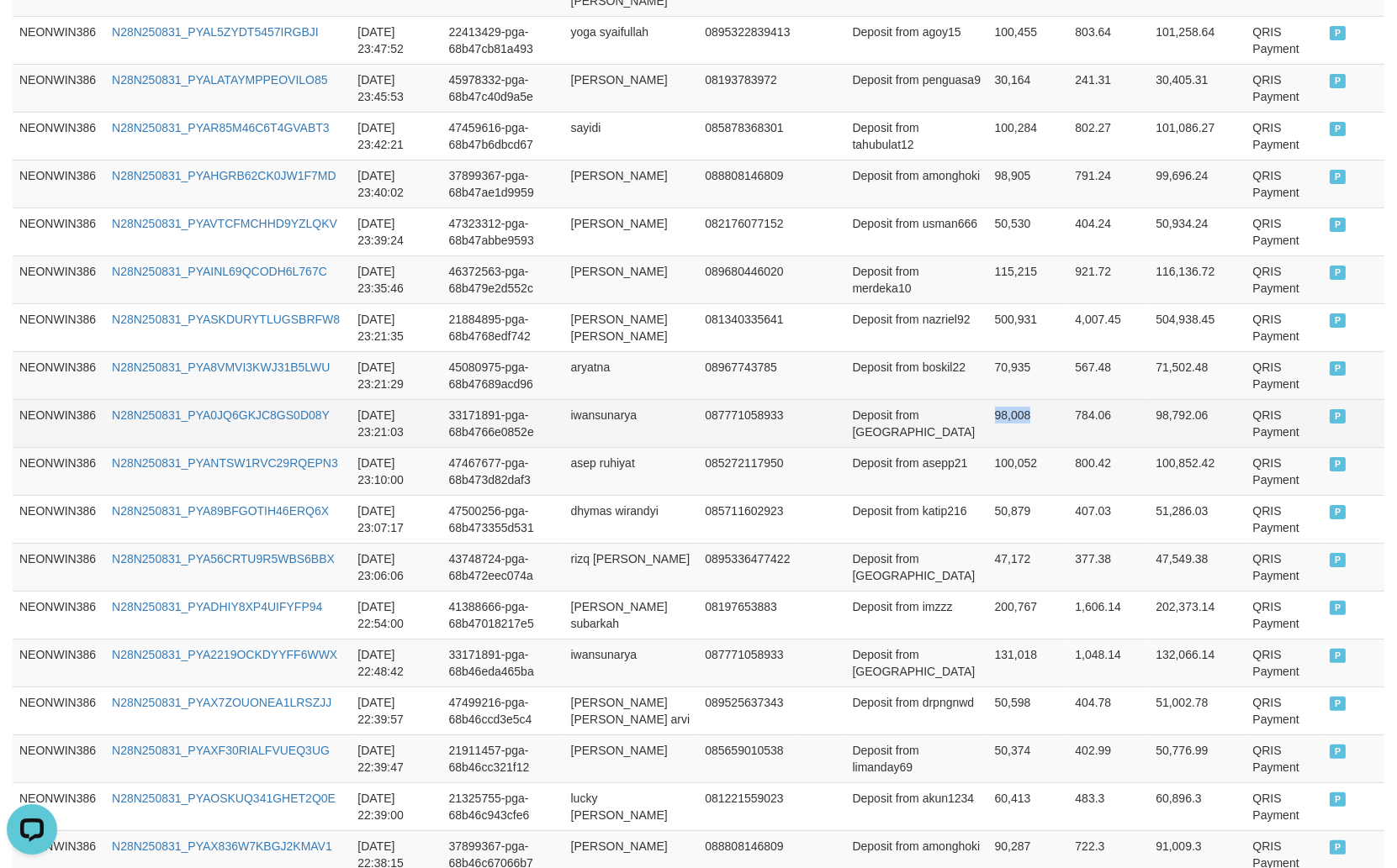
click at [988, 408] on td "98,008" at bounding box center [1029, 423] width 81 height 48
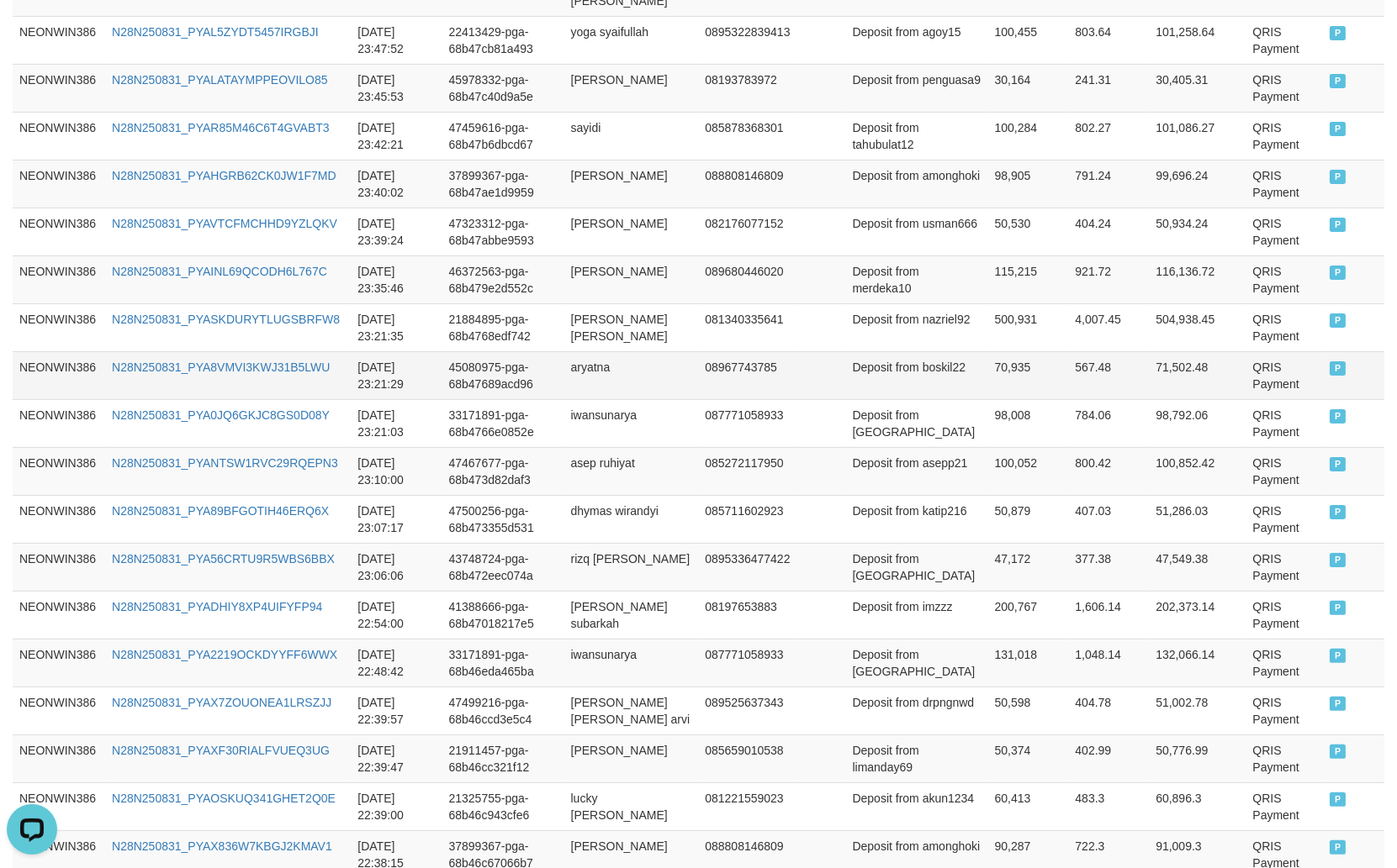
click at [622, 352] on td "aryatna" at bounding box center [632, 376] width 135 height 48
click at [905, 372] on td "Deposit from boskil22" at bounding box center [916, 376] width 142 height 48
click at [886, 365] on td "Deposit from boskil22" at bounding box center [916, 376] width 142 height 48
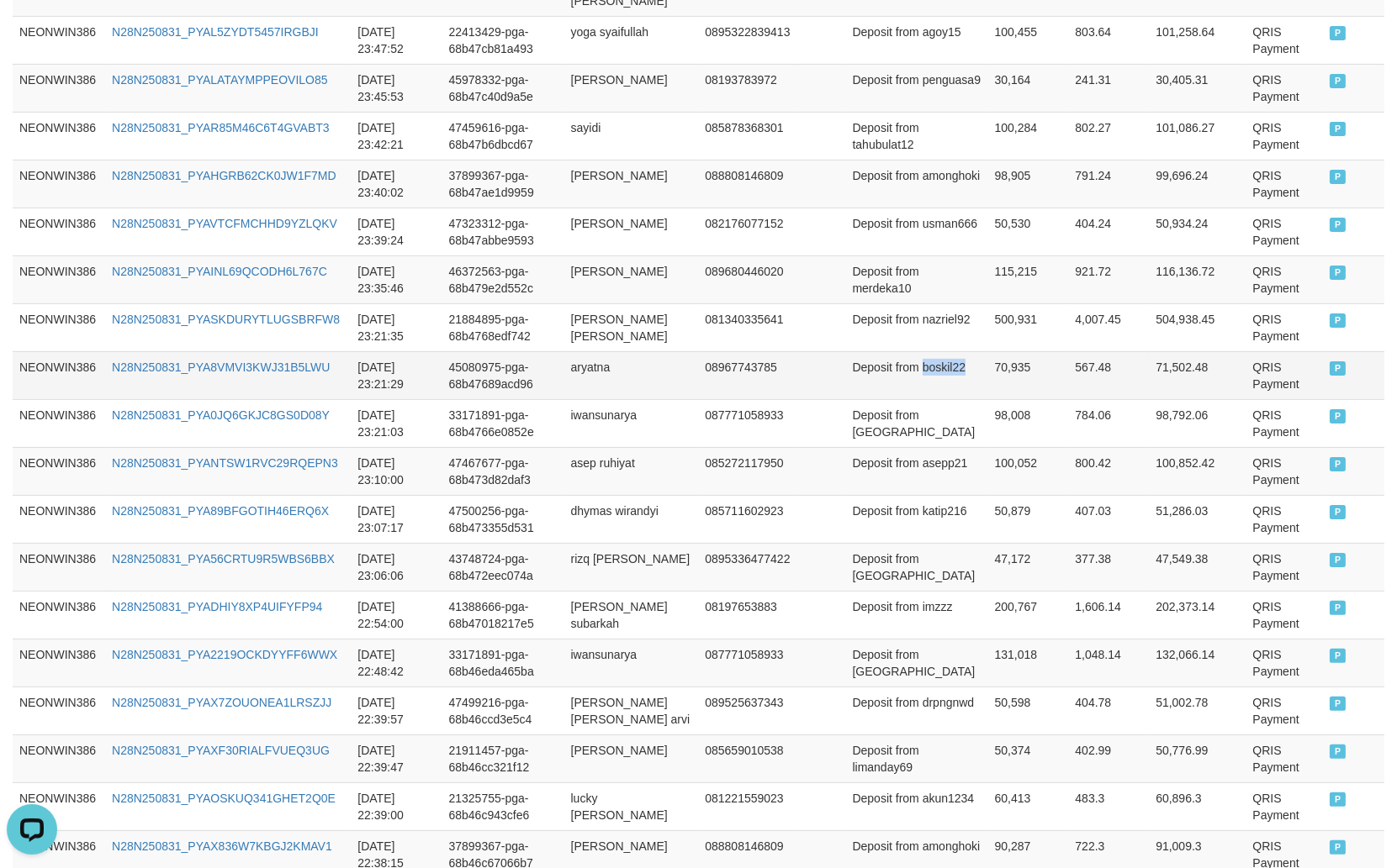
click at [886, 365] on td "Deposit from boskil22" at bounding box center [916, 376] width 142 height 48
click at [996, 371] on td "70,935" at bounding box center [1029, 376] width 81 height 48
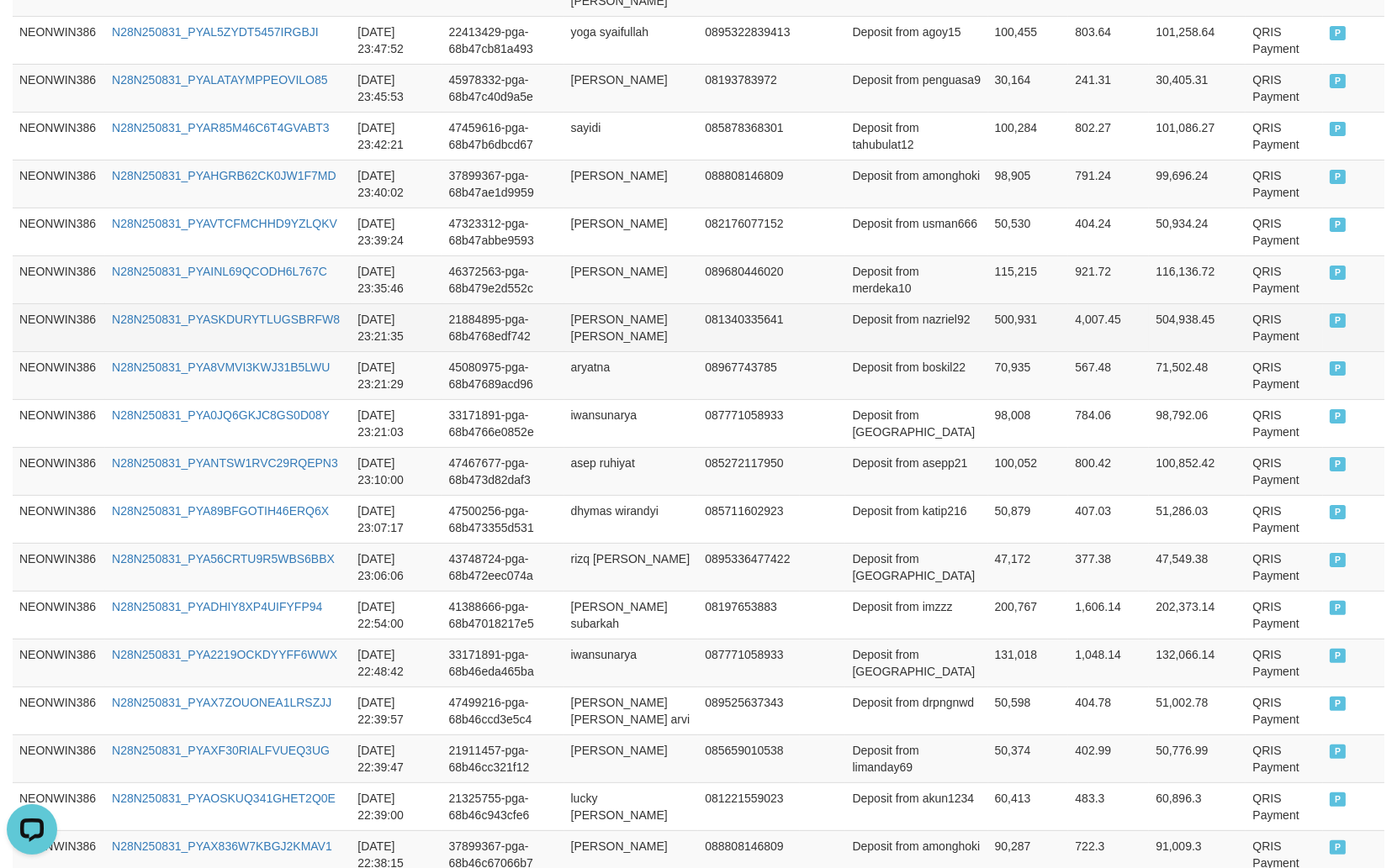
click at [597, 304] on td "[PERSON_NAME] [PERSON_NAME]" at bounding box center [632, 328] width 135 height 48
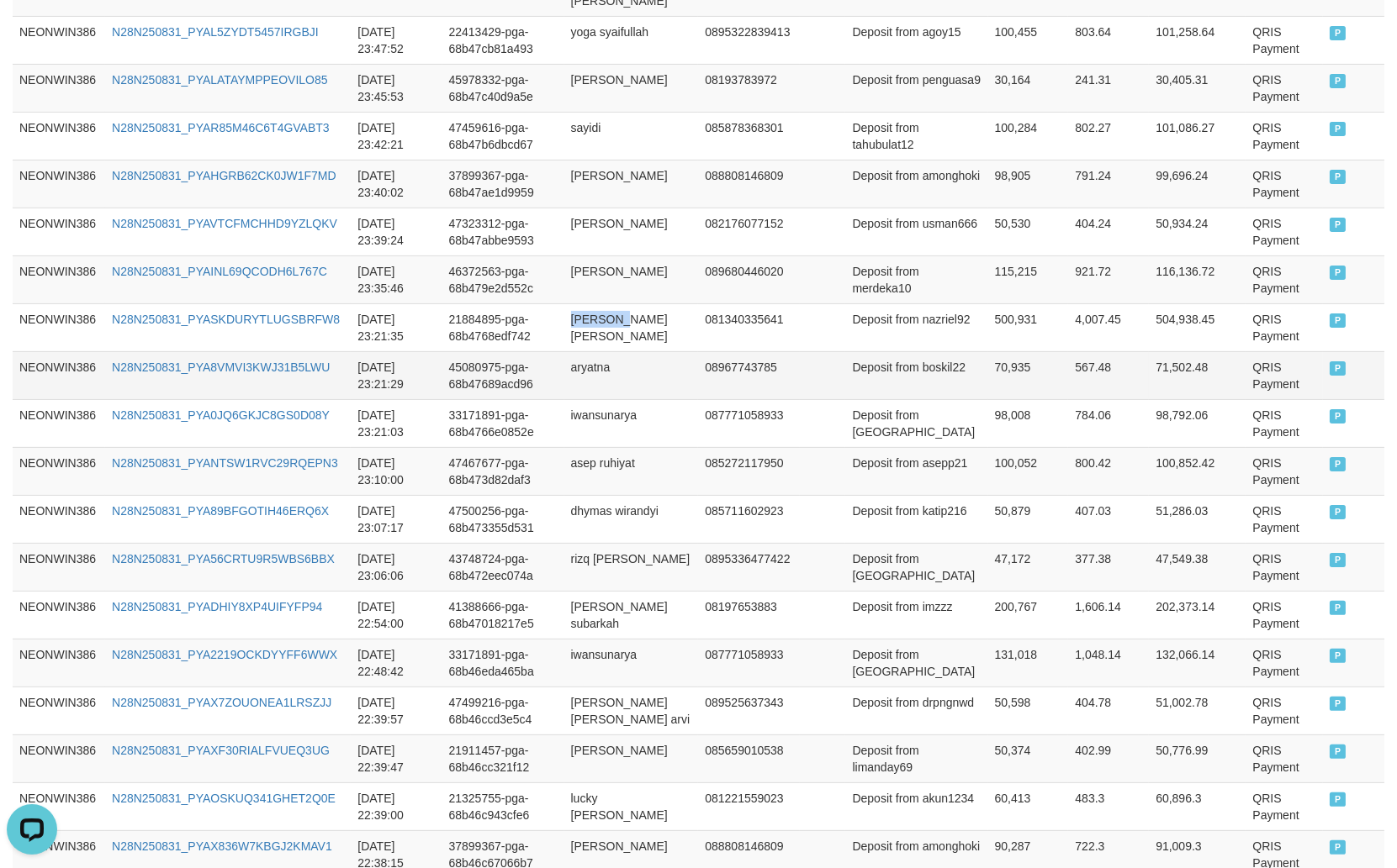
drag, startPoint x: 597, startPoint y: 297, endPoint x: 698, endPoint y: 336, distance: 108.3
click at [600, 304] on td "[PERSON_NAME] [PERSON_NAME]" at bounding box center [632, 328] width 135 height 48
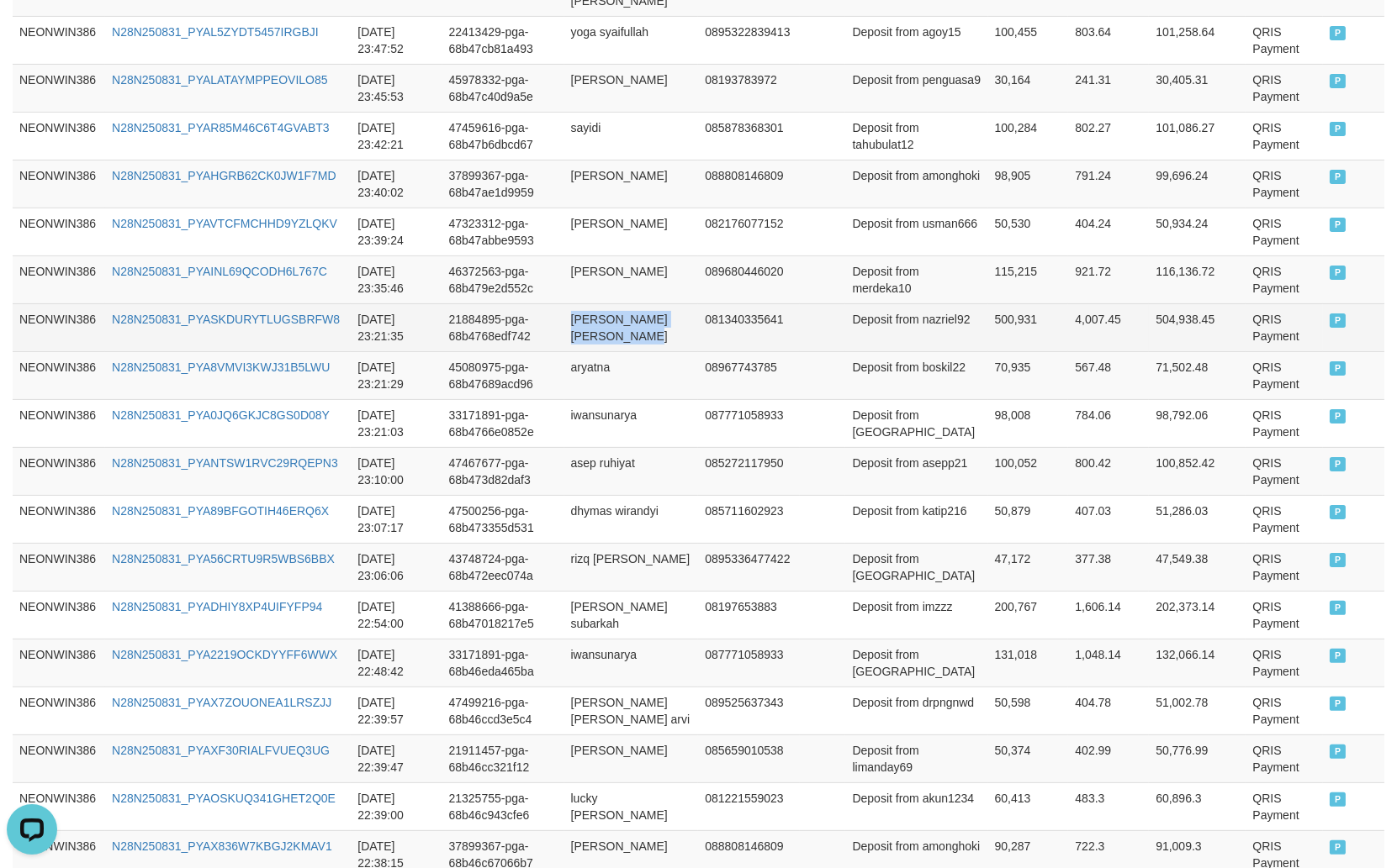
click at [699, 331] on td "[PERSON_NAME] [PERSON_NAME]" at bounding box center [632, 328] width 135 height 48
click at [875, 328] on td "Deposit from nazriel92" at bounding box center [916, 328] width 142 height 48
click at [988, 309] on td "500,931" at bounding box center [1029, 328] width 81 height 48
drag, startPoint x: 982, startPoint y: 309, endPoint x: 1010, endPoint y: 290, distance: 33.8
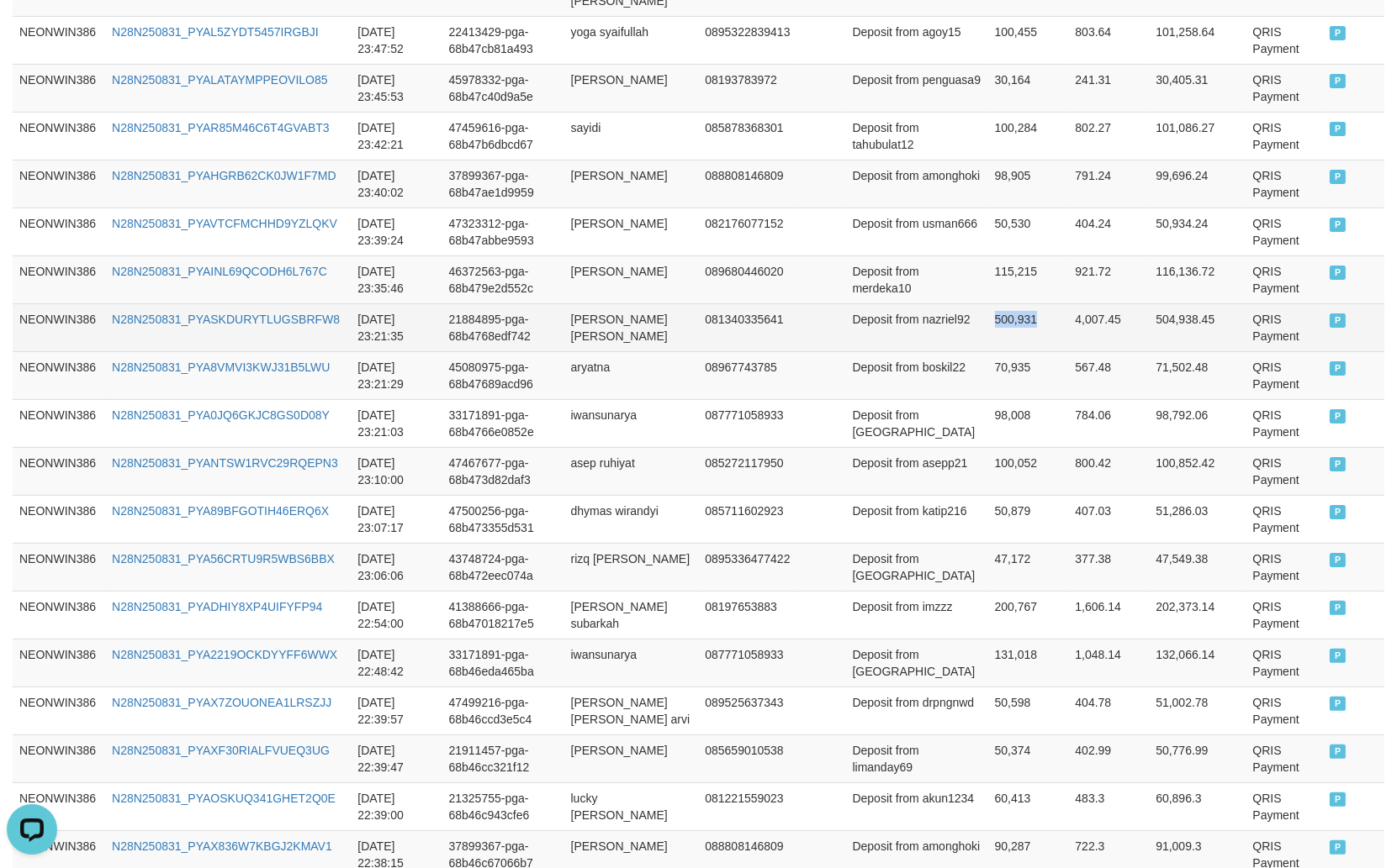
click at [988, 308] on td "500,931" at bounding box center [1029, 328] width 81 height 48
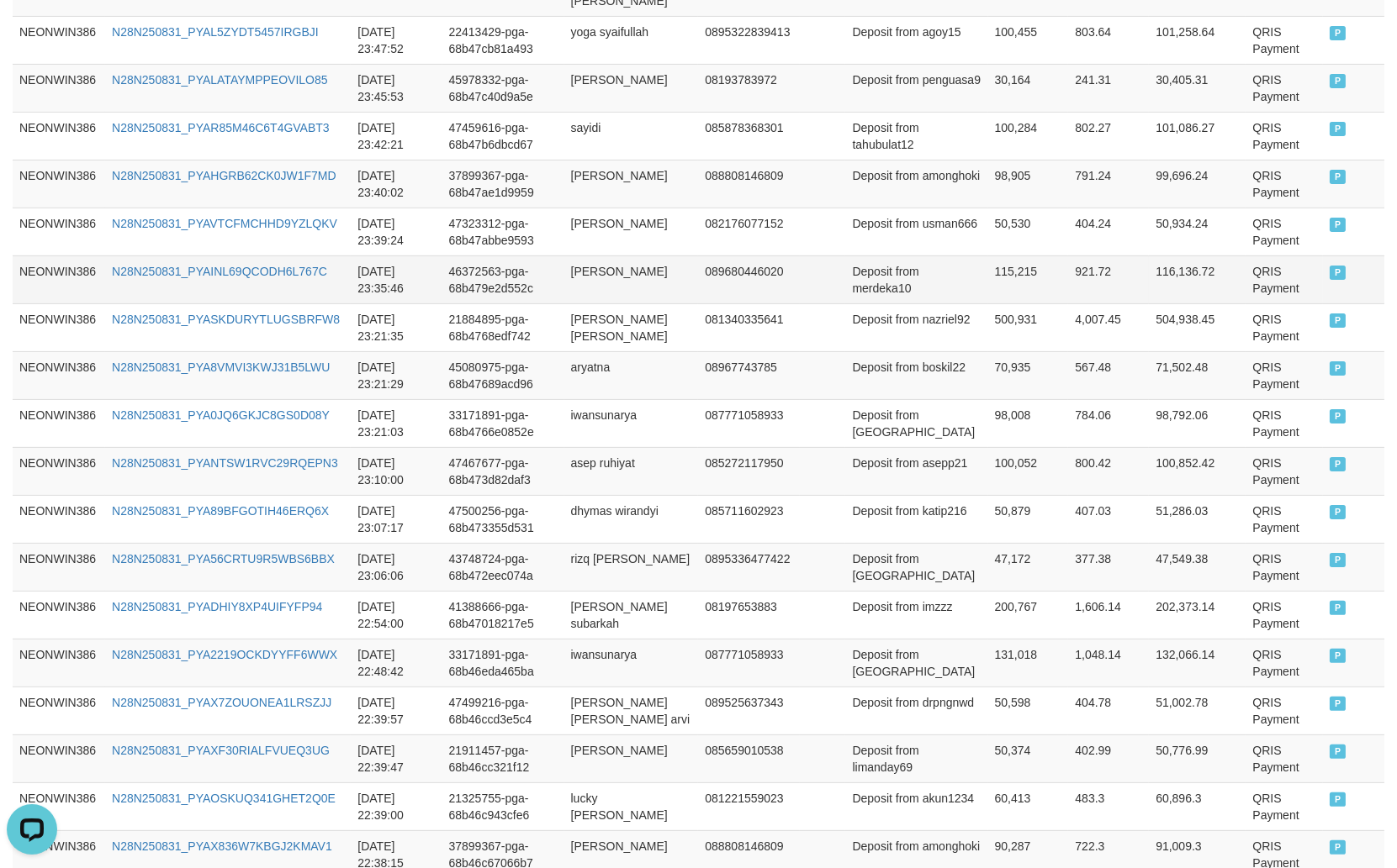
click at [607, 266] on td "[PERSON_NAME]" at bounding box center [632, 280] width 135 height 48
drag, startPoint x: 607, startPoint y: 266, endPoint x: 661, endPoint y: 265, distance: 54.0
click at [607, 265] on td "[PERSON_NAME]" at bounding box center [632, 280] width 135 height 48
click at [661, 265] on td "[PERSON_NAME]" at bounding box center [632, 280] width 135 height 48
click at [898, 278] on td "Deposit from merdeka10" at bounding box center [916, 280] width 142 height 48
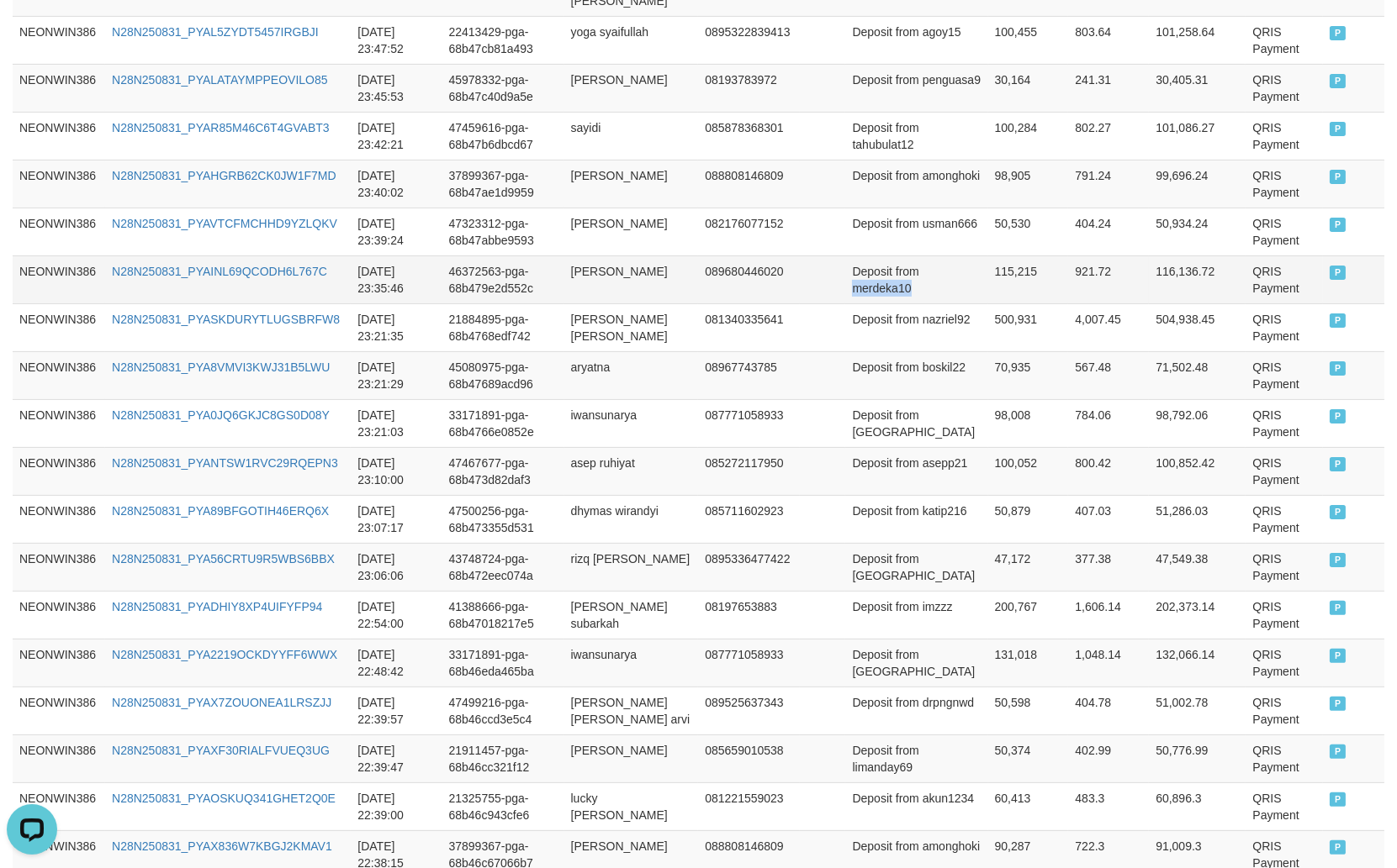
click at [898, 278] on td "Deposit from merdeka10" at bounding box center [916, 280] width 142 height 48
click at [988, 256] on td "115,215" at bounding box center [1029, 280] width 81 height 48
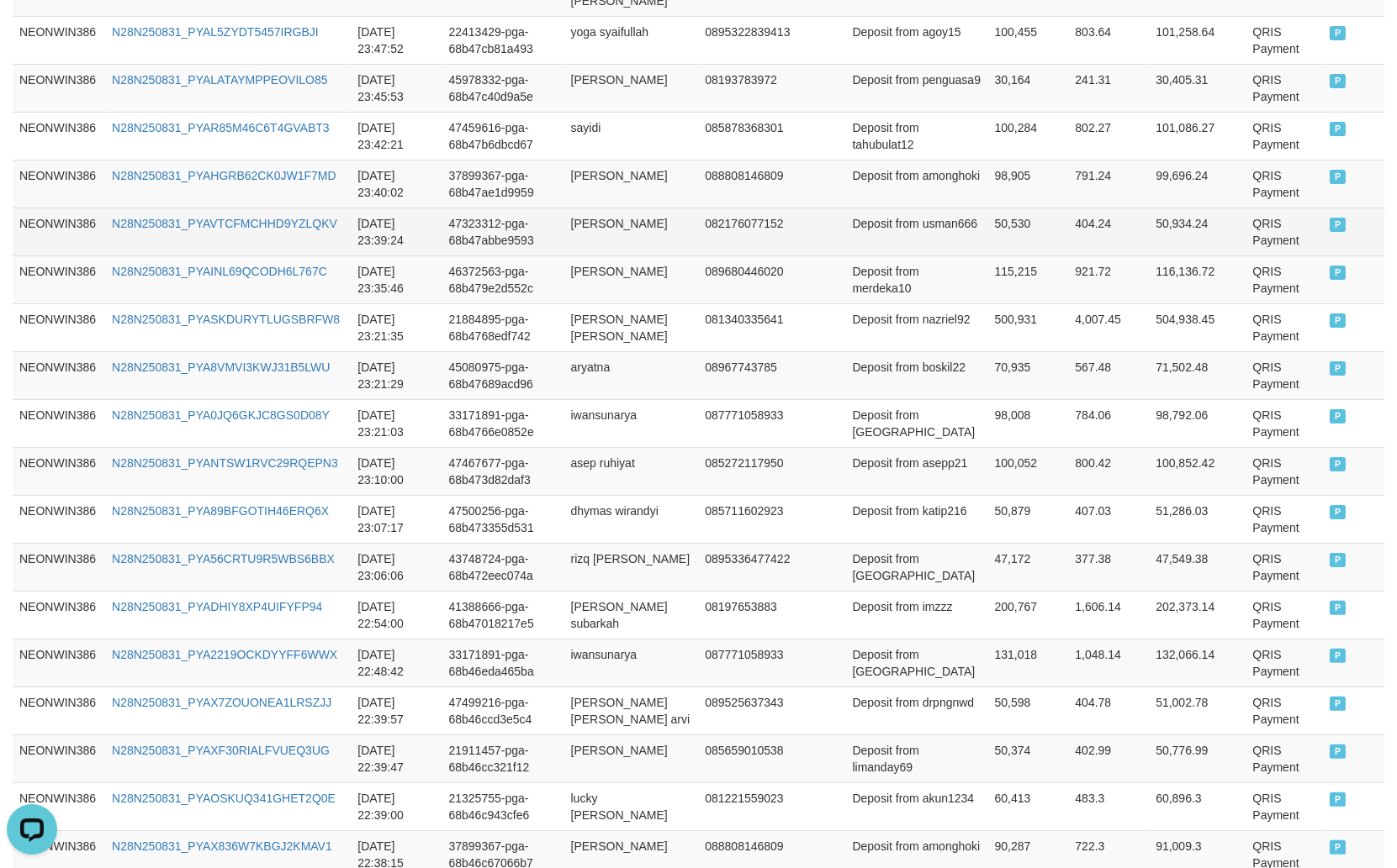
click at [616, 208] on td "[PERSON_NAME]" at bounding box center [632, 232] width 135 height 48
drag, startPoint x: 616, startPoint y: 198, endPoint x: 681, endPoint y: 212, distance: 66.5
click at [627, 208] on td "[PERSON_NAME]" at bounding box center [632, 232] width 135 height 48
click at [681, 212] on td "[PERSON_NAME]" at bounding box center [632, 232] width 135 height 48
click at [891, 218] on td "Deposit from usman666" at bounding box center [916, 232] width 142 height 48
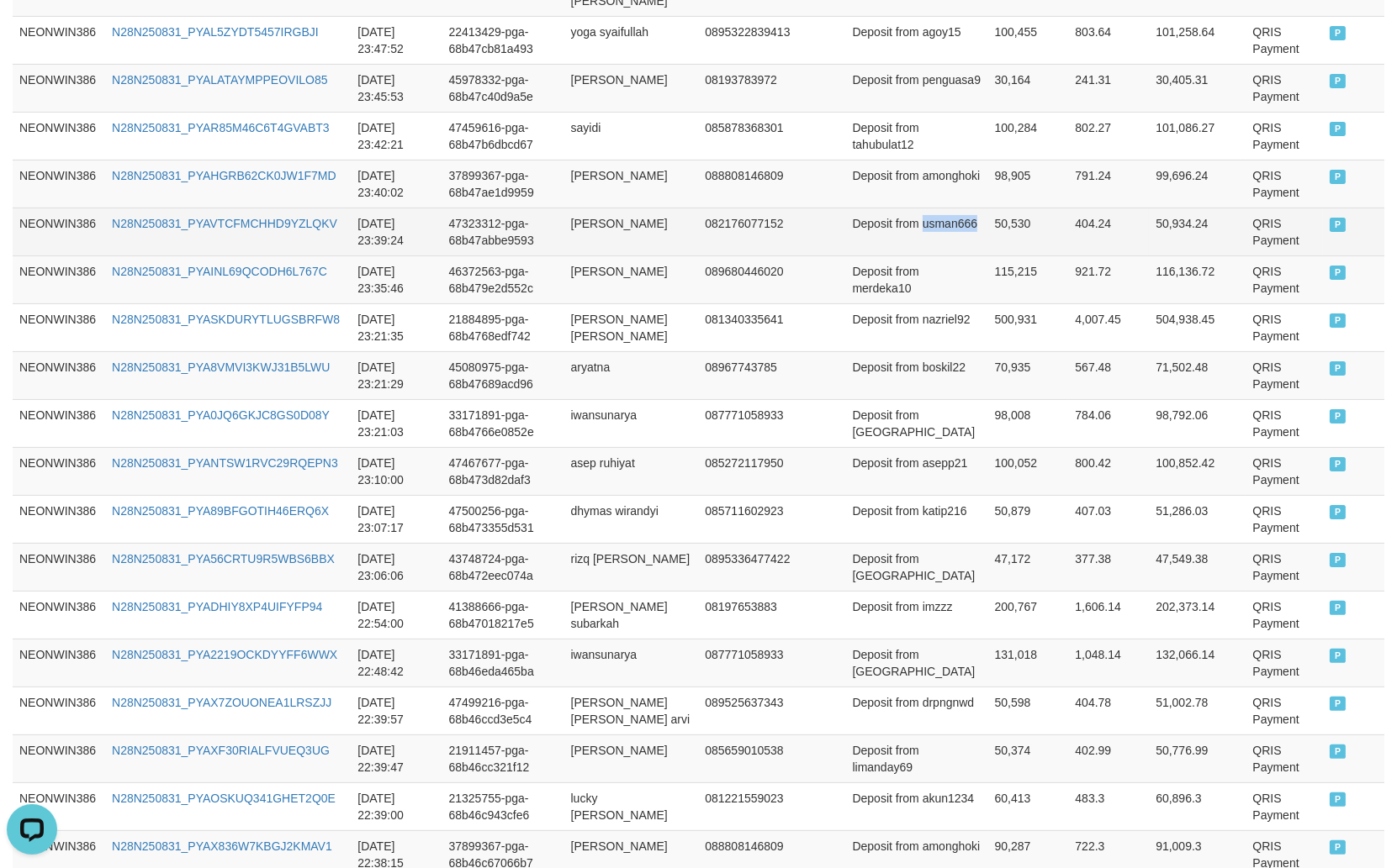
click at [891, 218] on td "Deposit from usman666" at bounding box center [916, 232] width 142 height 48
click at [1001, 208] on td "50,530" at bounding box center [1029, 232] width 81 height 48
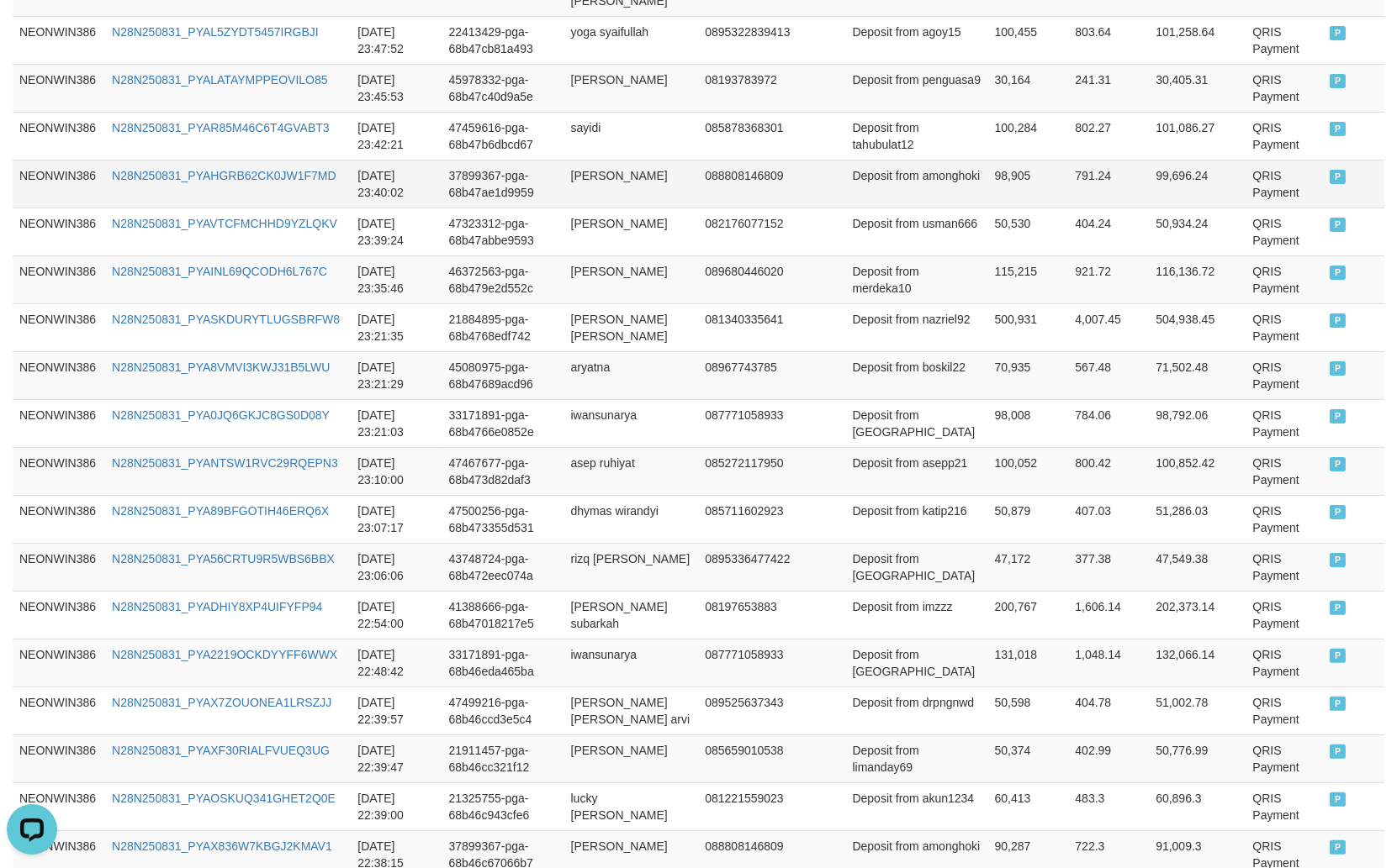
click at [618, 160] on td "[PERSON_NAME]" at bounding box center [632, 184] width 135 height 48
drag, startPoint x: 618, startPoint y: 153, endPoint x: 645, endPoint y: 169, distance: 31.4
click at [619, 160] on td "[PERSON_NAME]" at bounding box center [632, 184] width 135 height 48
click at [645, 169] on td "[PERSON_NAME]" at bounding box center [632, 184] width 135 height 48
click at [888, 177] on td "Deposit from amonghoki" at bounding box center [916, 184] width 142 height 48
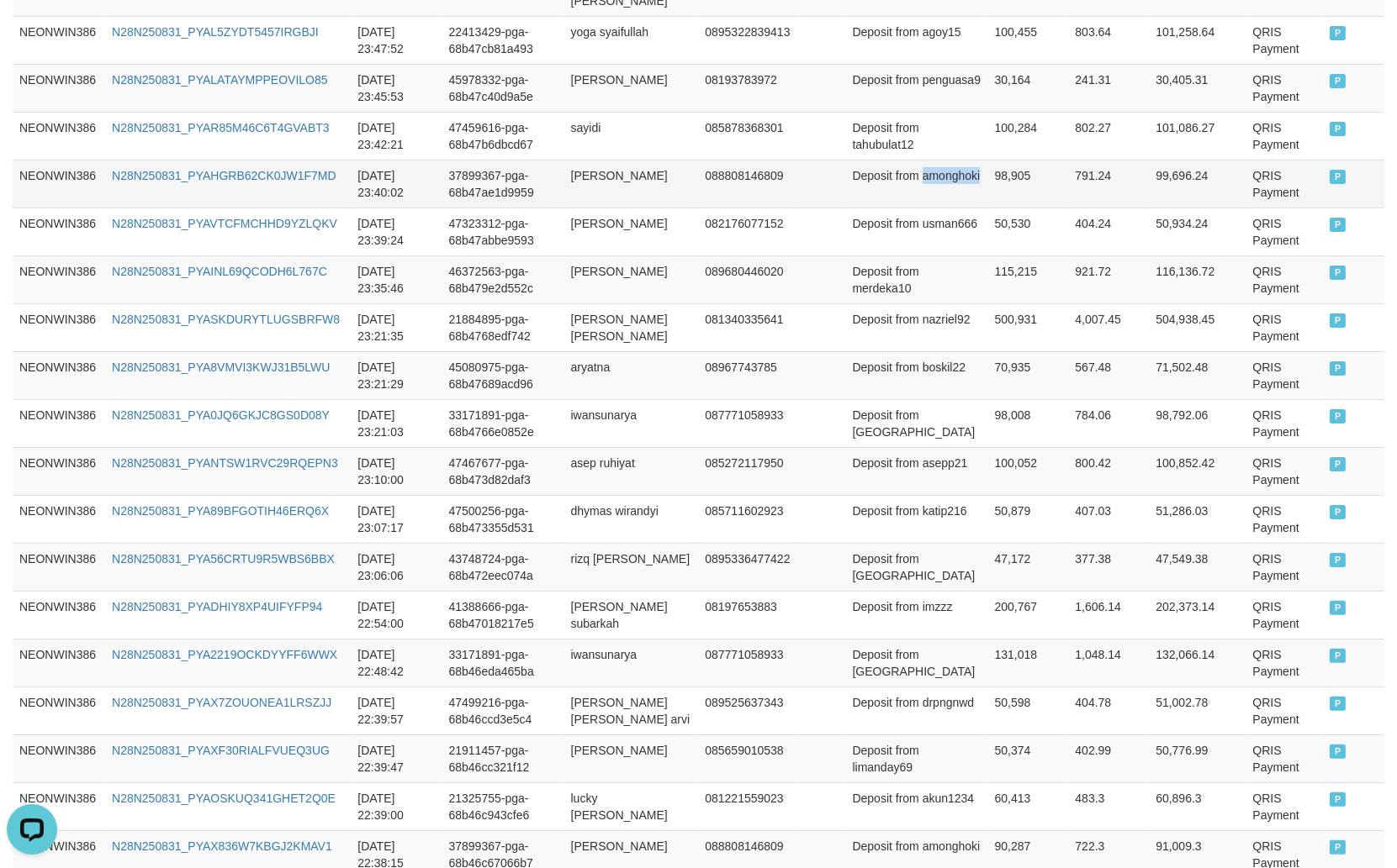
click at [888, 177] on td "Deposit from amonghoki" at bounding box center [916, 184] width 142 height 48
click at [988, 160] on td "98,905" at bounding box center [1029, 184] width 81 height 48
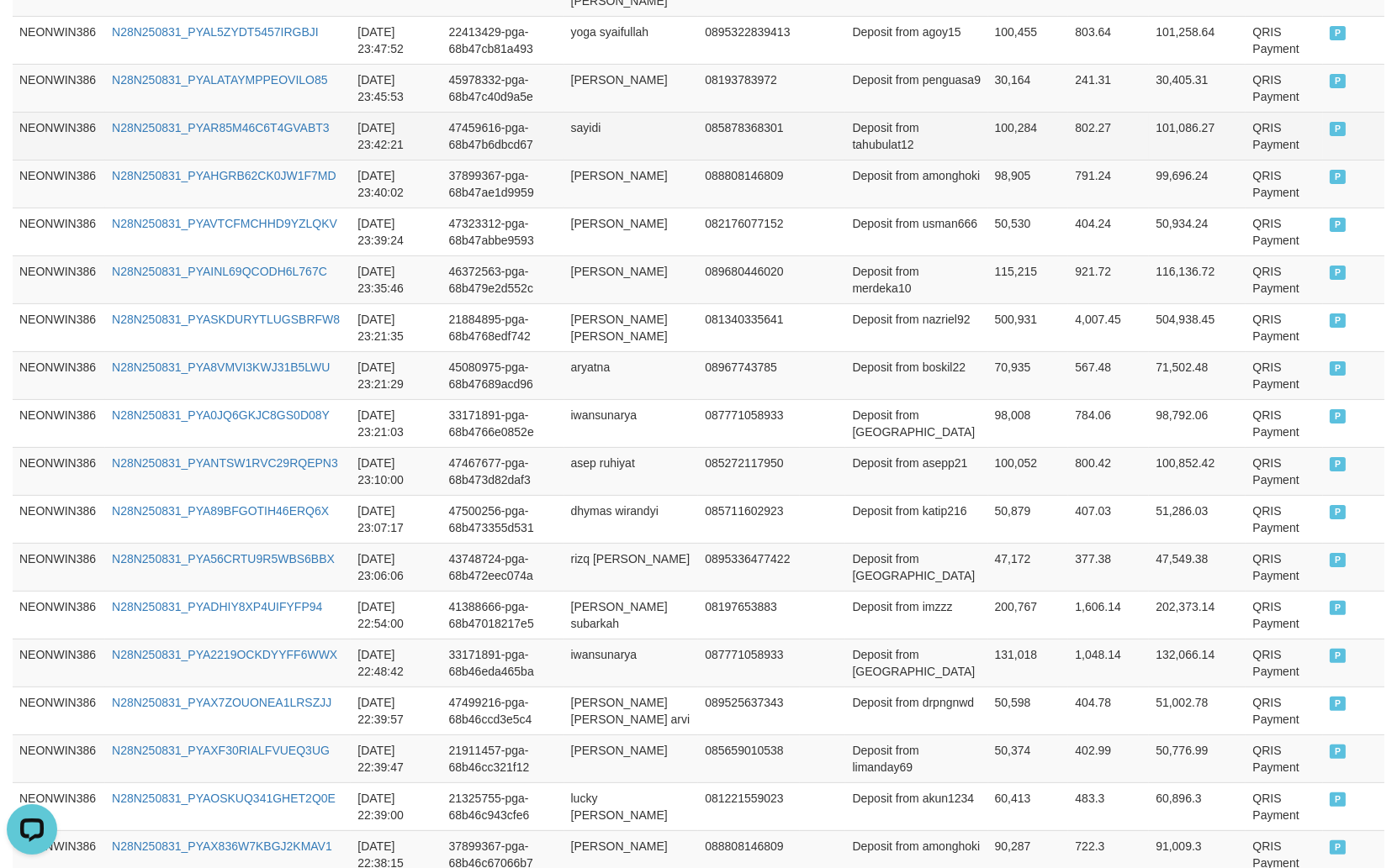
click at [595, 113] on td "sayidi" at bounding box center [632, 136] width 135 height 48
click at [884, 137] on td "Deposit from tahubulat12" at bounding box center [916, 136] width 142 height 48
click at [988, 112] on td "100,284" at bounding box center [1029, 136] width 81 height 48
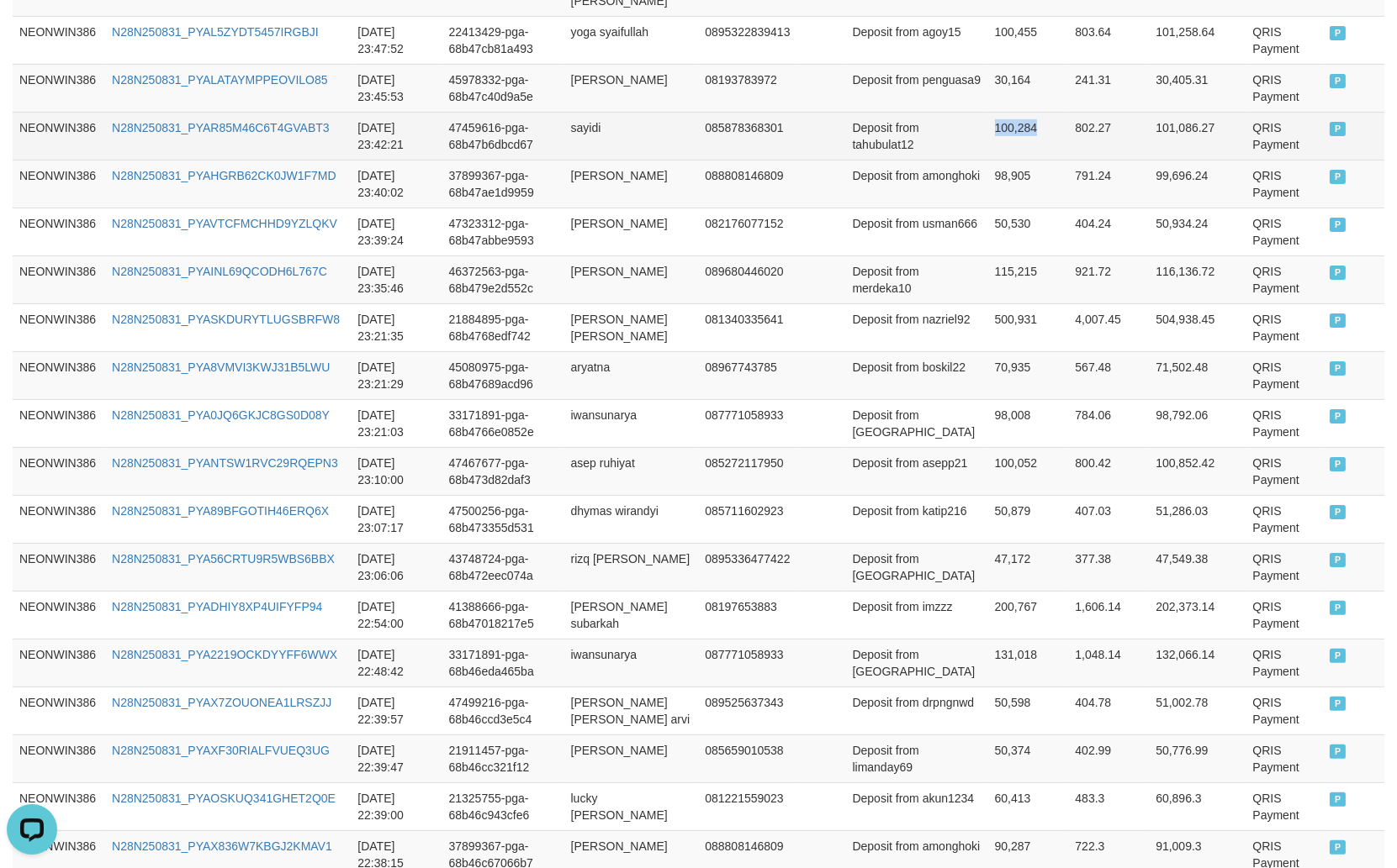
click at [988, 112] on td "100,284" at bounding box center [1029, 136] width 81 height 48
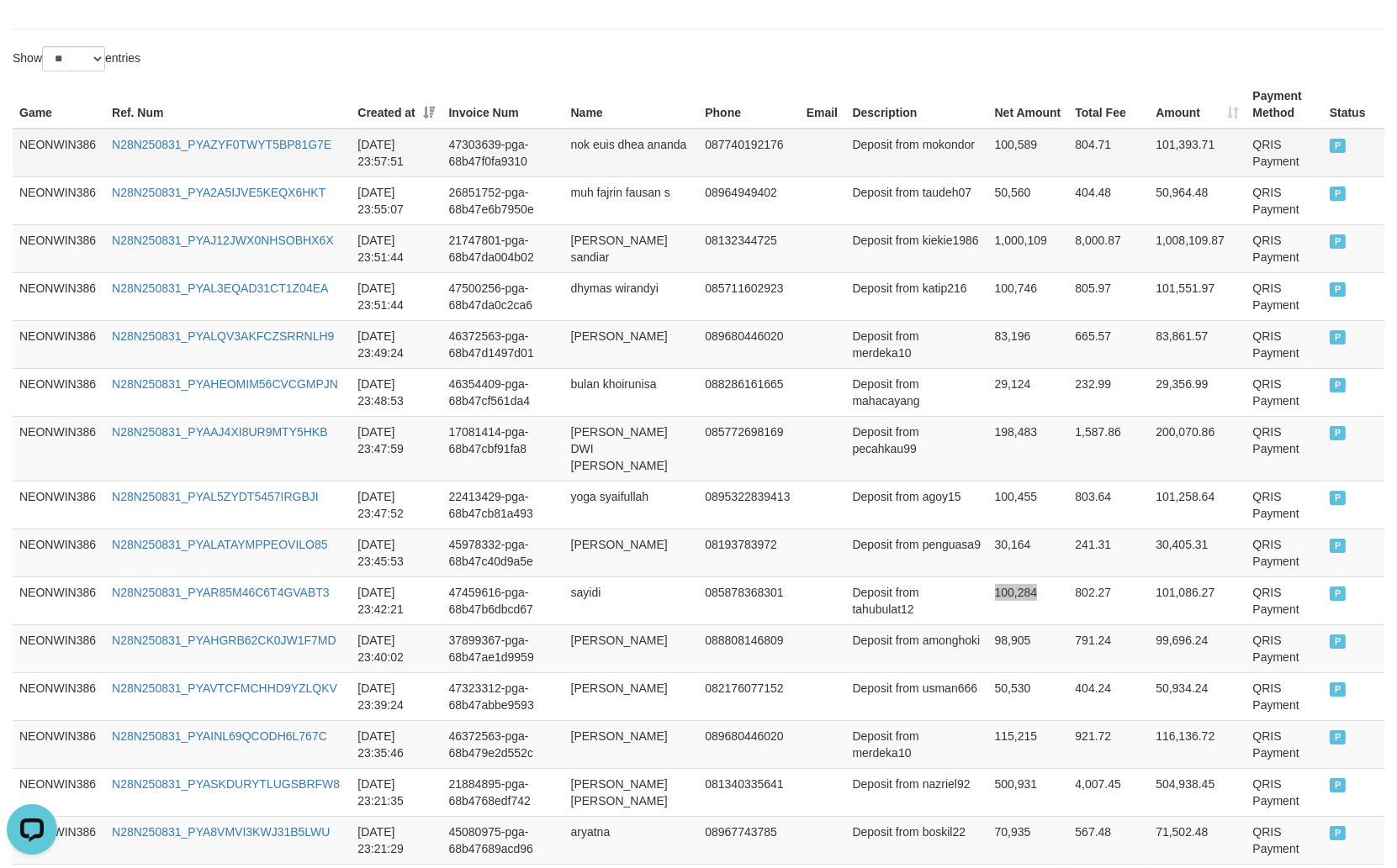
scroll to position [525, 0]
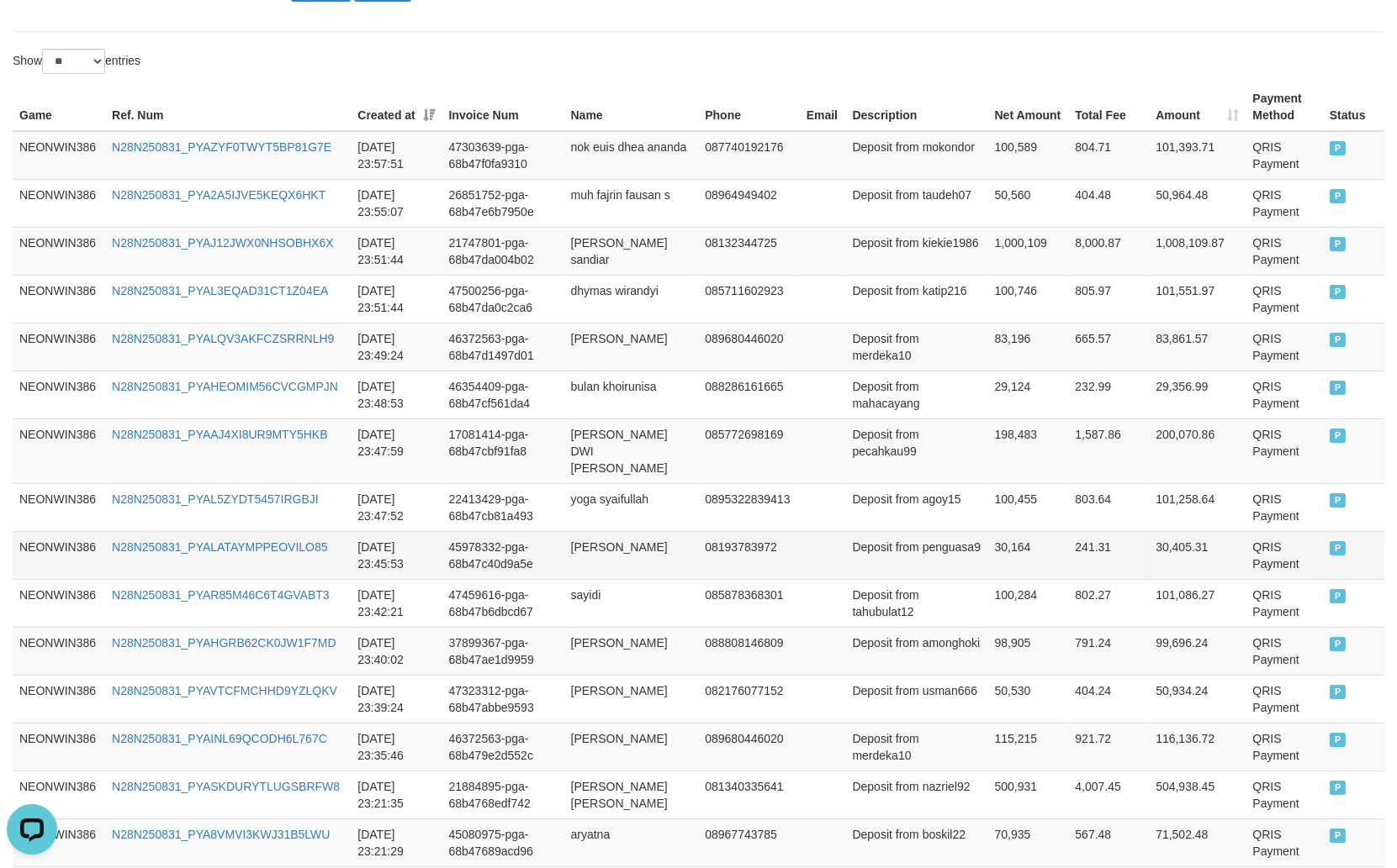
click at [607, 532] on td "[PERSON_NAME]" at bounding box center [632, 556] width 135 height 48
click at [661, 532] on td "[PERSON_NAME]" at bounding box center [632, 556] width 135 height 48
click at [607, 532] on td "[PERSON_NAME]" at bounding box center [632, 556] width 135 height 48
click at [588, 532] on td "[PERSON_NAME]" at bounding box center [632, 556] width 135 height 48
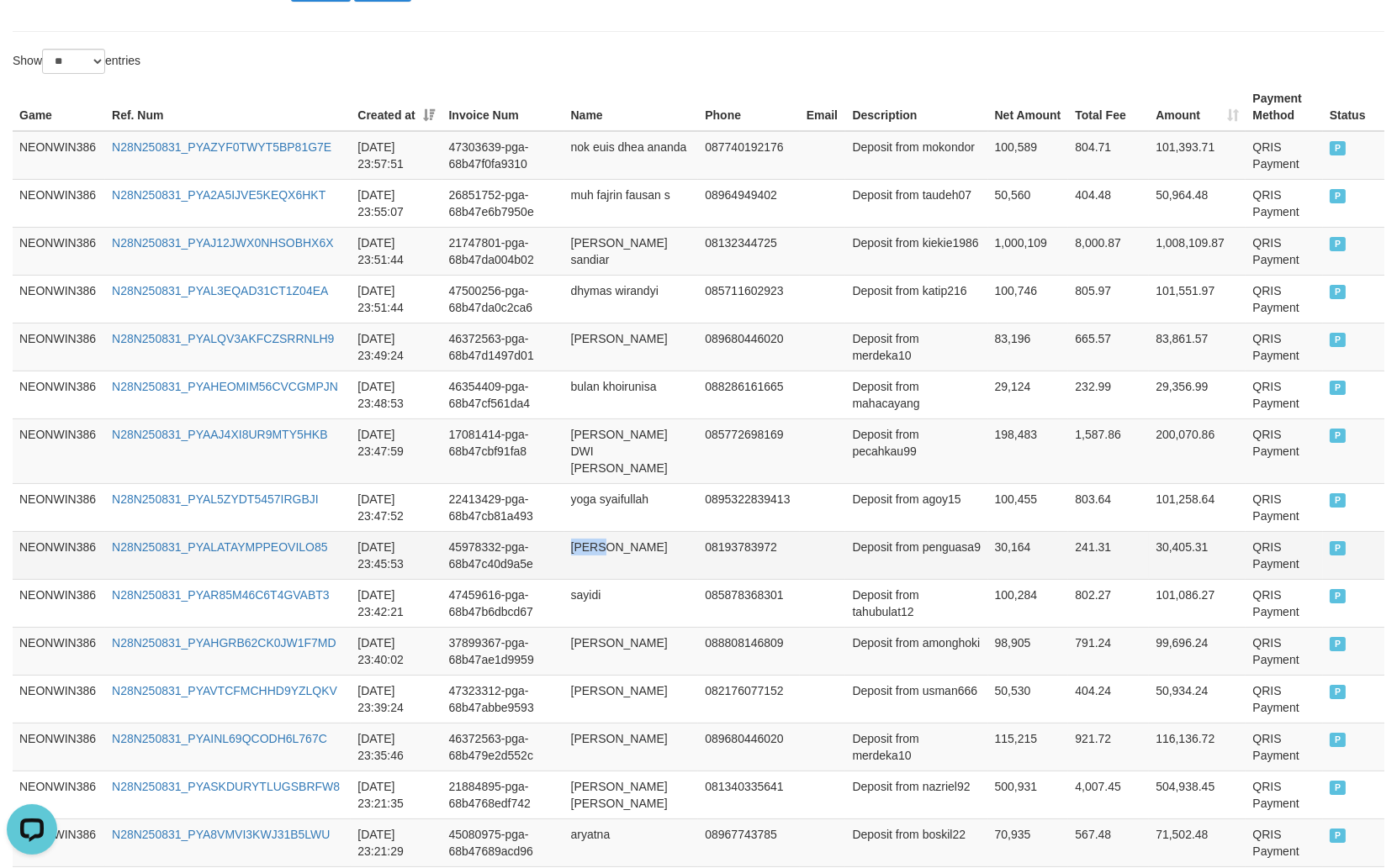
drag, startPoint x: 588, startPoint y: 528, endPoint x: 620, endPoint y: 528, distance: 32.0
click at [600, 532] on td "[PERSON_NAME]" at bounding box center [632, 556] width 135 height 48
drag, startPoint x: 632, startPoint y: 528, endPoint x: 665, endPoint y: 533, distance: 33.4
click at [634, 532] on td "[PERSON_NAME]" at bounding box center [632, 556] width 135 height 48
click at [910, 546] on td "Deposit from penguasa9" at bounding box center [916, 556] width 142 height 48
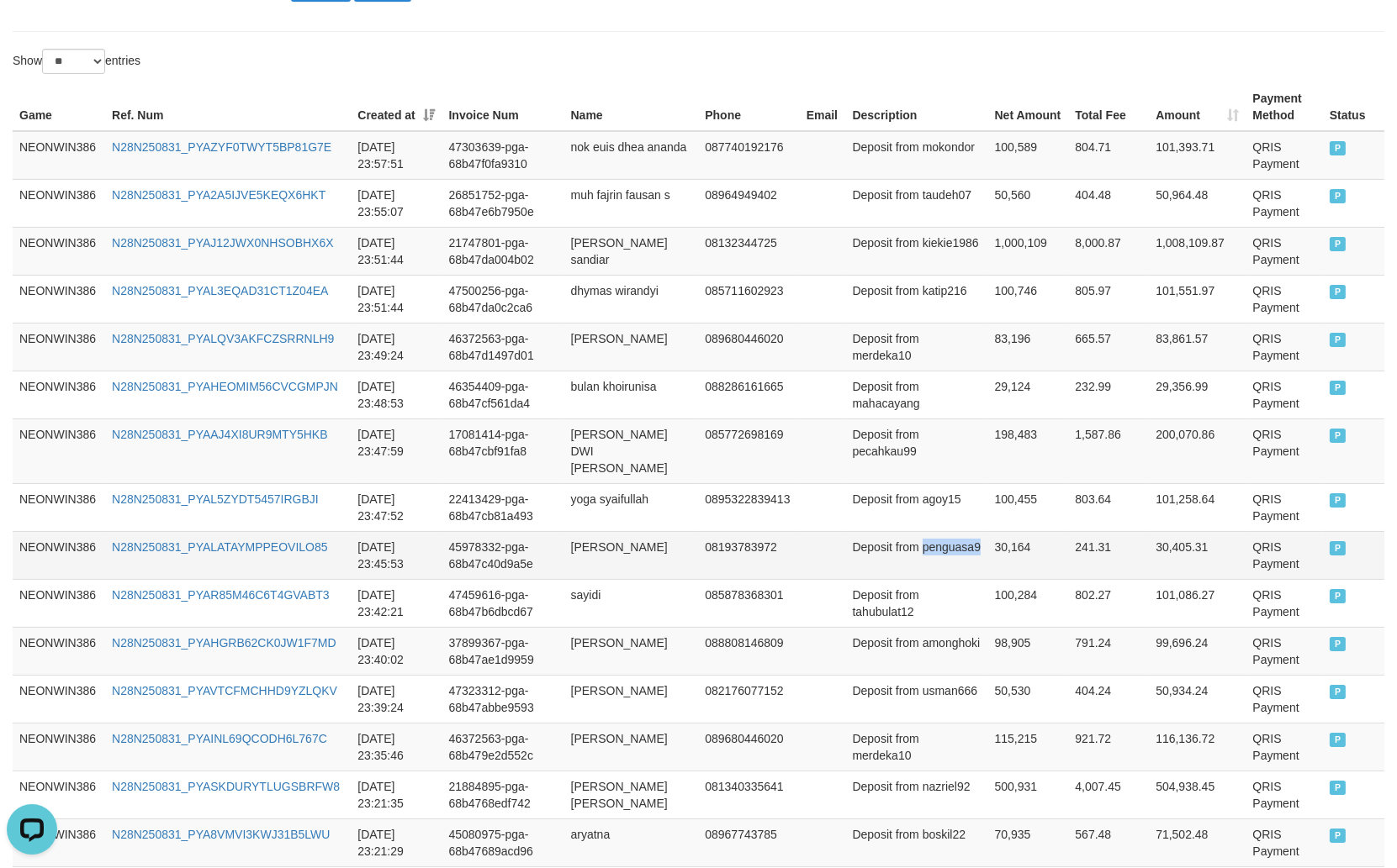
click at [910, 546] on td "Deposit from penguasa9" at bounding box center [916, 556] width 142 height 48
click at [988, 549] on td "30,164" at bounding box center [1029, 556] width 81 height 48
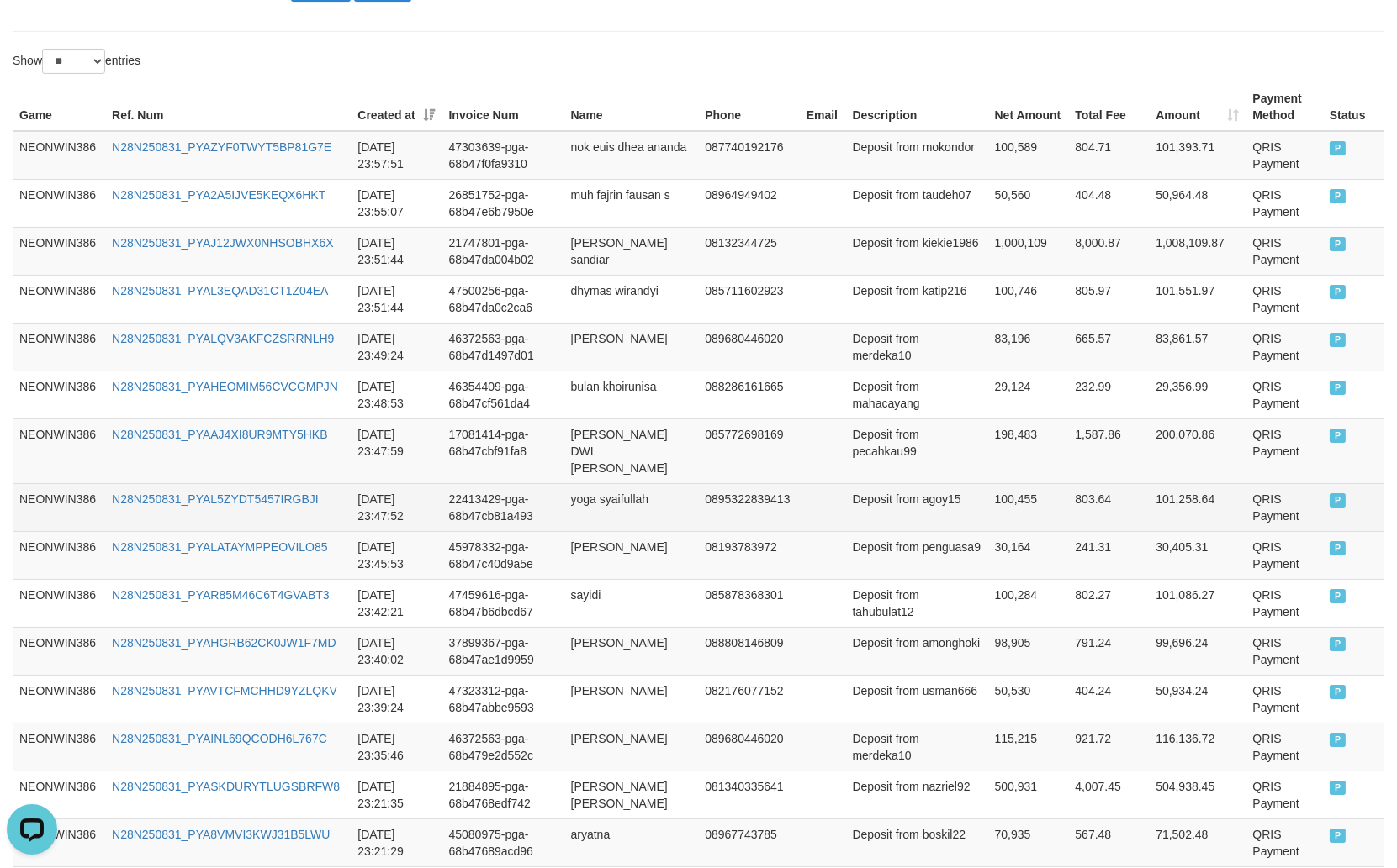
click at [613, 484] on td "yoga syaifullah" at bounding box center [632, 508] width 135 height 48
click at [609, 484] on td "yoga syaifullah" at bounding box center [632, 508] width 135 height 48
click at [600, 484] on td "yoga syaifullah" at bounding box center [632, 508] width 135 height 48
drag, startPoint x: 600, startPoint y: 482, endPoint x: 685, endPoint y: 489, distance: 85.3
click at [644, 489] on td "yoga syaifullah" at bounding box center [632, 508] width 135 height 48
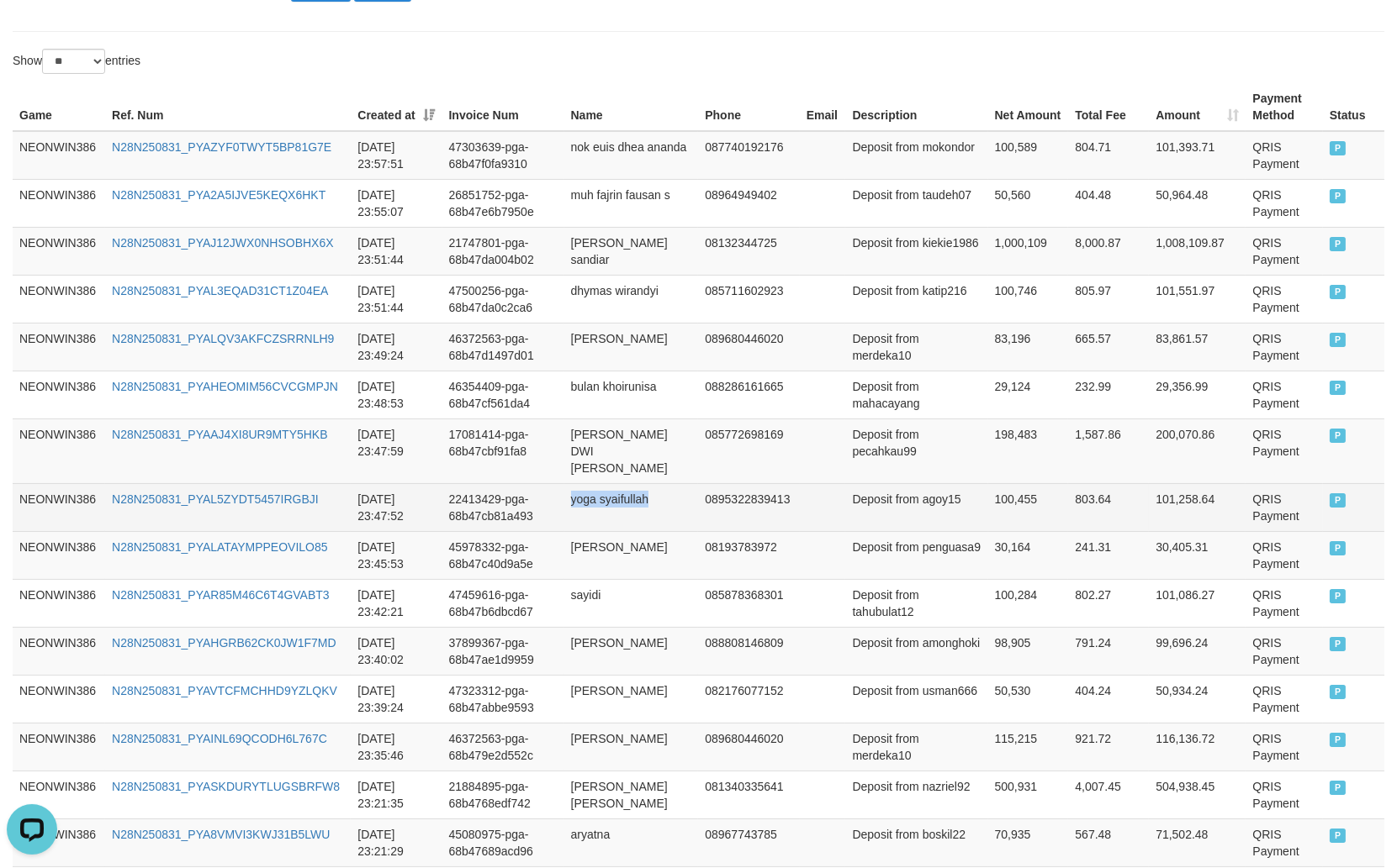
click at [685, 489] on td "yoga syaifullah" at bounding box center [632, 508] width 135 height 48
click at [904, 512] on td "Deposit from agoy15" at bounding box center [916, 508] width 142 height 48
click at [888, 507] on td "Deposit from agoy15" at bounding box center [916, 508] width 142 height 48
click at [960, 488] on td "Deposit from agoy15" at bounding box center [916, 508] width 142 height 48
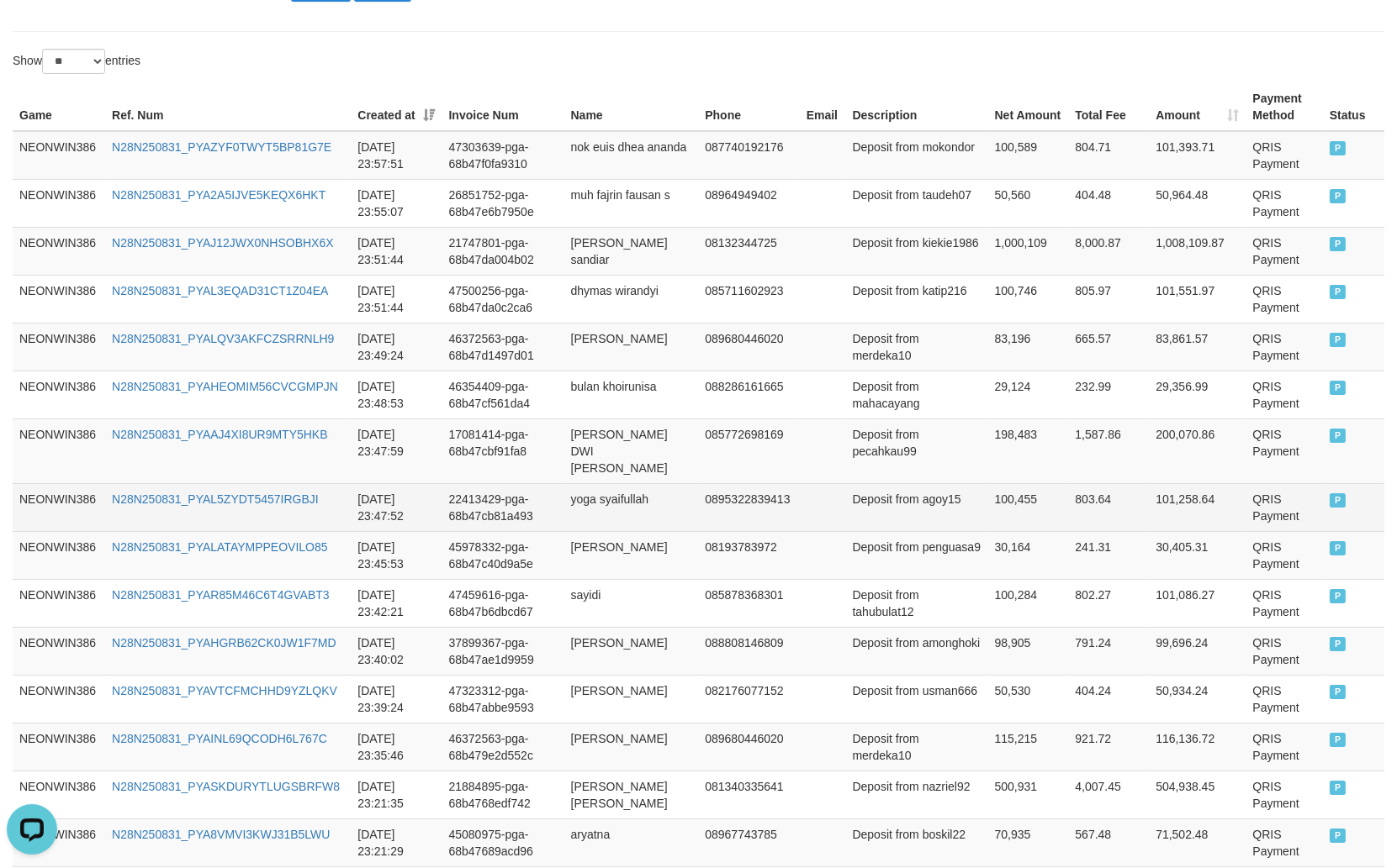
click at [988, 485] on td "100,455" at bounding box center [1029, 508] width 81 height 48
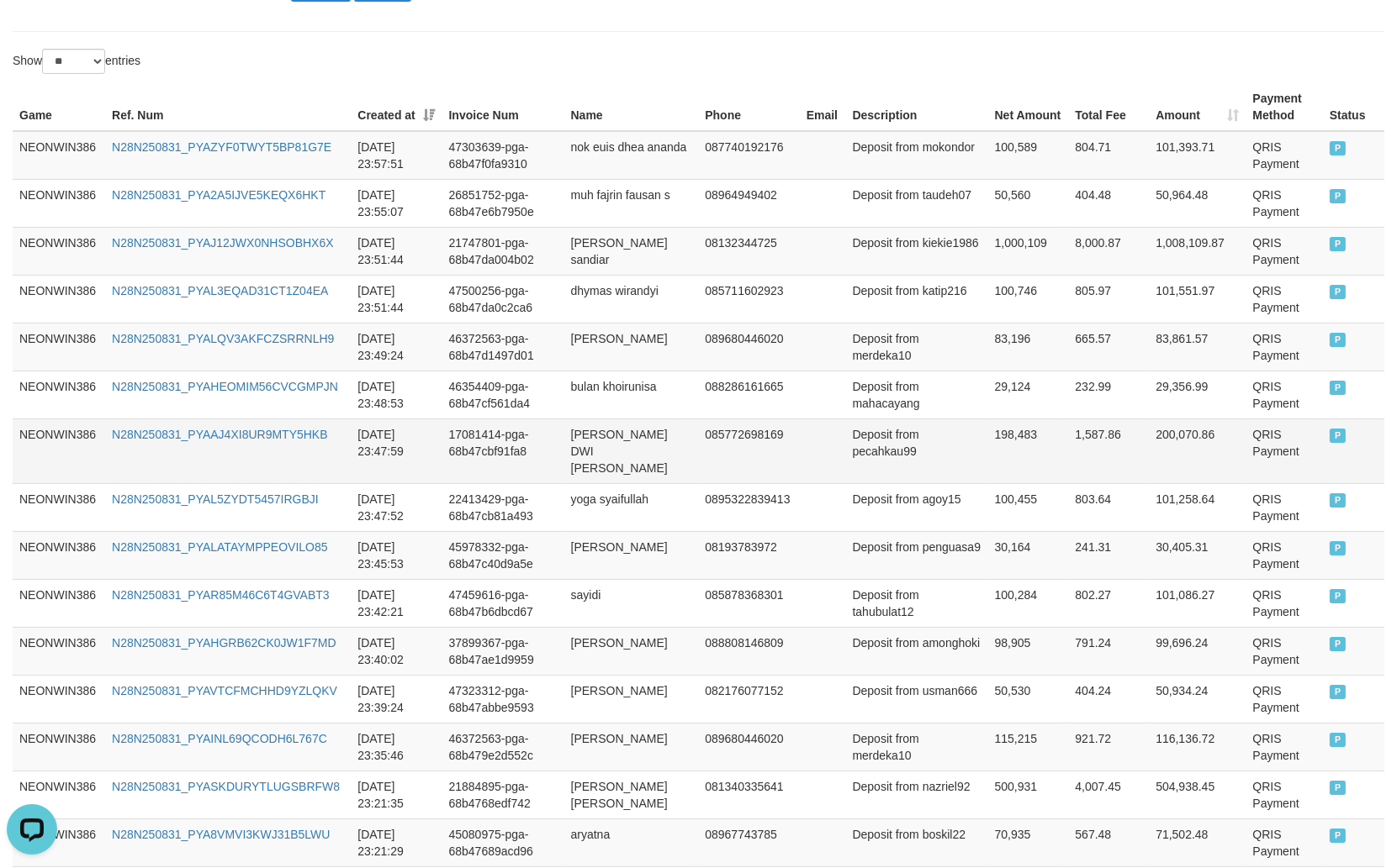
click at [600, 431] on td "[PERSON_NAME] DWI [PERSON_NAME]" at bounding box center [632, 451] width 135 height 64
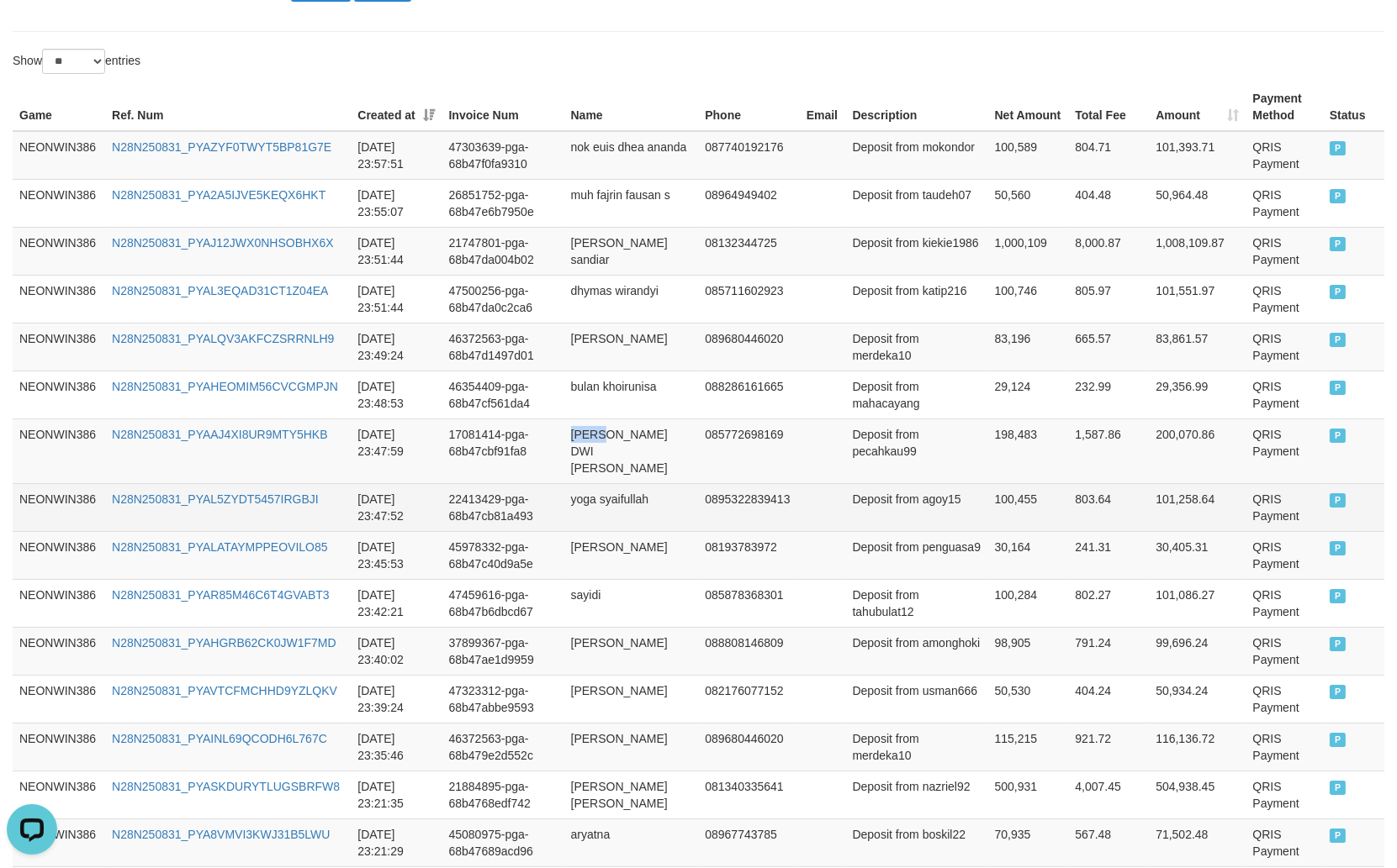
drag, startPoint x: 600, startPoint y: 431, endPoint x: 676, endPoint y: 466, distance: 83.7
click at [607, 434] on td "[PERSON_NAME] DWI [PERSON_NAME]" at bounding box center [632, 451] width 135 height 64
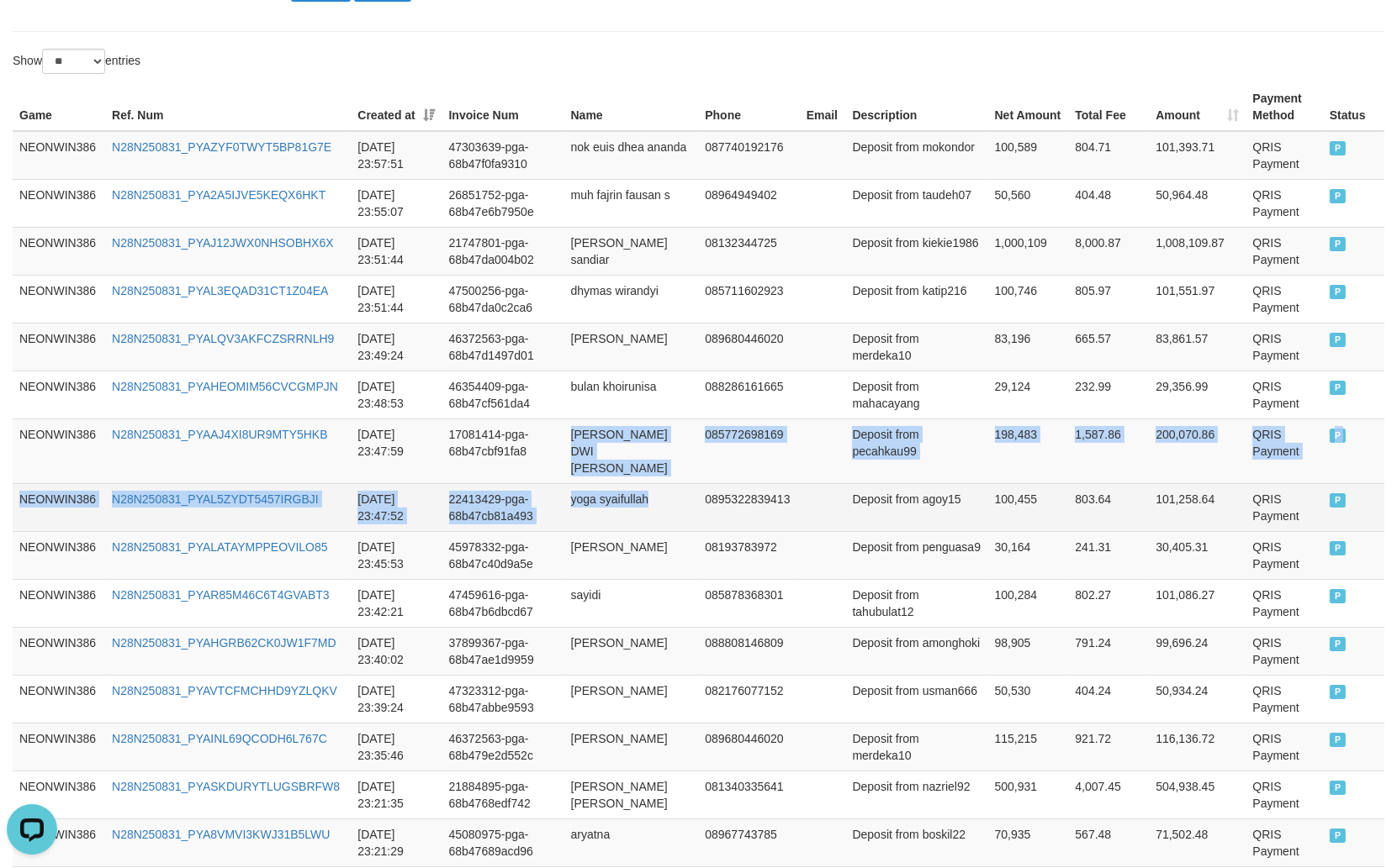
click at [676, 484] on td "yoga syaifullah" at bounding box center [632, 508] width 135 height 48
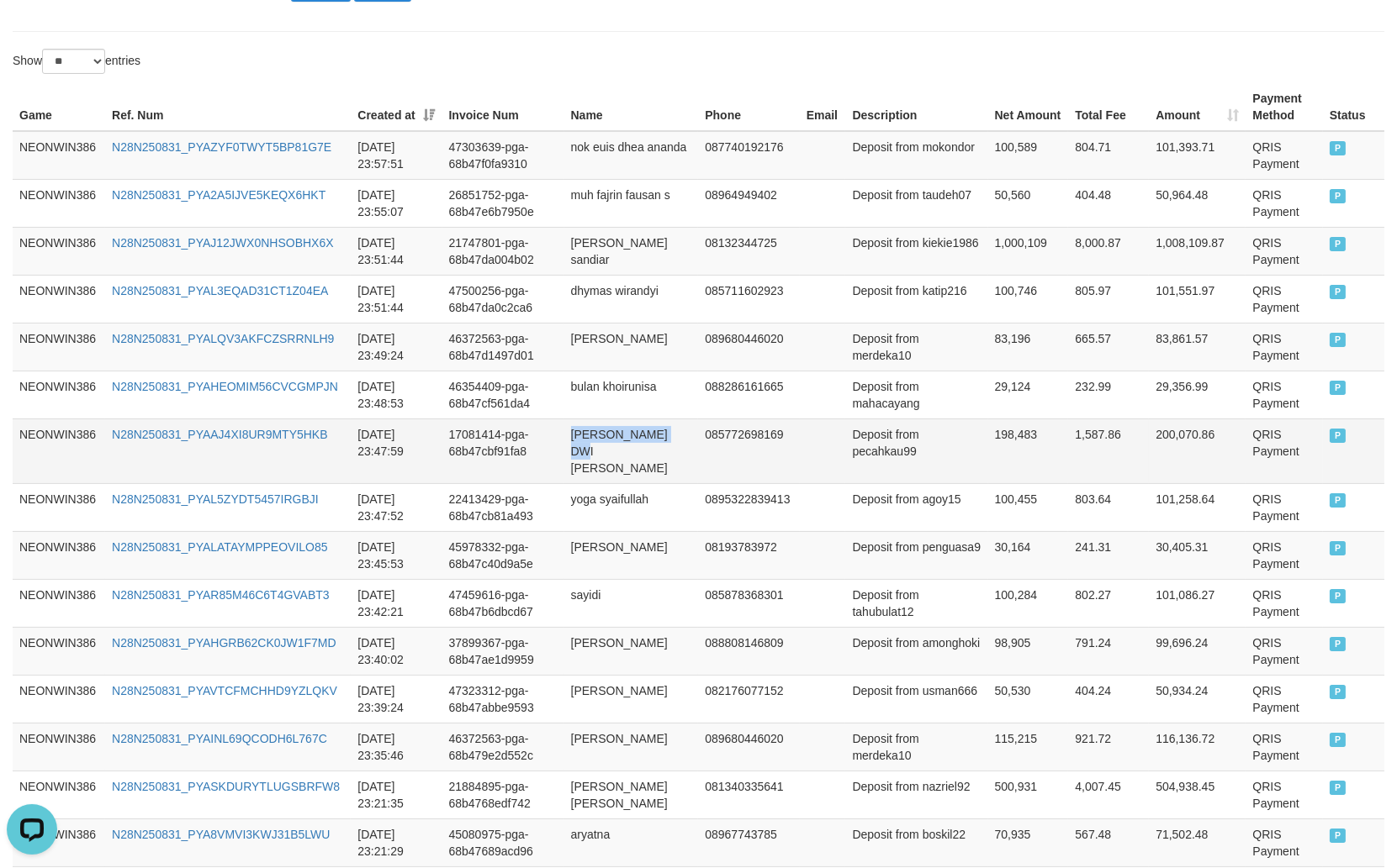
click at [686, 451] on td "[PERSON_NAME] DWI [PERSON_NAME]" at bounding box center [632, 451] width 135 height 64
click at [907, 459] on td "Deposit from pecahkau99" at bounding box center [916, 451] width 142 height 64
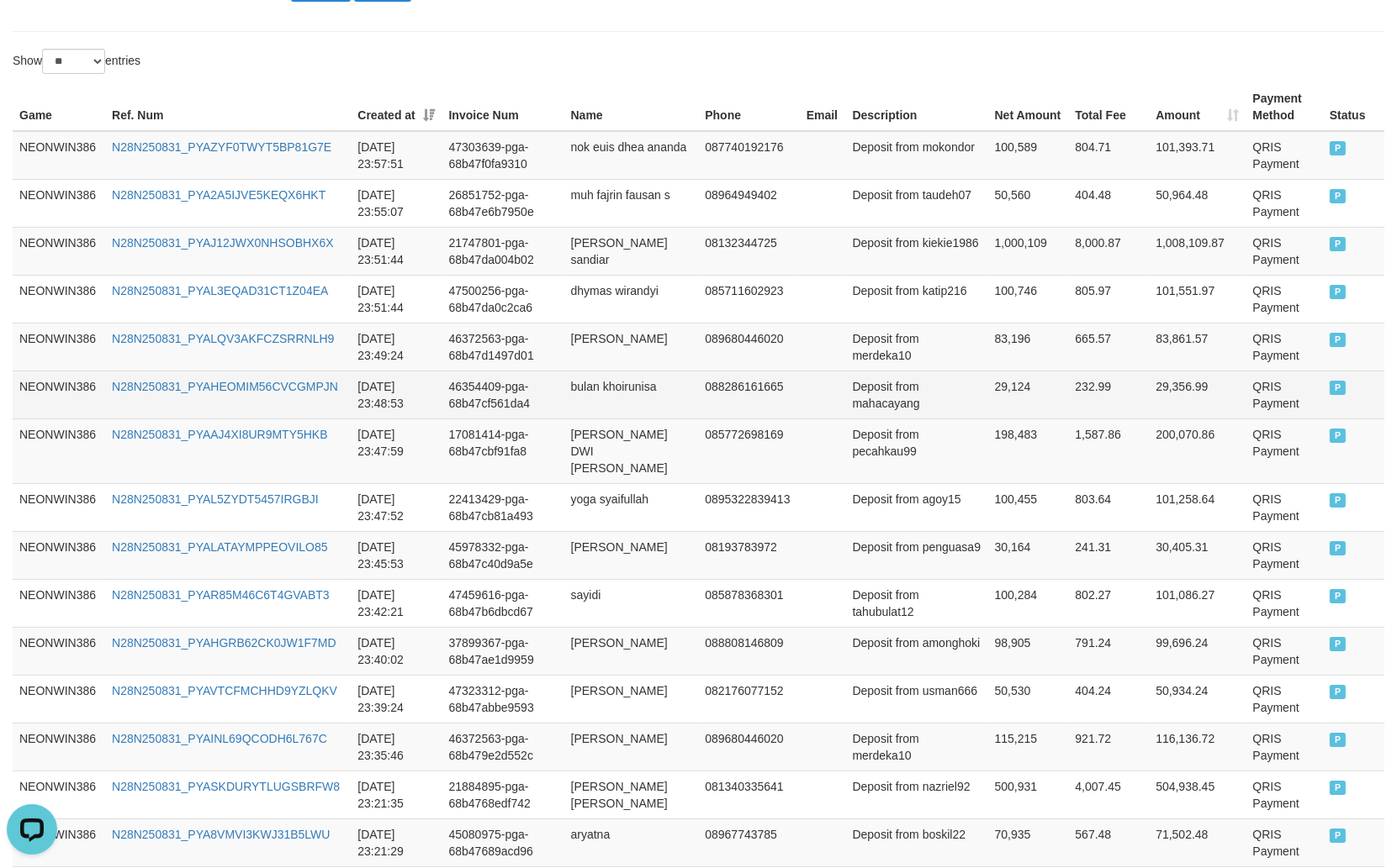
click at [960, 417] on td "Deposit from mahacayang" at bounding box center [916, 395] width 142 height 48
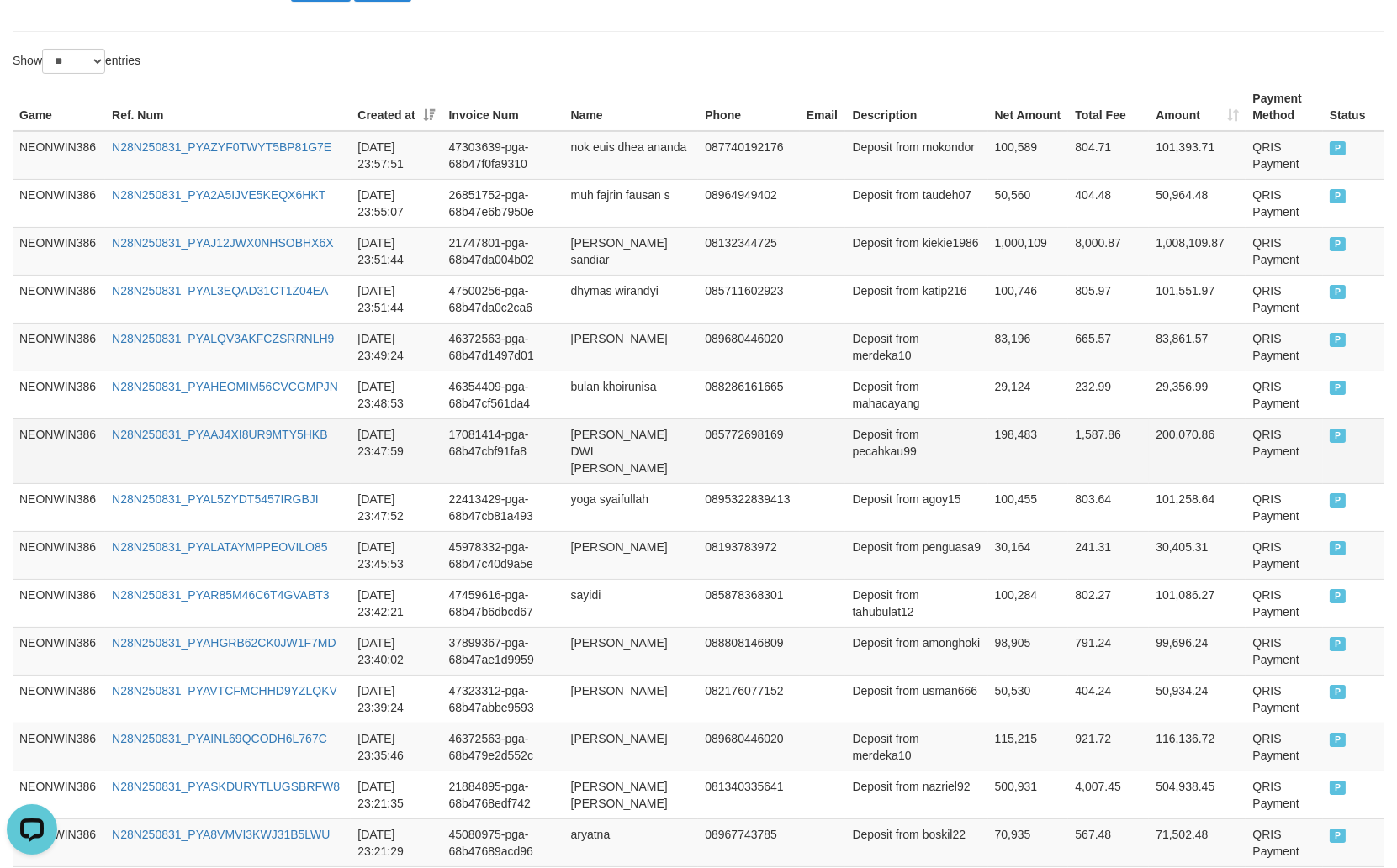
click at [988, 433] on td "198,483" at bounding box center [1029, 451] width 81 height 64
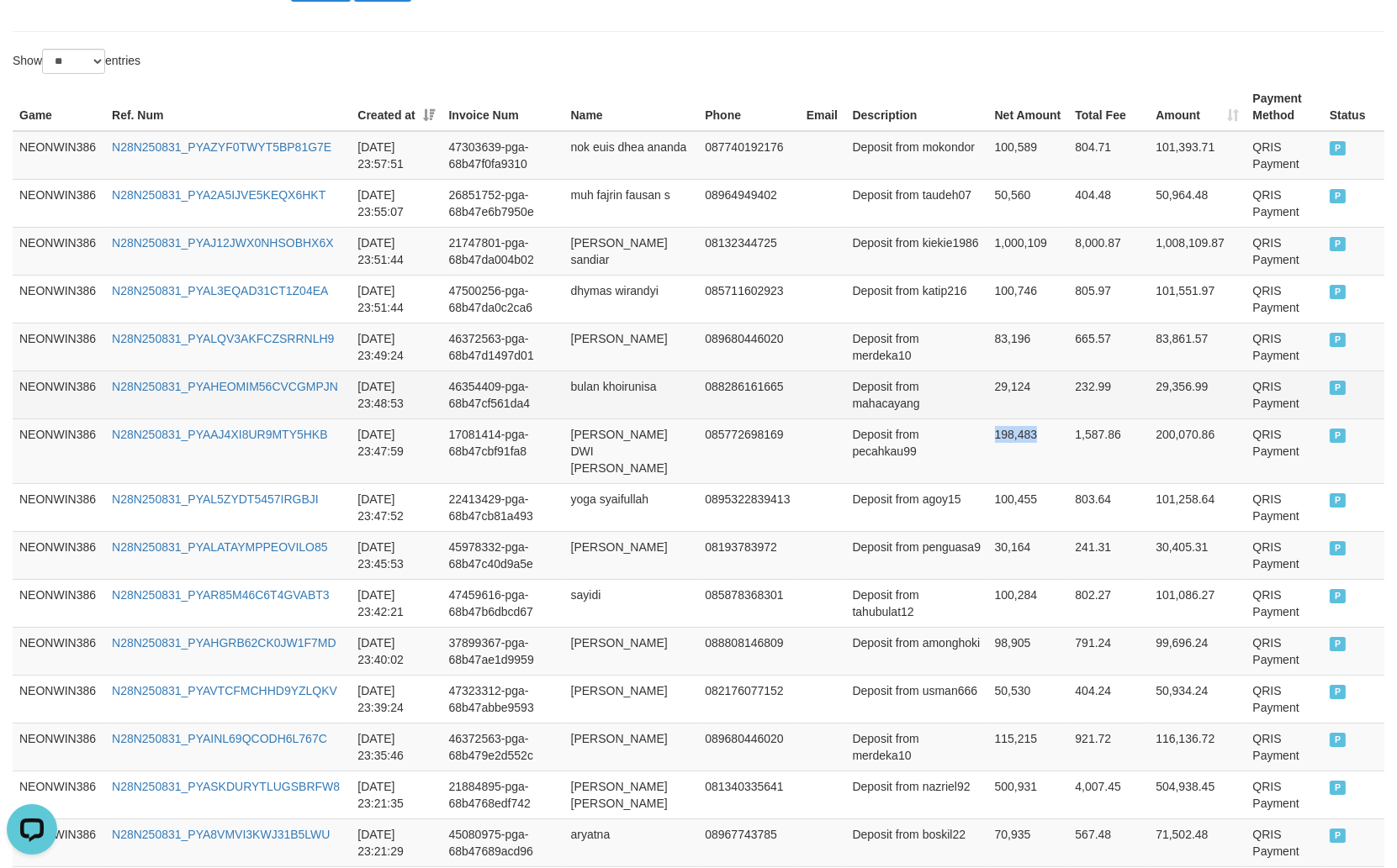
drag, startPoint x: 977, startPoint y: 433, endPoint x: 969, endPoint y: 402, distance: 32.0
click at [988, 434] on td "198,483" at bounding box center [1029, 451] width 81 height 64
click at [600, 391] on td "bulan khoirunisa" at bounding box center [632, 395] width 135 height 48
drag, startPoint x: 600, startPoint y: 391, endPoint x: 671, endPoint y: 387, distance: 71.1
click at [631, 391] on td "bulan khoirunisa" at bounding box center [632, 395] width 135 height 48
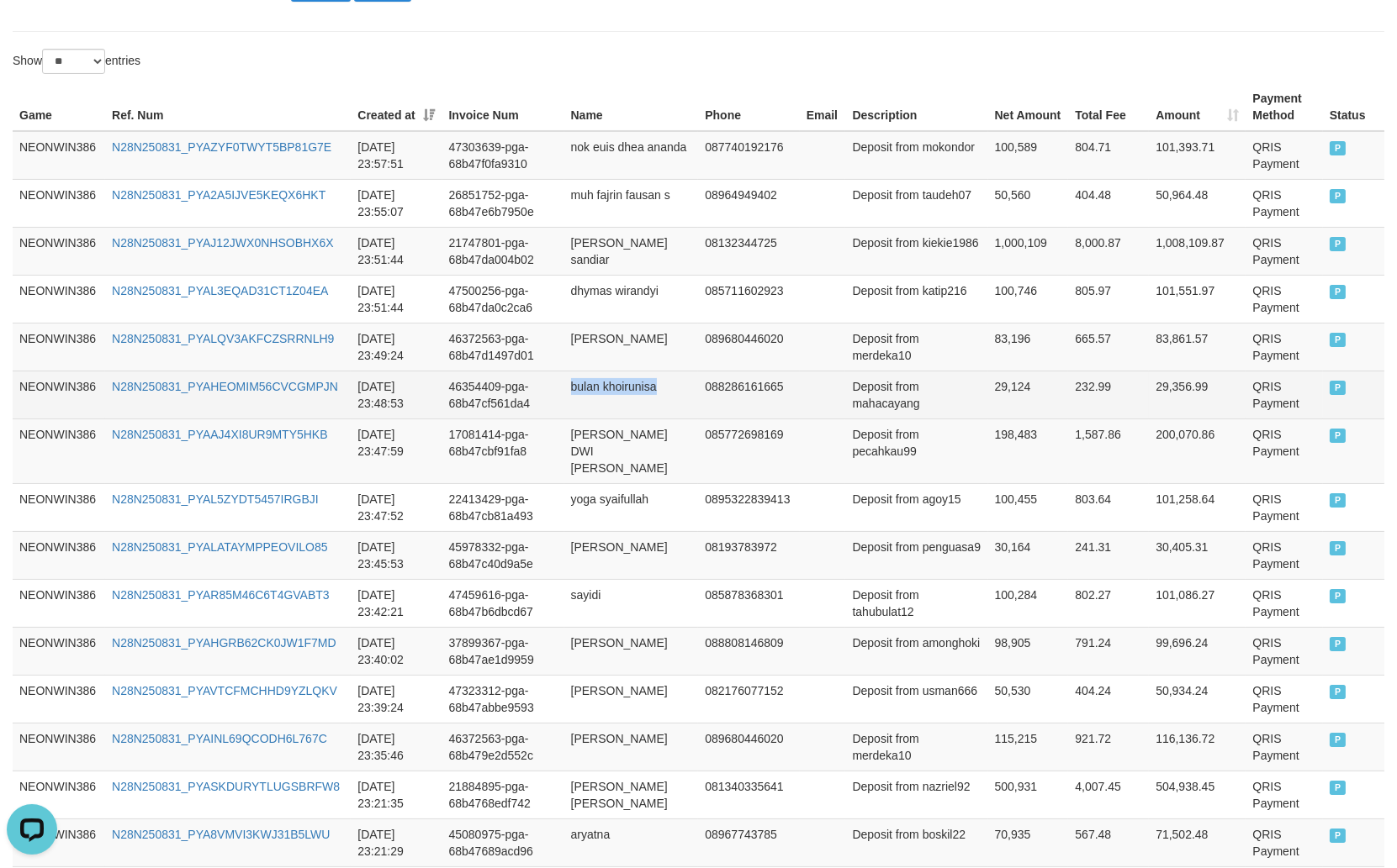
click at [674, 387] on td "bulan khoirunisa" at bounding box center [632, 395] width 135 height 48
click at [911, 406] on td "Deposit from mahacayang" at bounding box center [916, 395] width 142 height 48
click at [988, 391] on td "29,124" at bounding box center [1029, 395] width 81 height 48
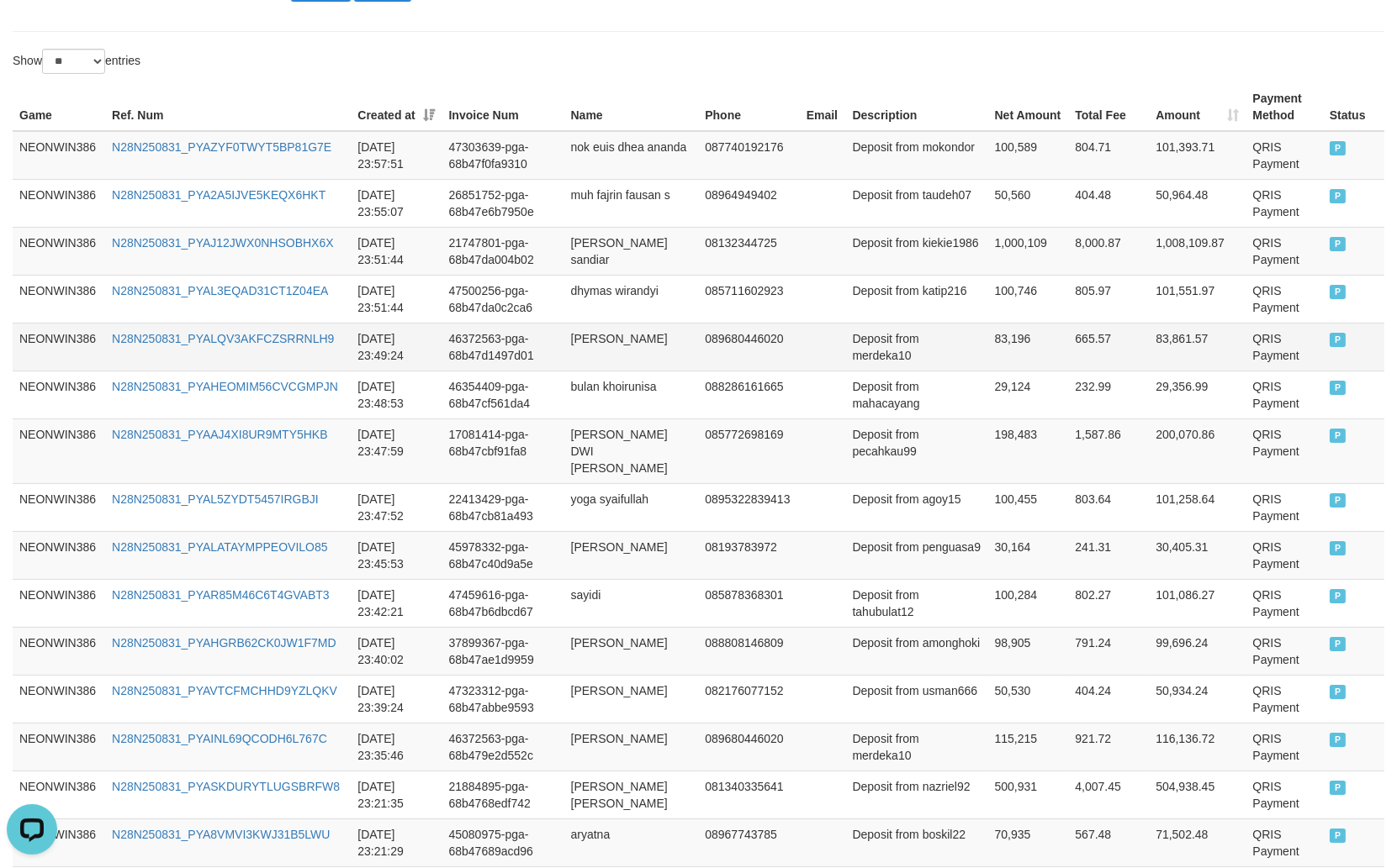
click at [616, 352] on td "[PERSON_NAME]" at bounding box center [632, 347] width 135 height 48
click at [602, 352] on td "[PERSON_NAME]" at bounding box center [632, 347] width 135 height 48
click at [880, 359] on td "Deposit from merdeka10" at bounding box center [916, 347] width 142 height 48
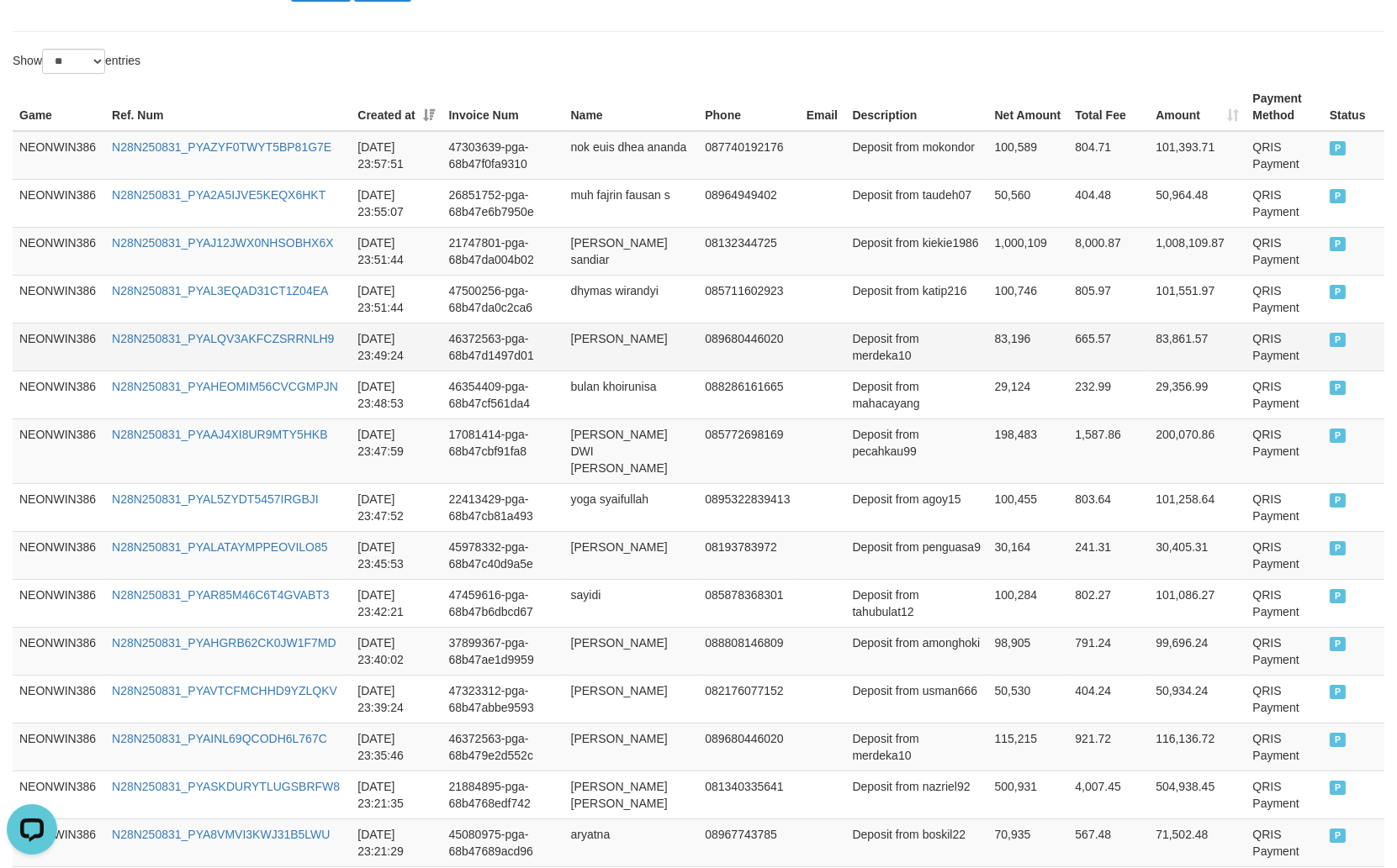
click at [992, 351] on td "83,196" at bounding box center [1029, 347] width 81 height 48
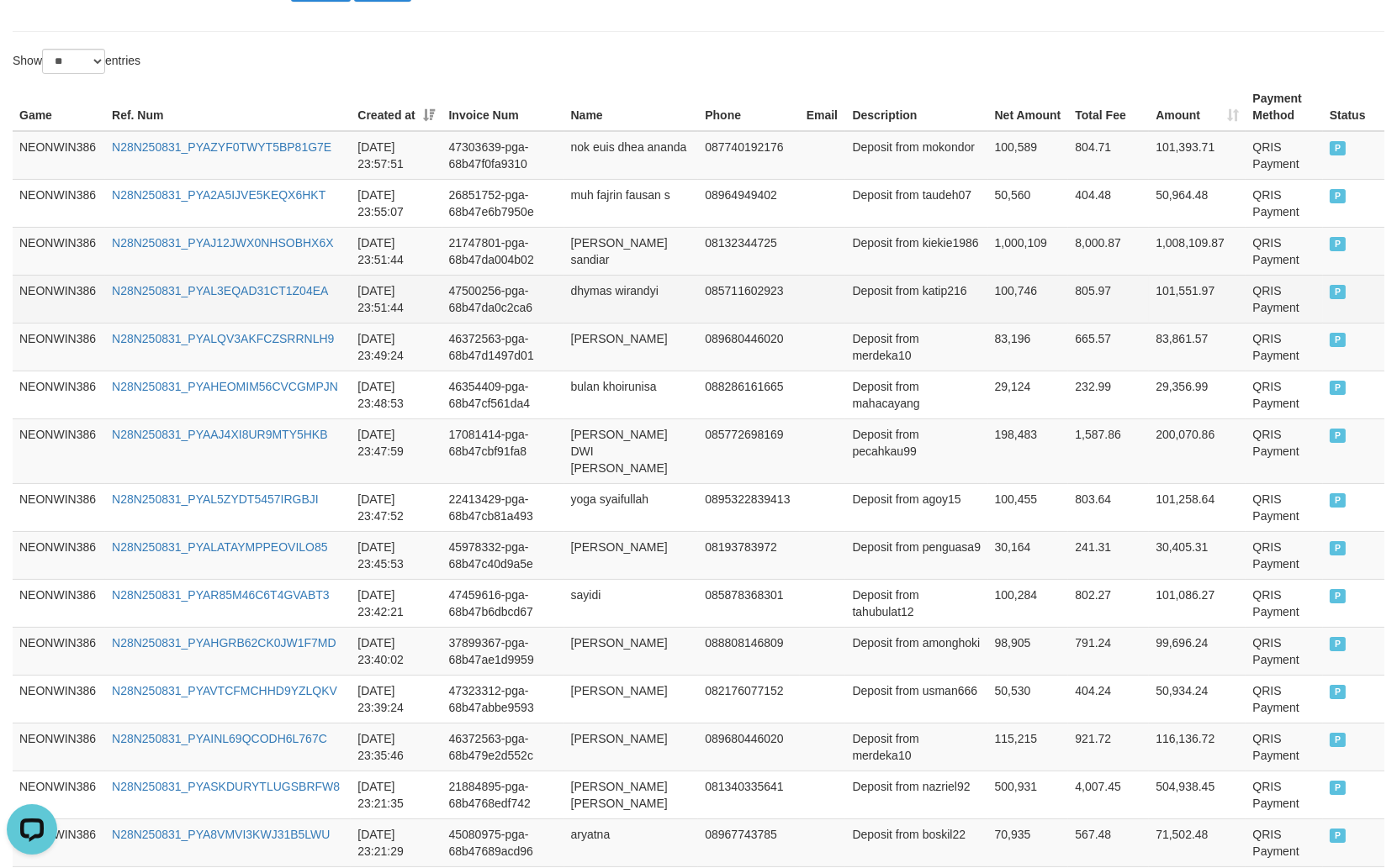
click at [603, 288] on td "dhymas wirandyi" at bounding box center [632, 299] width 135 height 48
click at [659, 288] on td "dhymas wirandyi" at bounding box center [632, 299] width 135 height 48
click at [881, 311] on td "Deposit from katip216" at bounding box center [916, 299] width 142 height 48
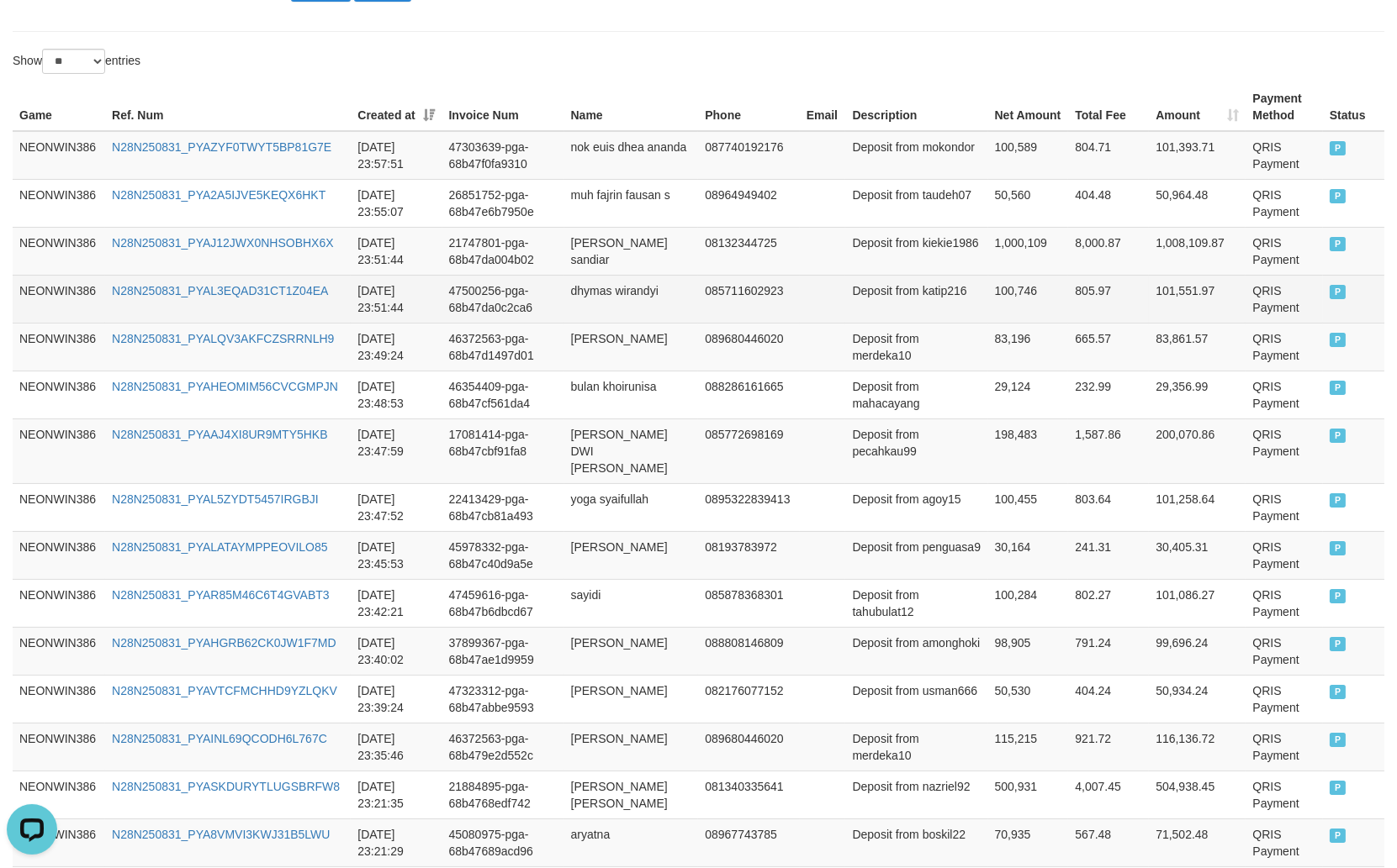
click at [994, 303] on td "100,746" at bounding box center [1029, 299] width 81 height 48
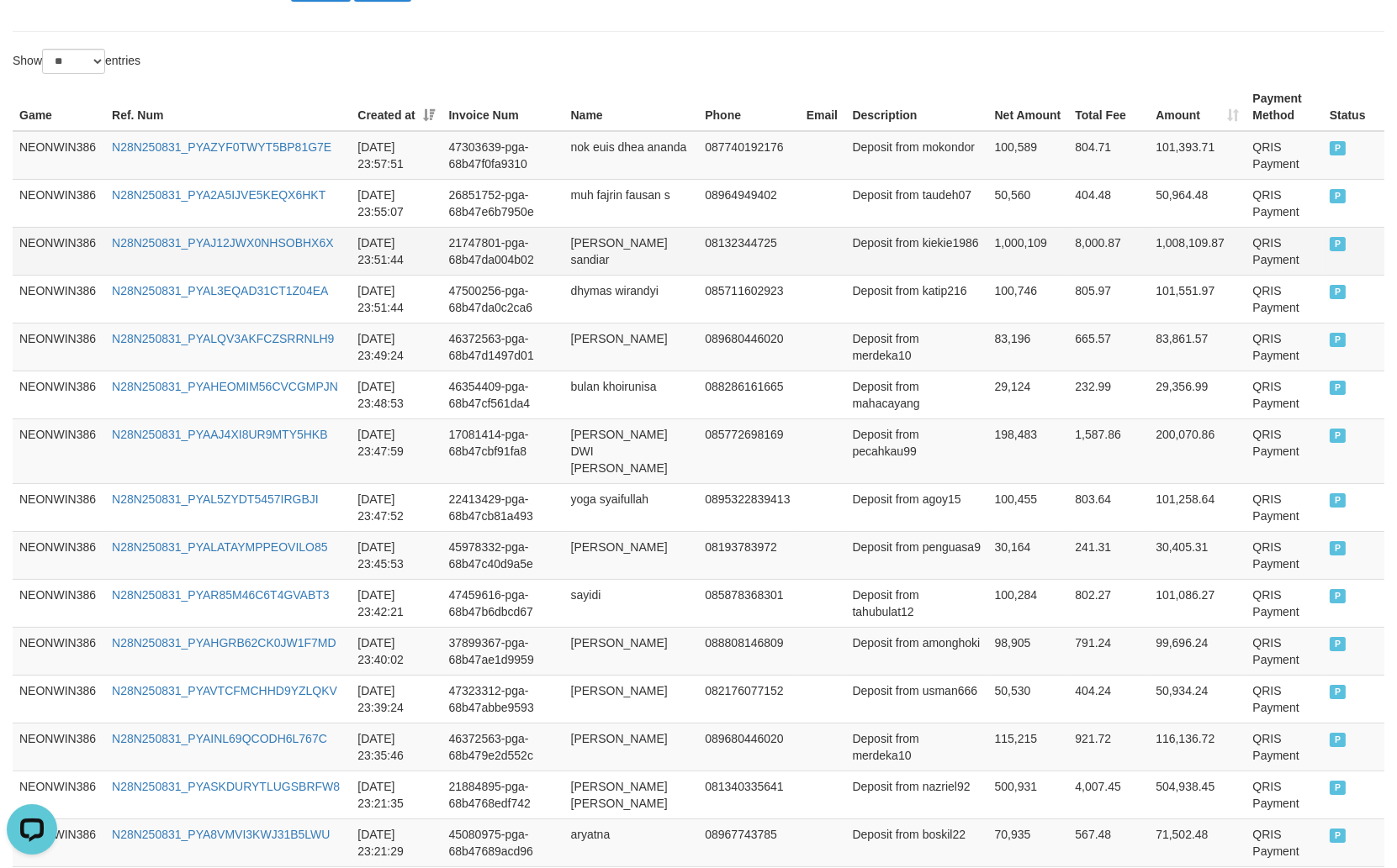
click at [593, 253] on td "[PERSON_NAME] sandiar" at bounding box center [632, 251] width 135 height 48
click at [675, 252] on td "[PERSON_NAME] sandiar" at bounding box center [632, 251] width 135 height 48
click at [909, 256] on td "Deposit from kiekie1986" at bounding box center [916, 251] width 142 height 48
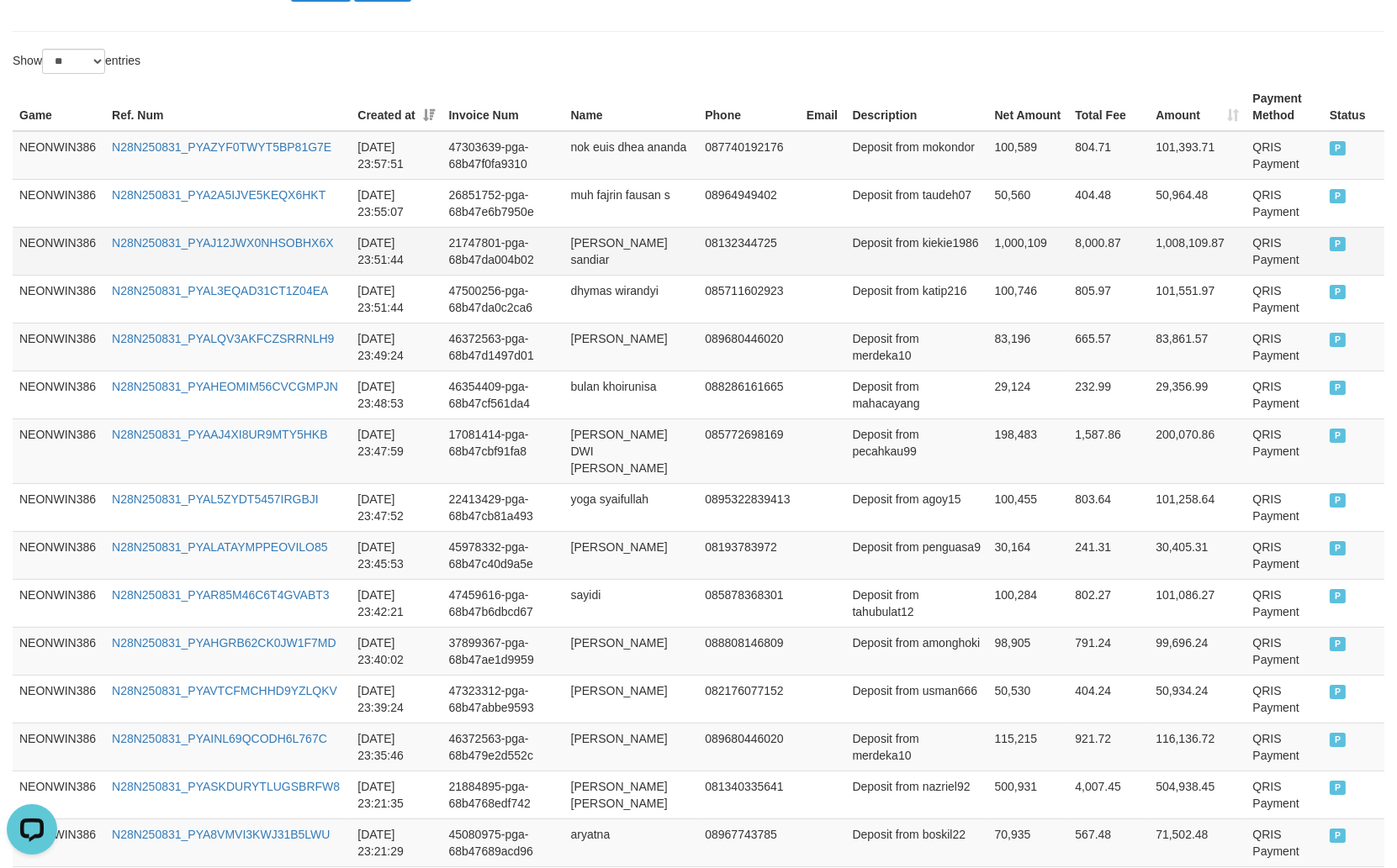
click at [988, 264] on td "1,000,109" at bounding box center [1029, 251] width 81 height 48
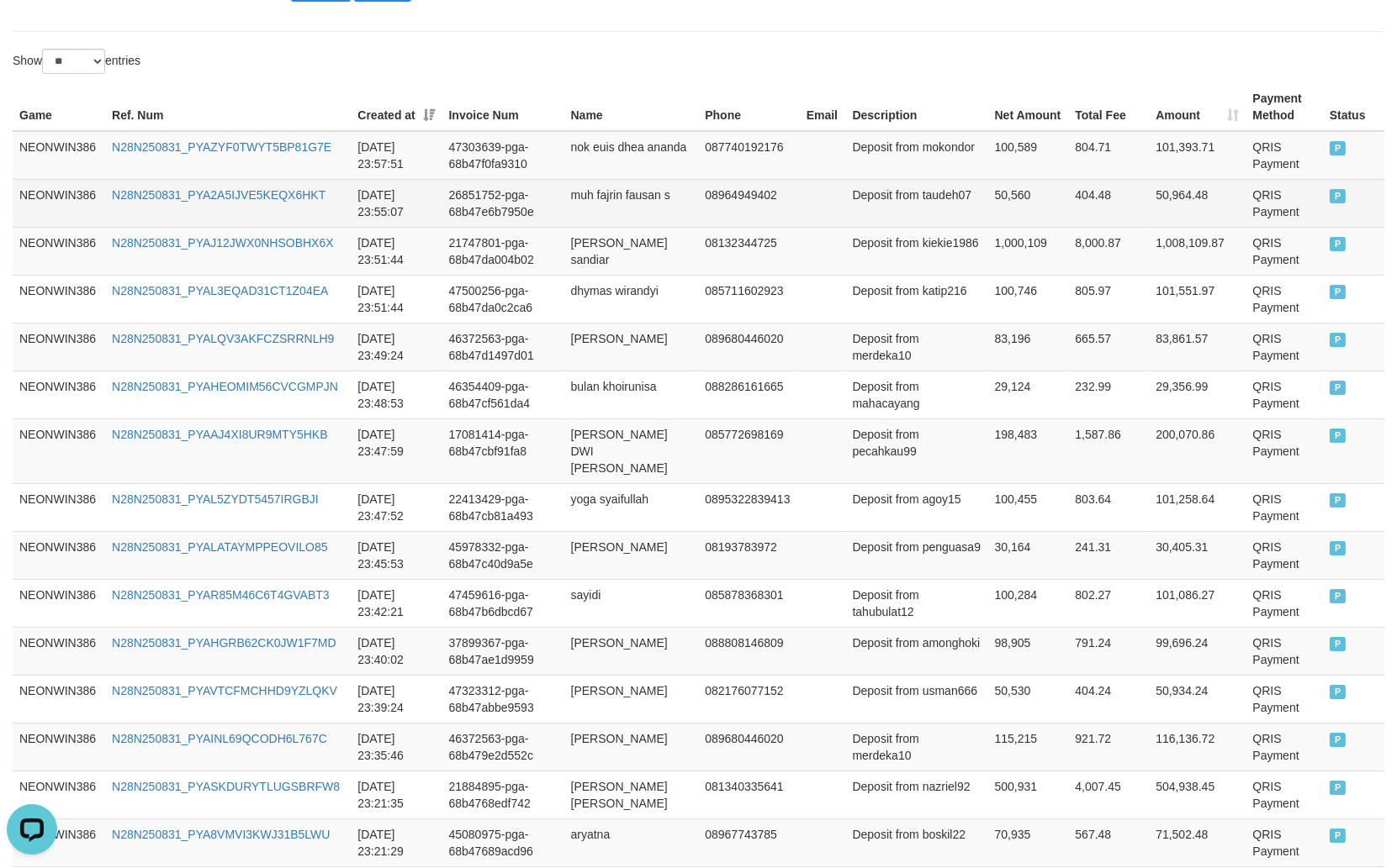
click at [586, 219] on td "muh fajrin fausan s" at bounding box center [632, 203] width 135 height 48
click at [625, 211] on td "muh fajrin fausan s" at bounding box center [632, 203] width 135 height 48
click at [586, 208] on td "muh fajrin fausan s" at bounding box center [632, 203] width 135 height 48
click at [589, 208] on td "muh fajrin fausan s" at bounding box center [632, 203] width 135 height 48
click at [666, 208] on td "muh fajrin fausan s" at bounding box center [632, 203] width 135 height 48
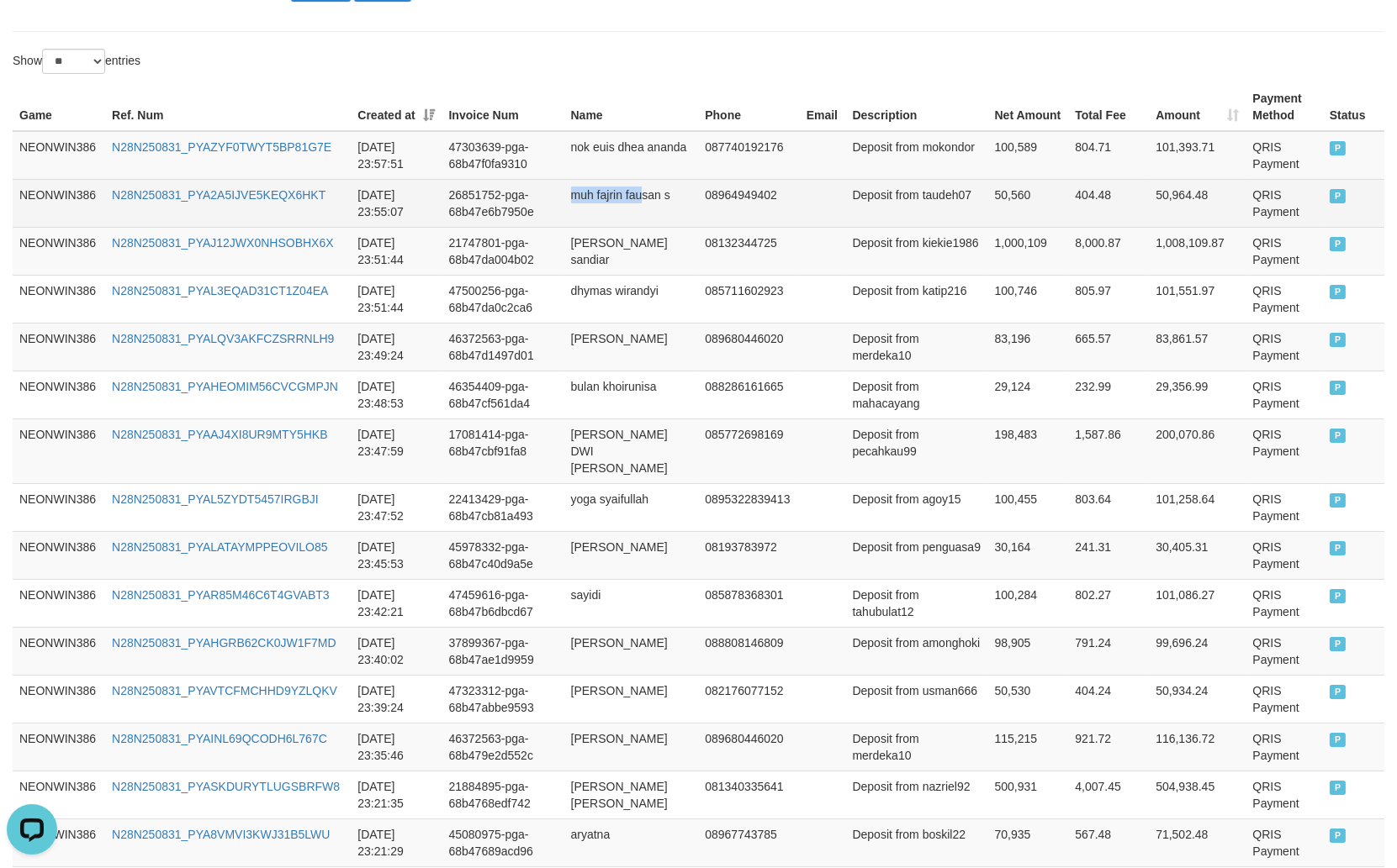
click at [662, 211] on td "muh fajrin fausan s" at bounding box center [632, 203] width 135 height 48
click at [684, 211] on td "muh fajrin fausan s" at bounding box center [632, 203] width 135 height 48
click at [694, 211] on td "muh fajrin fausan s" at bounding box center [632, 203] width 135 height 48
click at [905, 209] on td "Deposit from taudeh07" at bounding box center [916, 203] width 142 height 48
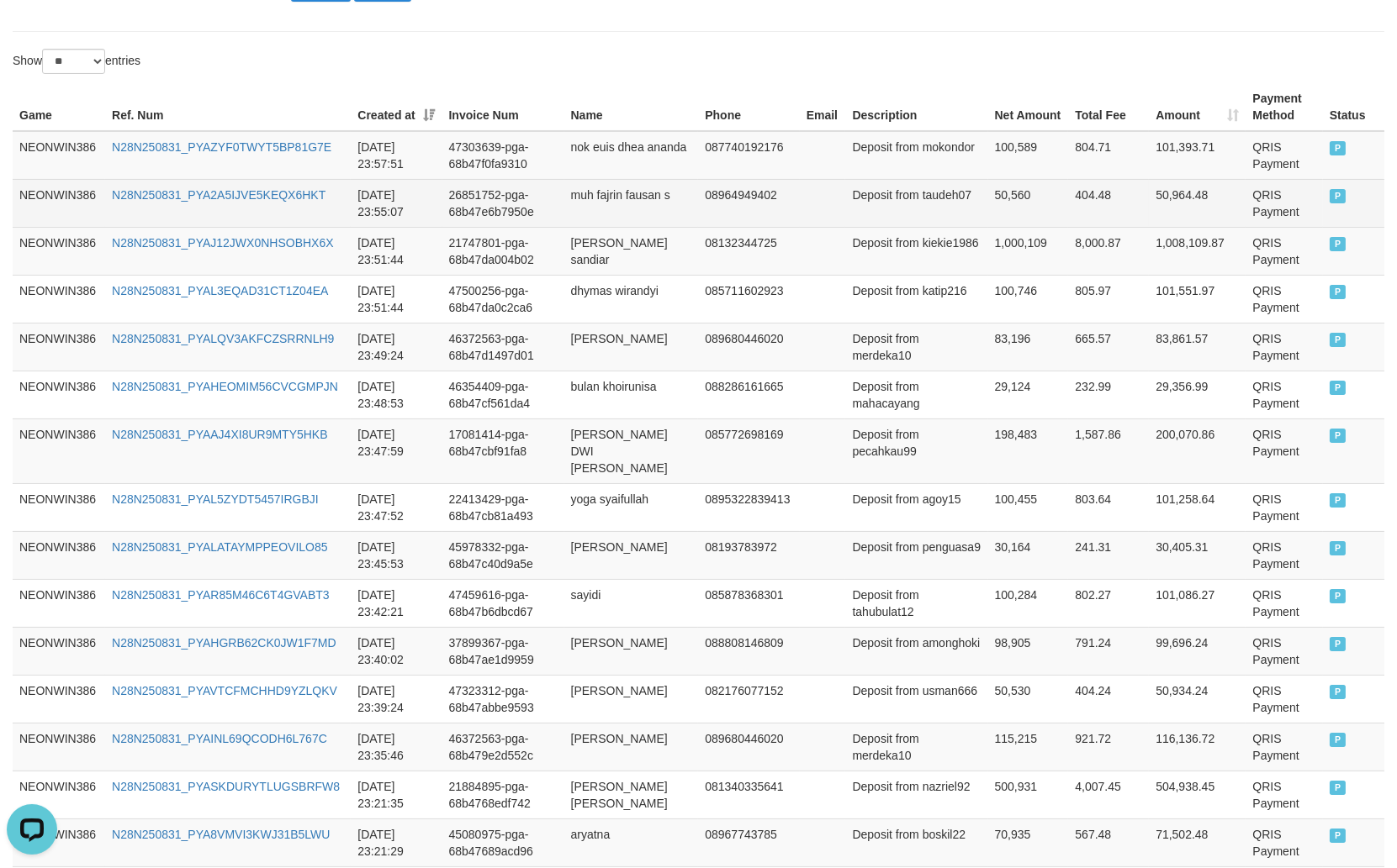
click at [988, 204] on td "50,560" at bounding box center [1029, 203] width 81 height 48
drag, startPoint x: 986, startPoint y: 204, endPoint x: 997, endPoint y: 189, distance: 18.6
click at [988, 203] on td "50,560" at bounding box center [1029, 203] width 81 height 48
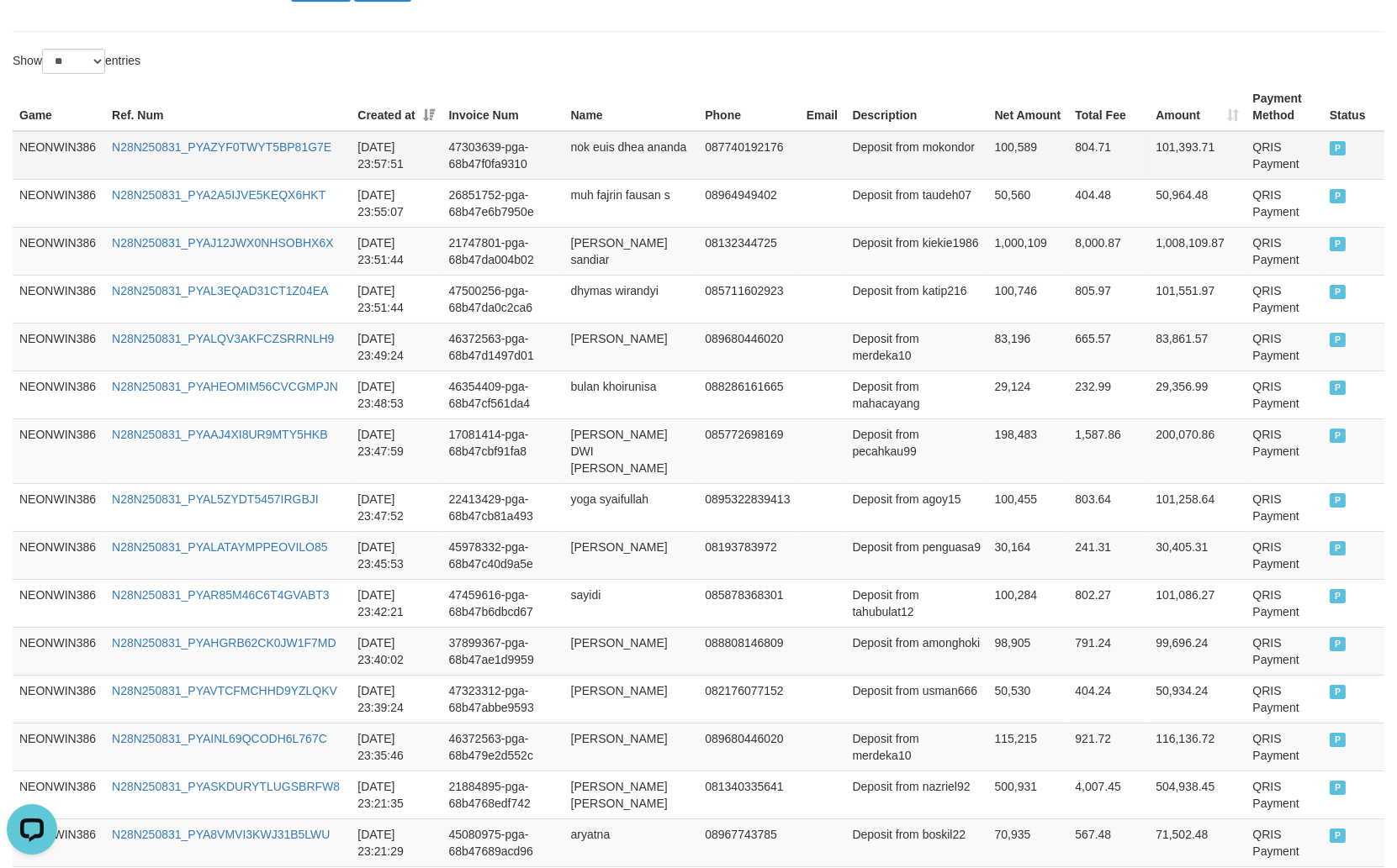
click at [603, 144] on td "nok euis dhea ananda" at bounding box center [632, 155] width 135 height 49
click at [644, 154] on td "nok euis dhea ananda" at bounding box center [632, 155] width 135 height 49
click at [669, 154] on td "nok euis dhea ananda" at bounding box center [632, 155] width 135 height 49
click at [668, 155] on td "nok euis dhea ananda" at bounding box center [632, 155] width 135 height 49
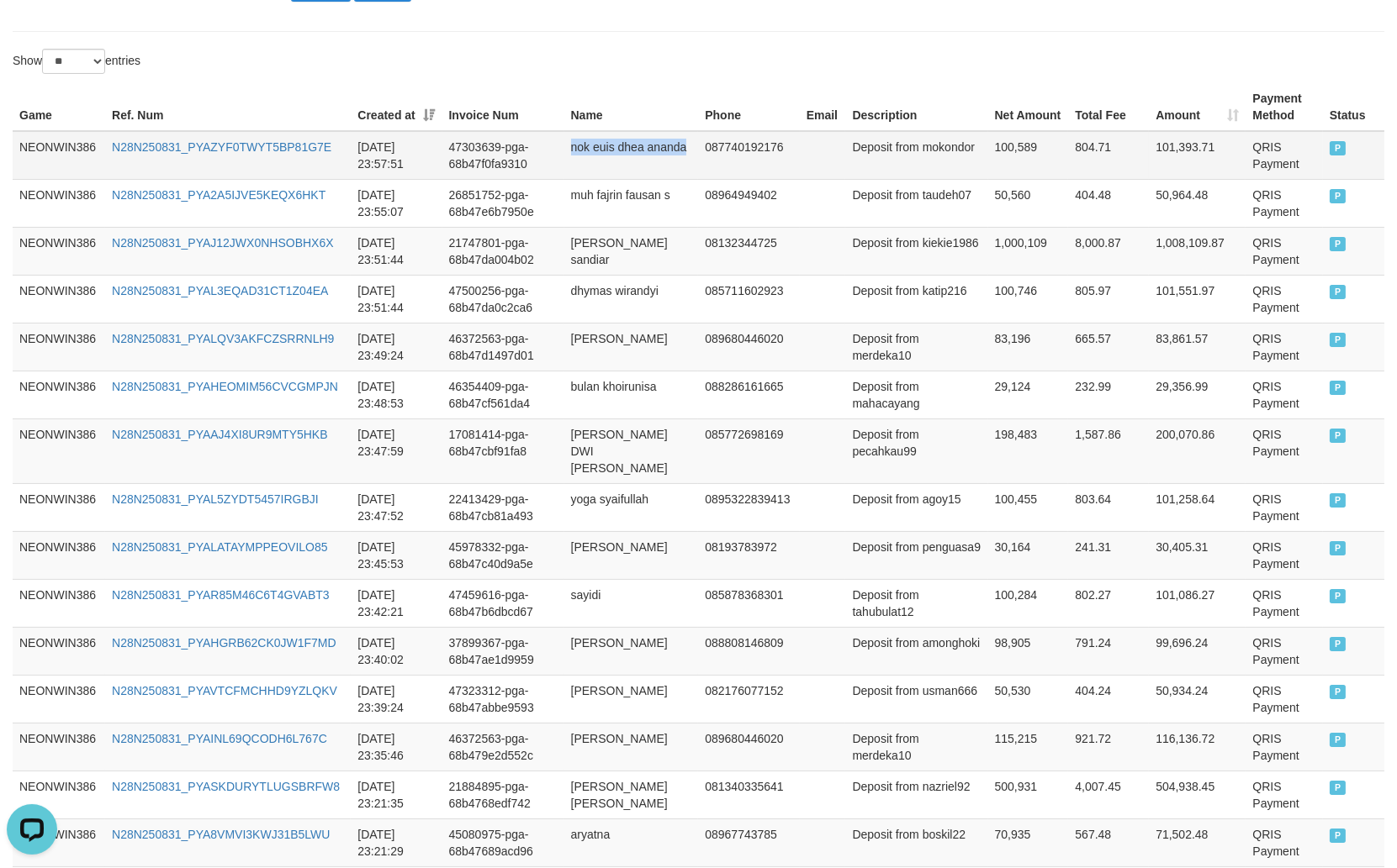
click at [666, 171] on td "nok euis dhea ananda" at bounding box center [632, 155] width 135 height 49
click at [912, 160] on td "Deposit from mokondor" at bounding box center [916, 155] width 142 height 49
click at [990, 161] on td "100,589" at bounding box center [1029, 155] width 81 height 49
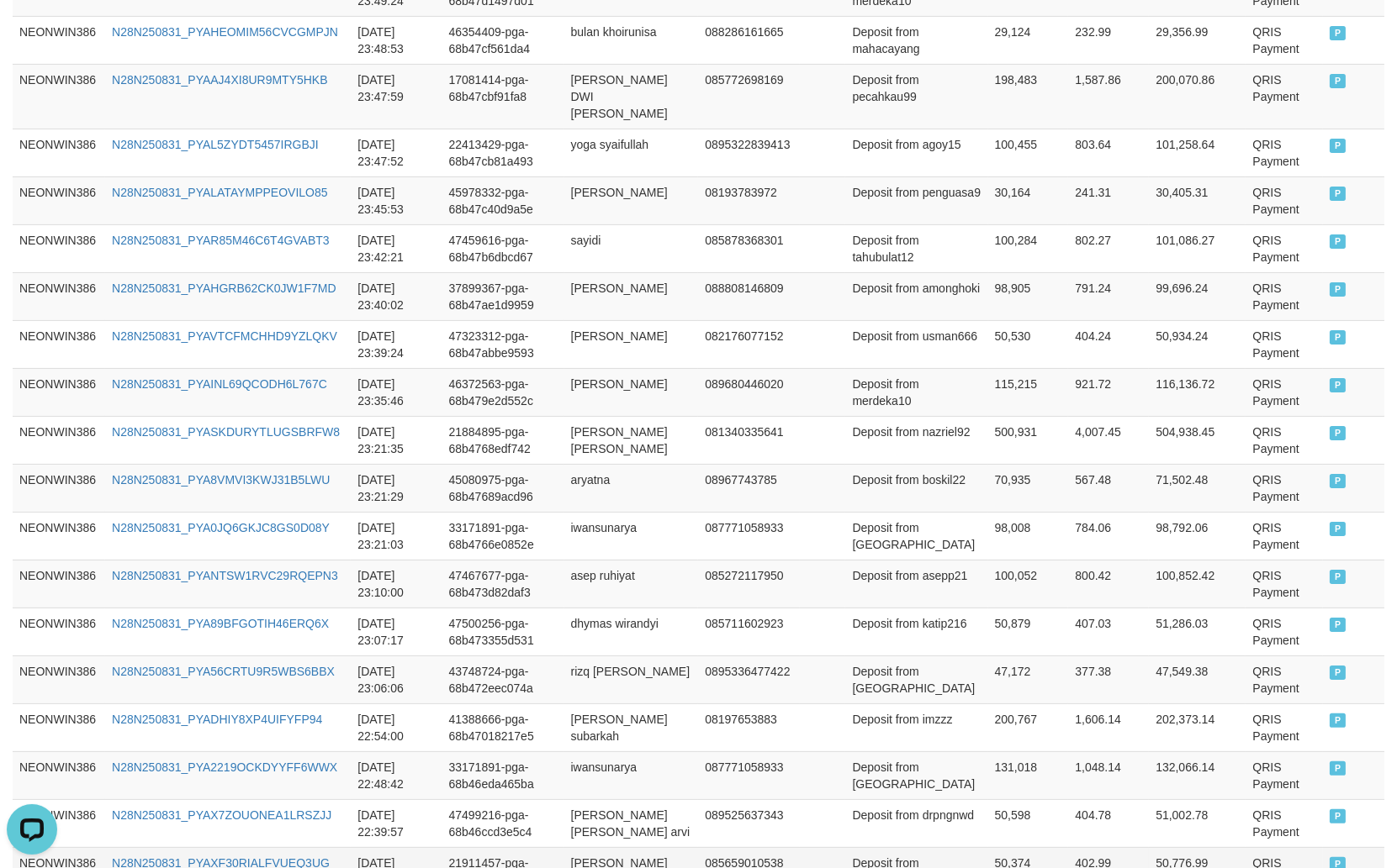
scroll to position [1170, 0]
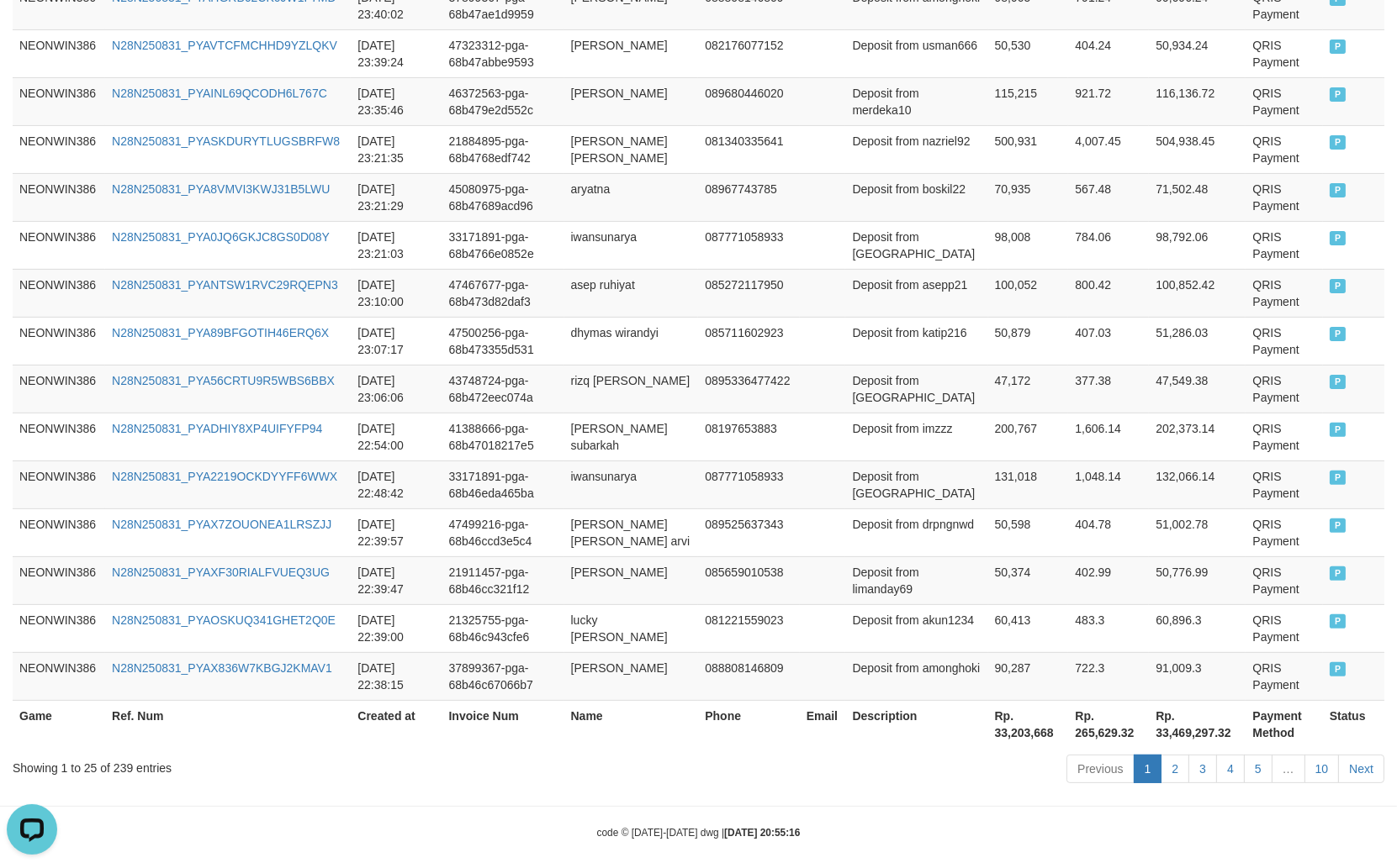
click at [994, 707] on th "Rp. 33,203,668" at bounding box center [1029, 725] width 81 height 48
click at [995, 719] on th "Rp. 33,203,668" at bounding box center [1029, 725] width 81 height 48
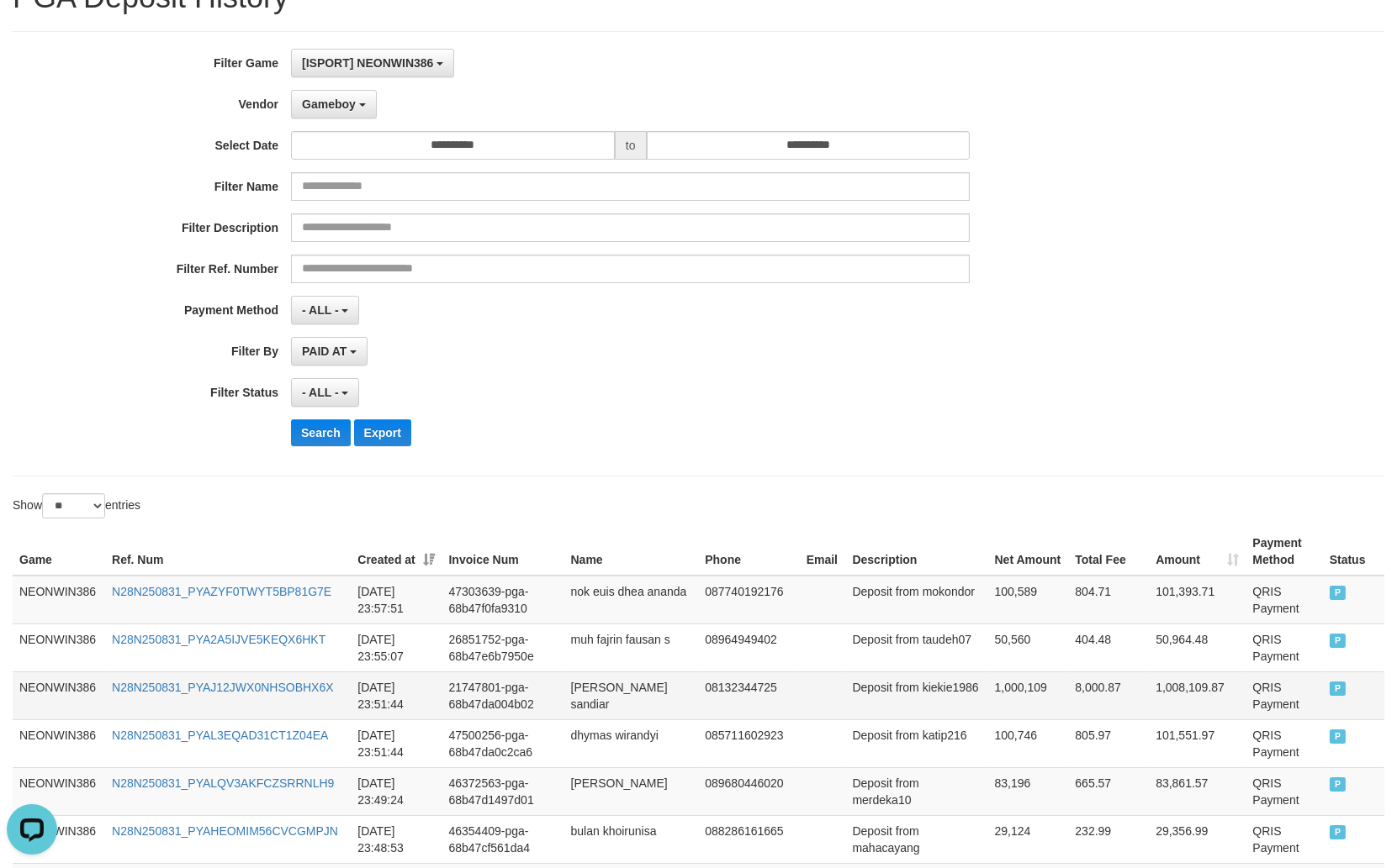
scroll to position [0, 0]
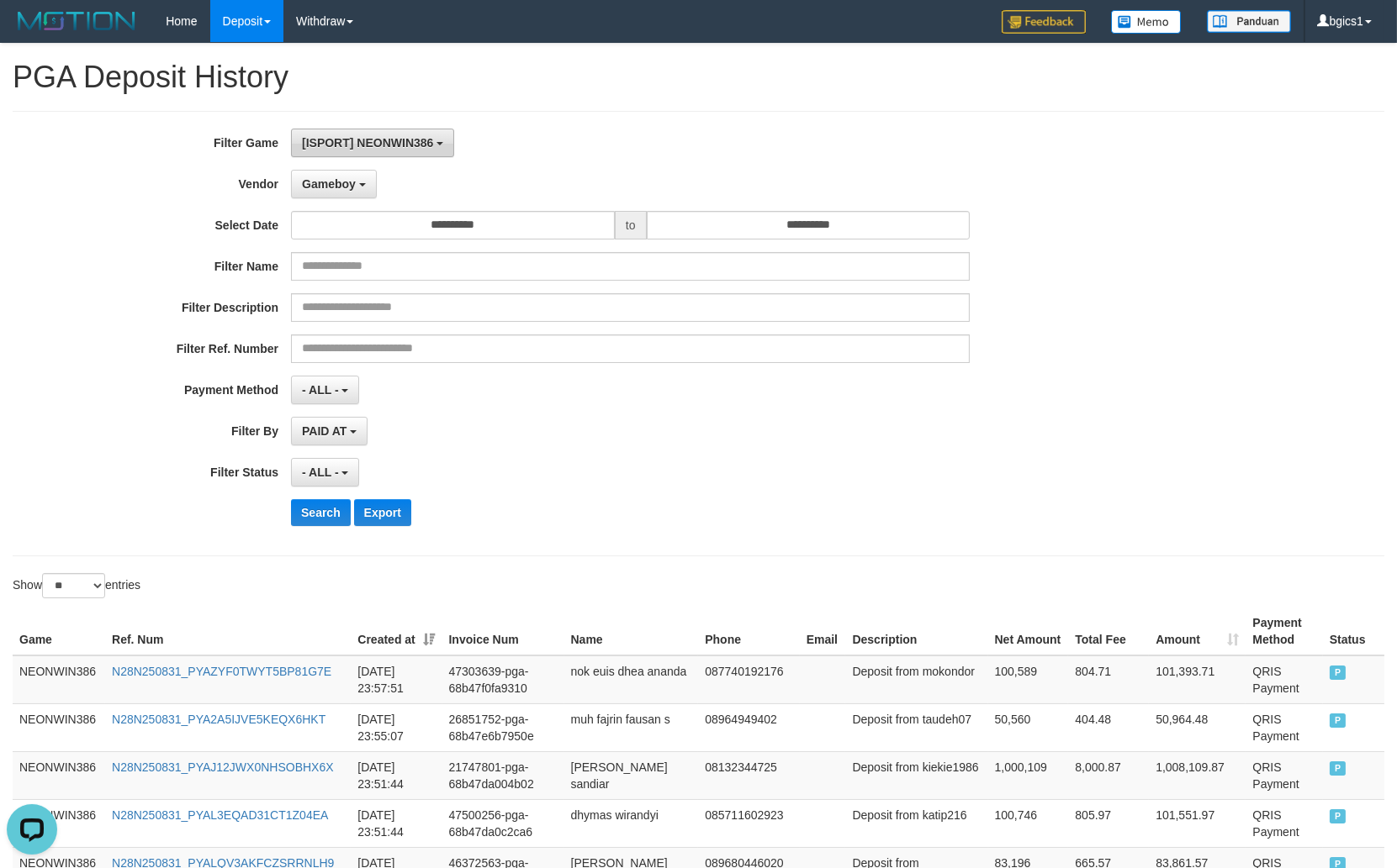
click at [379, 146] on span "[ISPORT] NEONWIN386" at bounding box center [367, 143] width 131 height 13
click at [381, 229] on label "[ISPORT] NEONWIN386" at bounding box center [398, 230] width 213 height 25
click at [718, 183] on div "Gameboy - Default Vendor - [PERSON_NAME] Atlas WD LB Java Purple Green Gigantic…" at bounding box center [631, 185] width 679 height 29
drag, startPoint x: 345, startPoint y: 178, endPoint x: 374, endPoint y: 337, distance: 161.6
click at [345, 179] on span "Gameboy" at bounding box center [329, 185] width 54 height 13
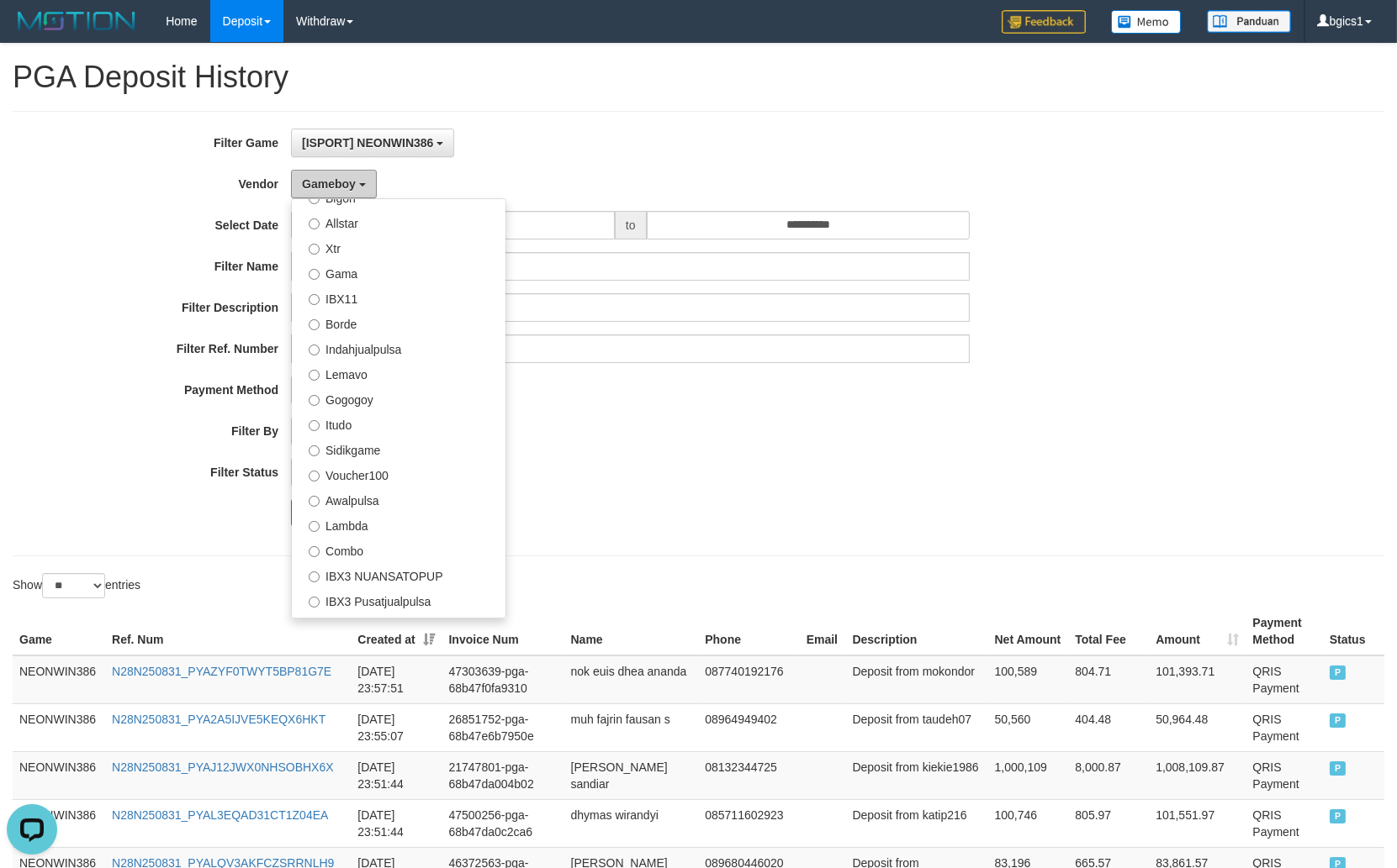
scroll to position [550, 0]
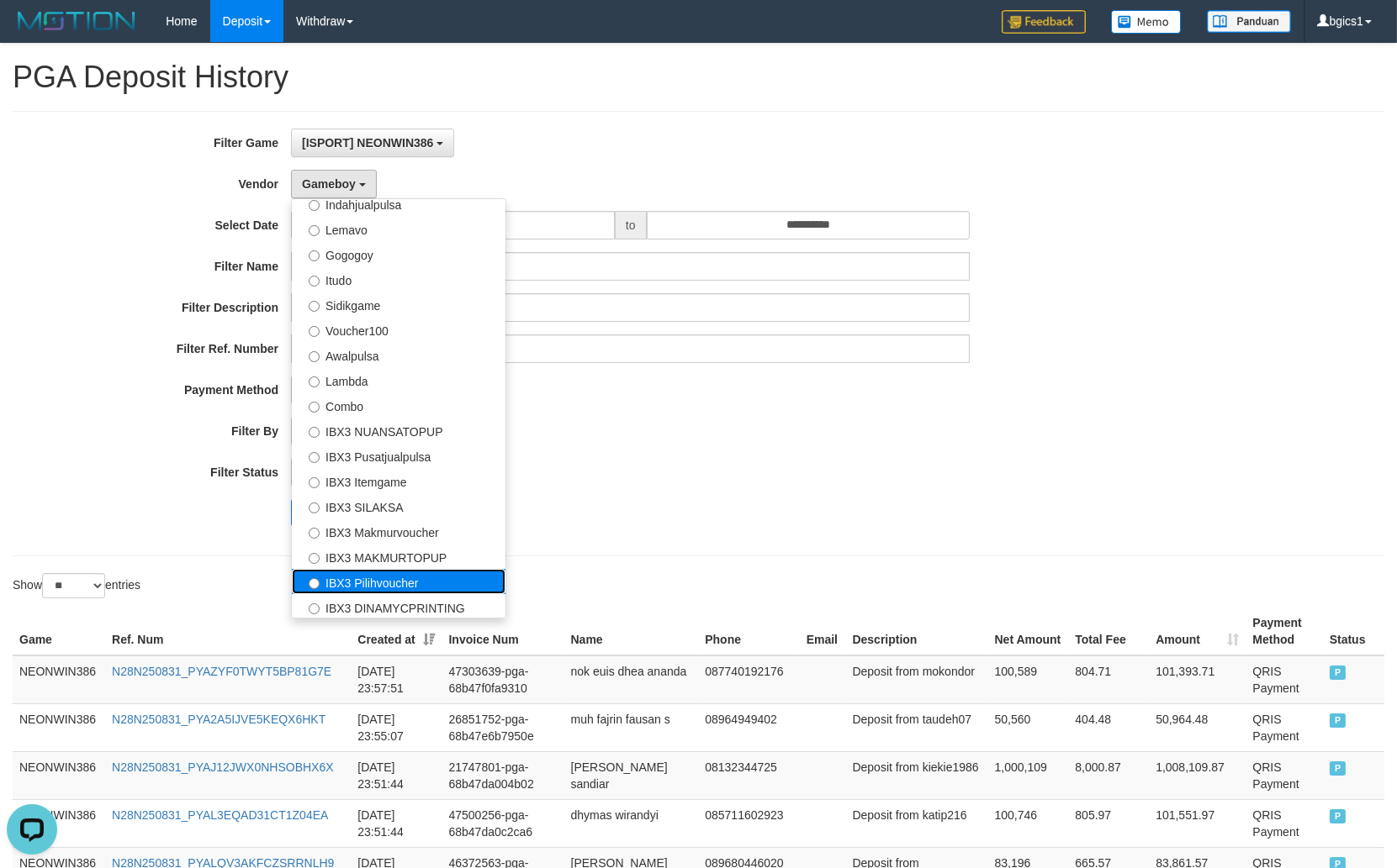
click at [431, 584] on label "IBX3 Pilihvoucher" at bounding box center [398, 582] width 213 height 25
select select "**********"
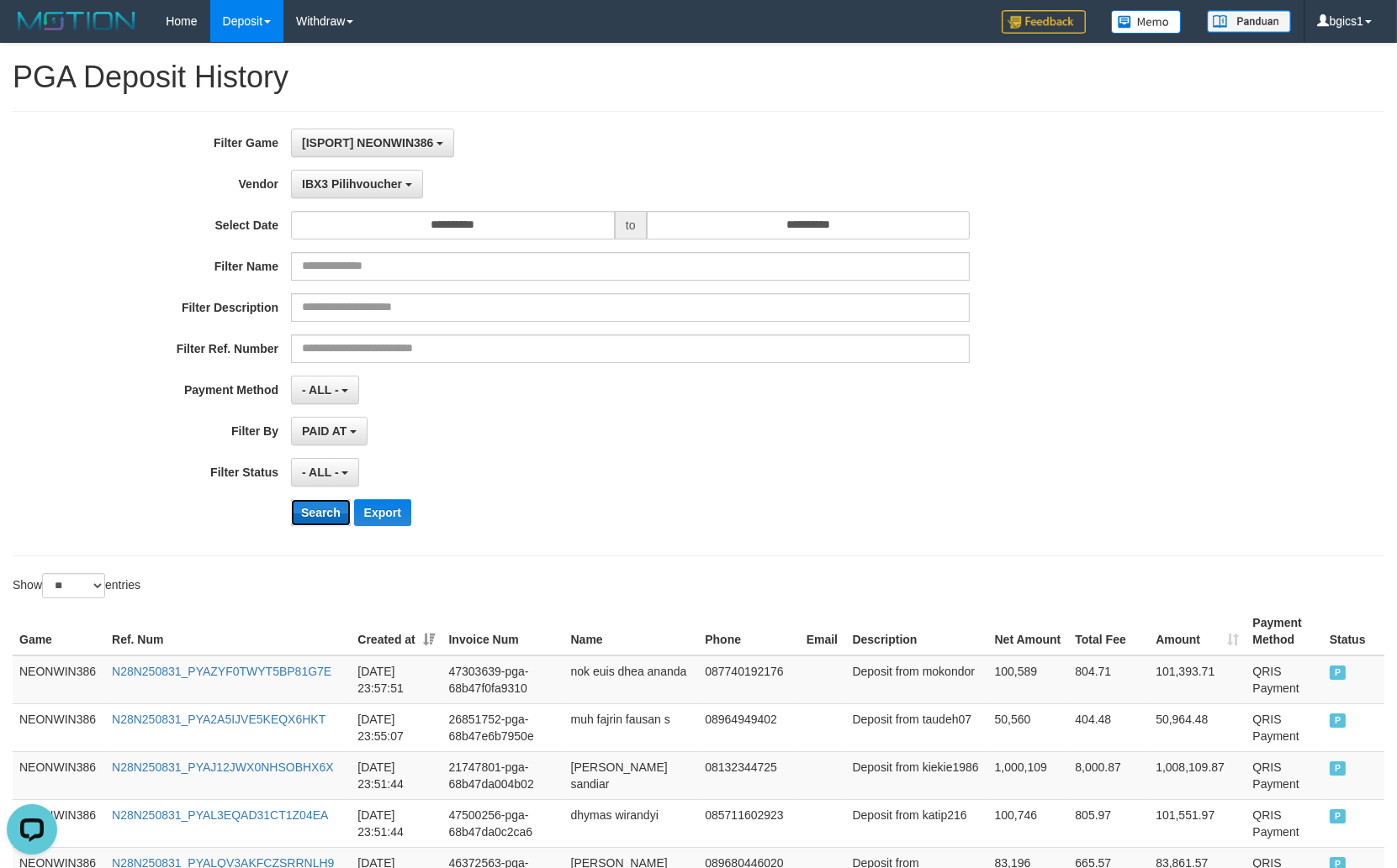
click at [312, 513] on button "Search" at bounding box center [321, 512] width 60 height 27
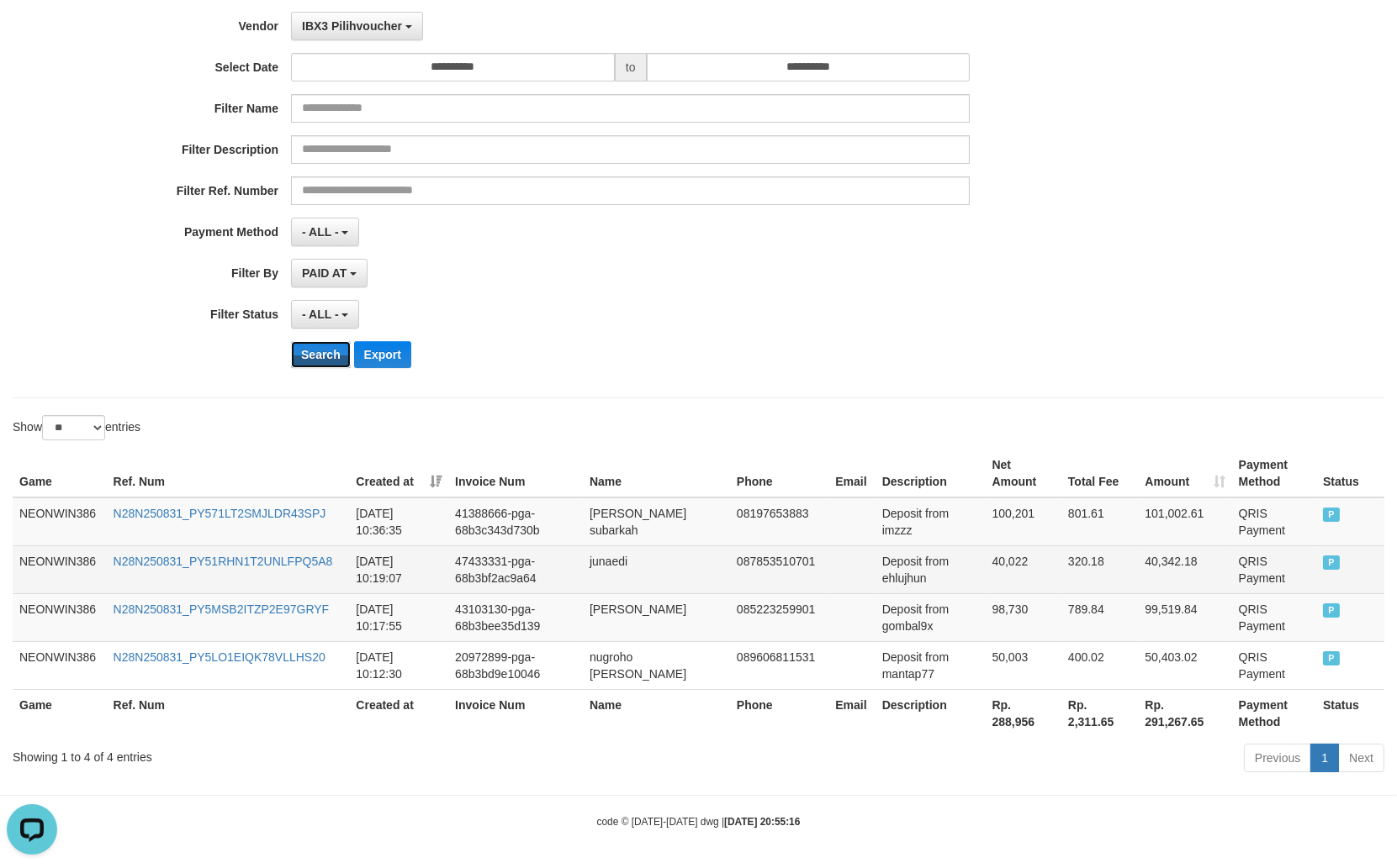
scroll to position [162, 0]
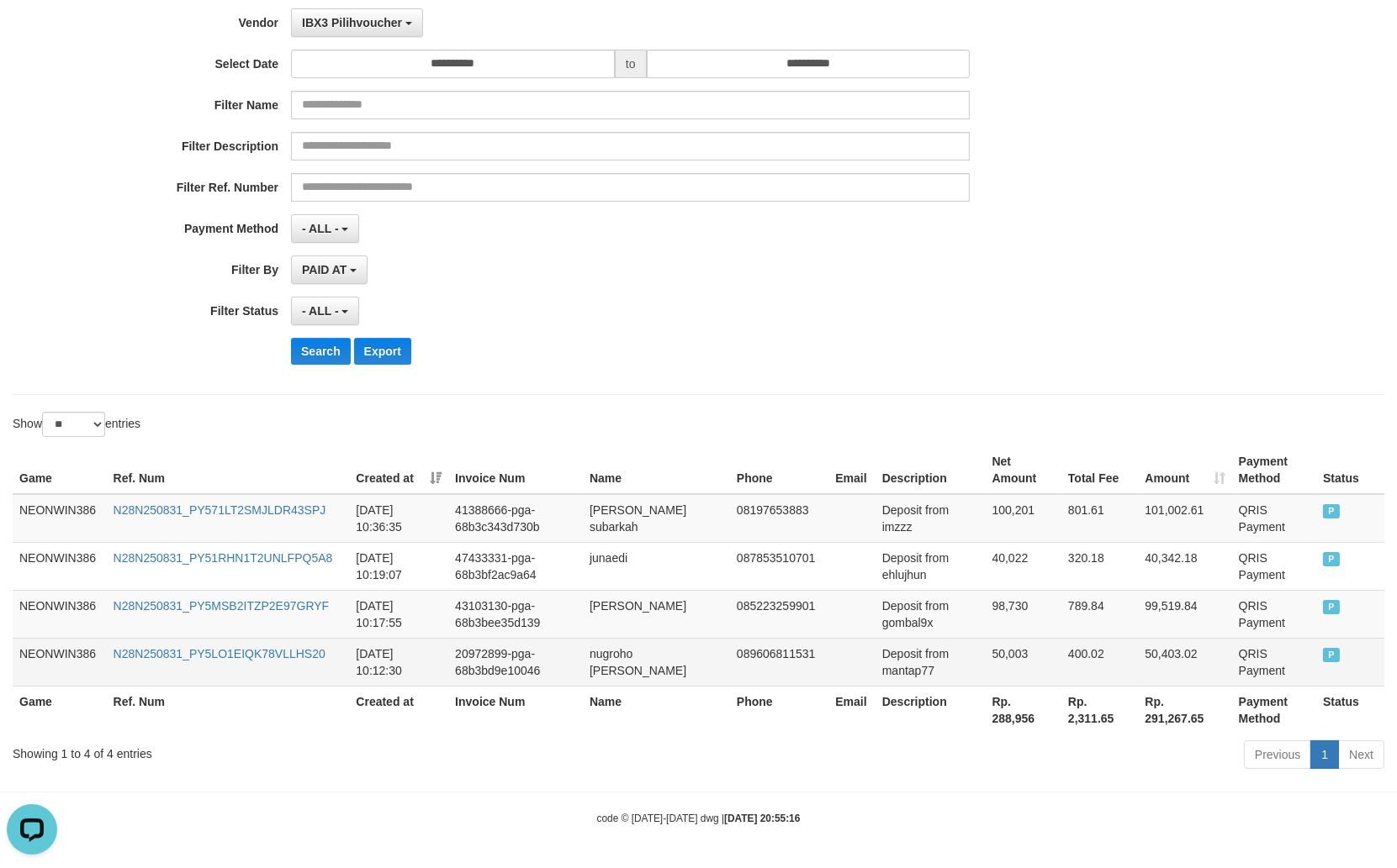
click at [603, 674] on td "nugroho [PERSON_NAME]" at bounding box center [656, 662] width 147 height 48
drag, startPoint x: 603, startPoint y: 674, endPoint x: 671, endPoint y: 675, distance: 68.0
click at [620, 670] on td "nugroho [PERSON_NAME]" at bounding box center [656, 662] width 147 height 48
click at [671, 675] on td "nugroho [PERSON_NAME]" at bounding box center [656, 662] width 147 height 48
click at [876, 665] on td "Deposit from mantap77" at bounding box center [930, 662] width 111 height 48
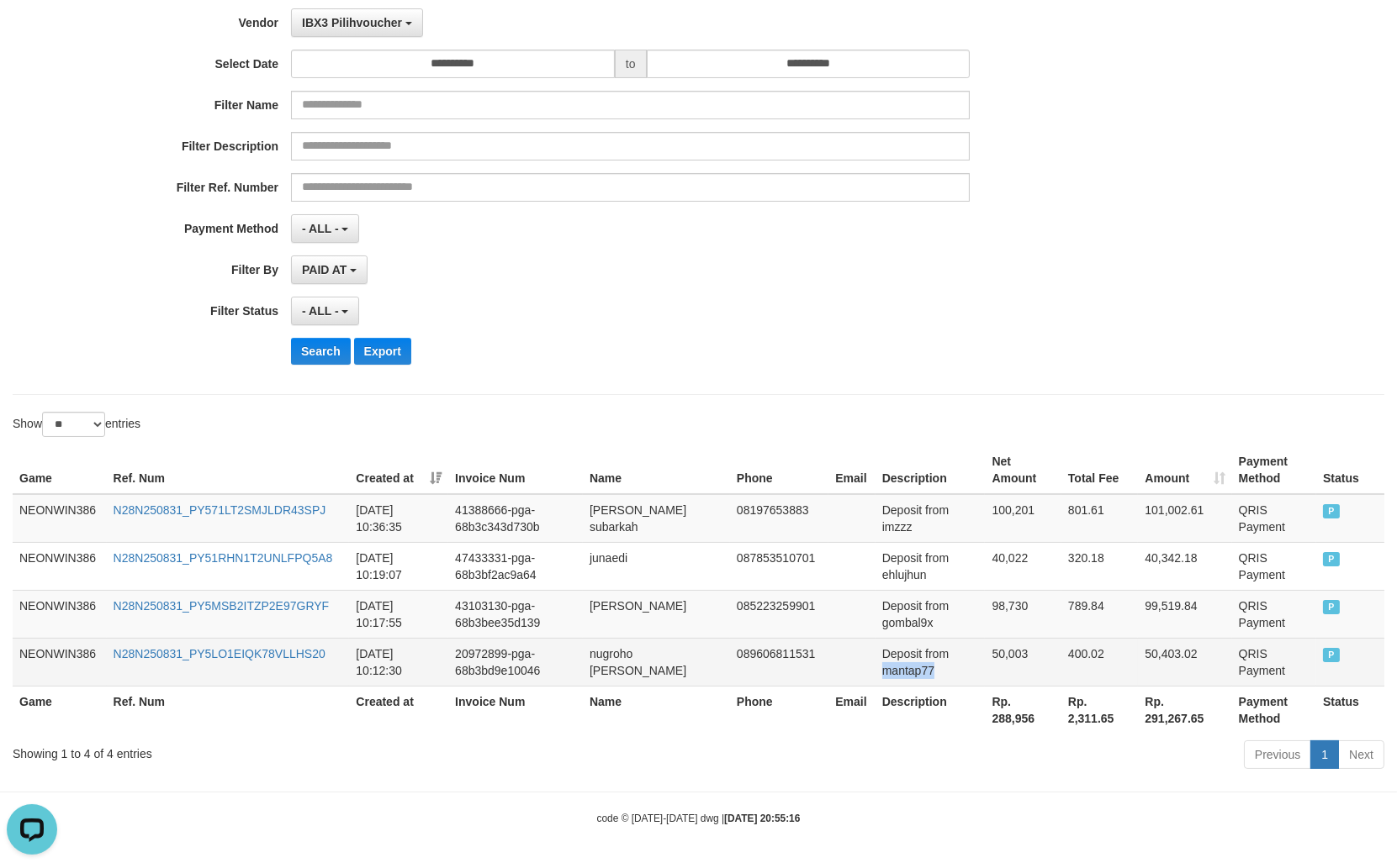
click at [876, 665] on td "Deposit from mantap77" at bounding box center [930, 662] width 111 height 48
click at [992, 651] on td "50,003" at bounding box center [1022, 662] width 76 height 48
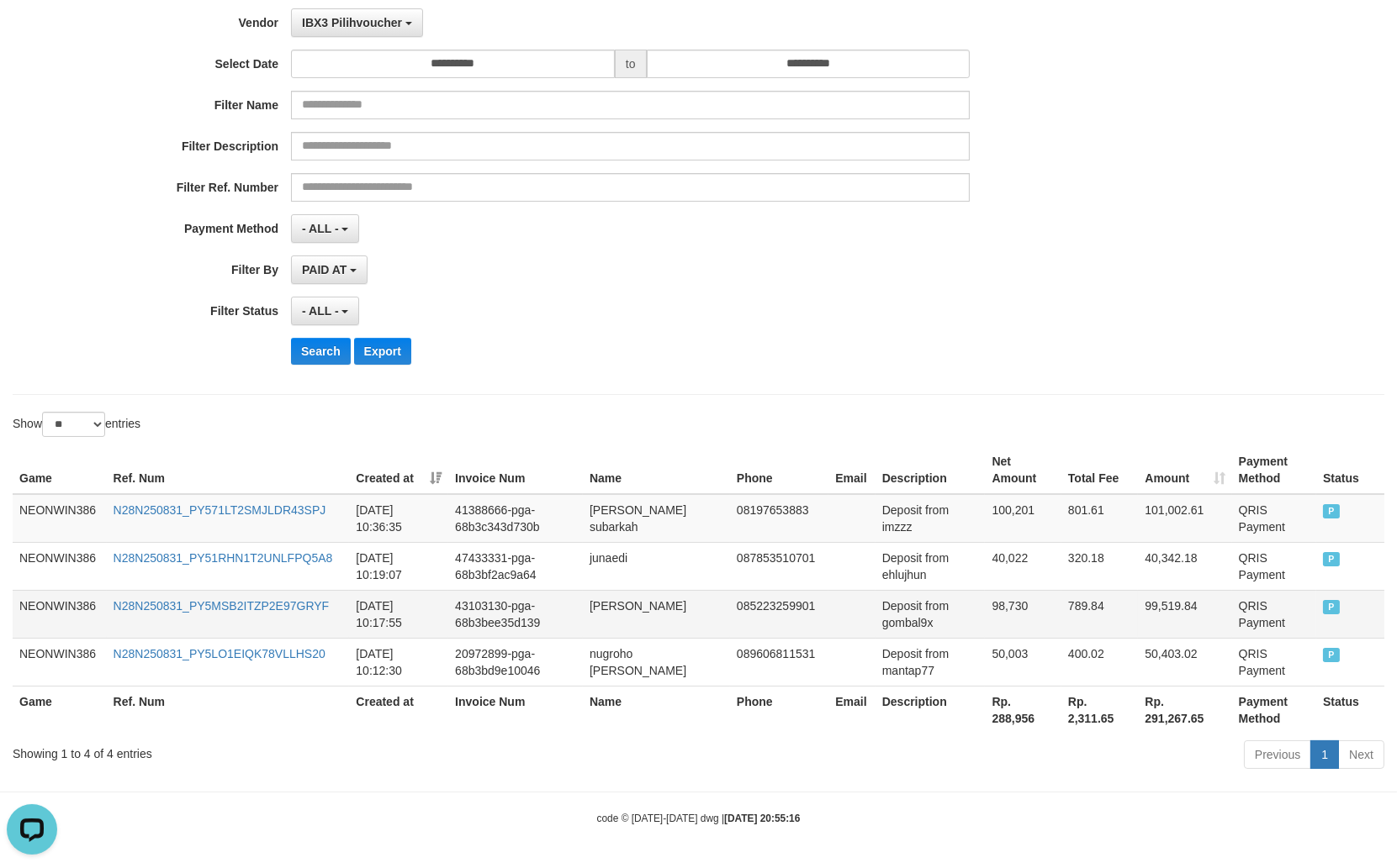
click at [608, 615] on td "[PERSON_NAME]" at bounding box center [656, 614] width 147 height 48
click at [612, 606] on td "[PERSON_NAME]" at bounding box center [656, 614] width 147 height 48
click at [606, 604] on td "[PERSON_NAME]" at bounding box center [656, 614] width 147 height 48
click at [897, 618] on td "Deposit from gombal9x" at bounding box center [930, 614] width 111 height 48
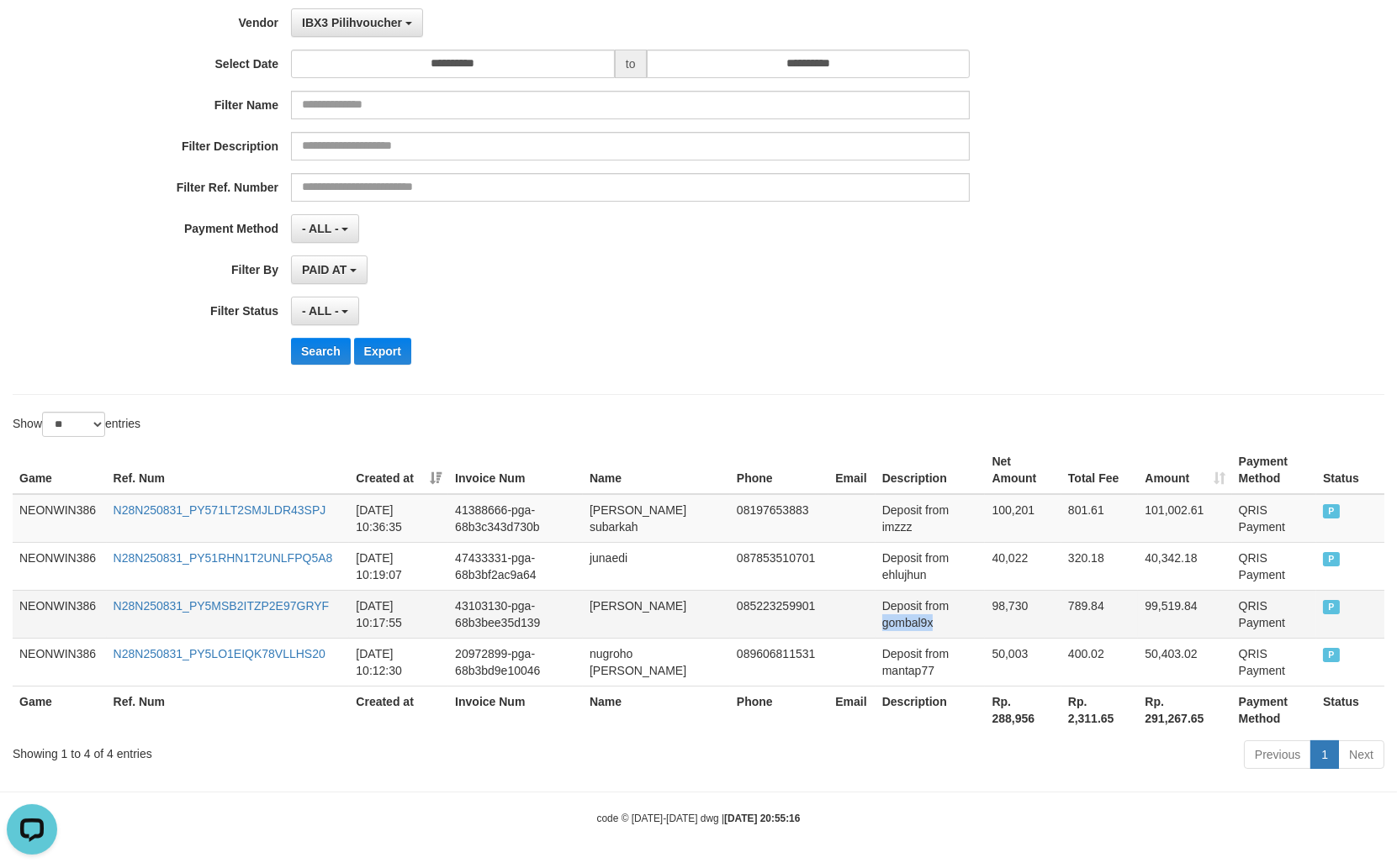
click at [897, 618] on td "Deposit from gombal9x" at bounding box center [930, 614] width 111 height 48
click at [1009, 615] on td "98,730" at bounding box center [1022, 614] width 76 height 48
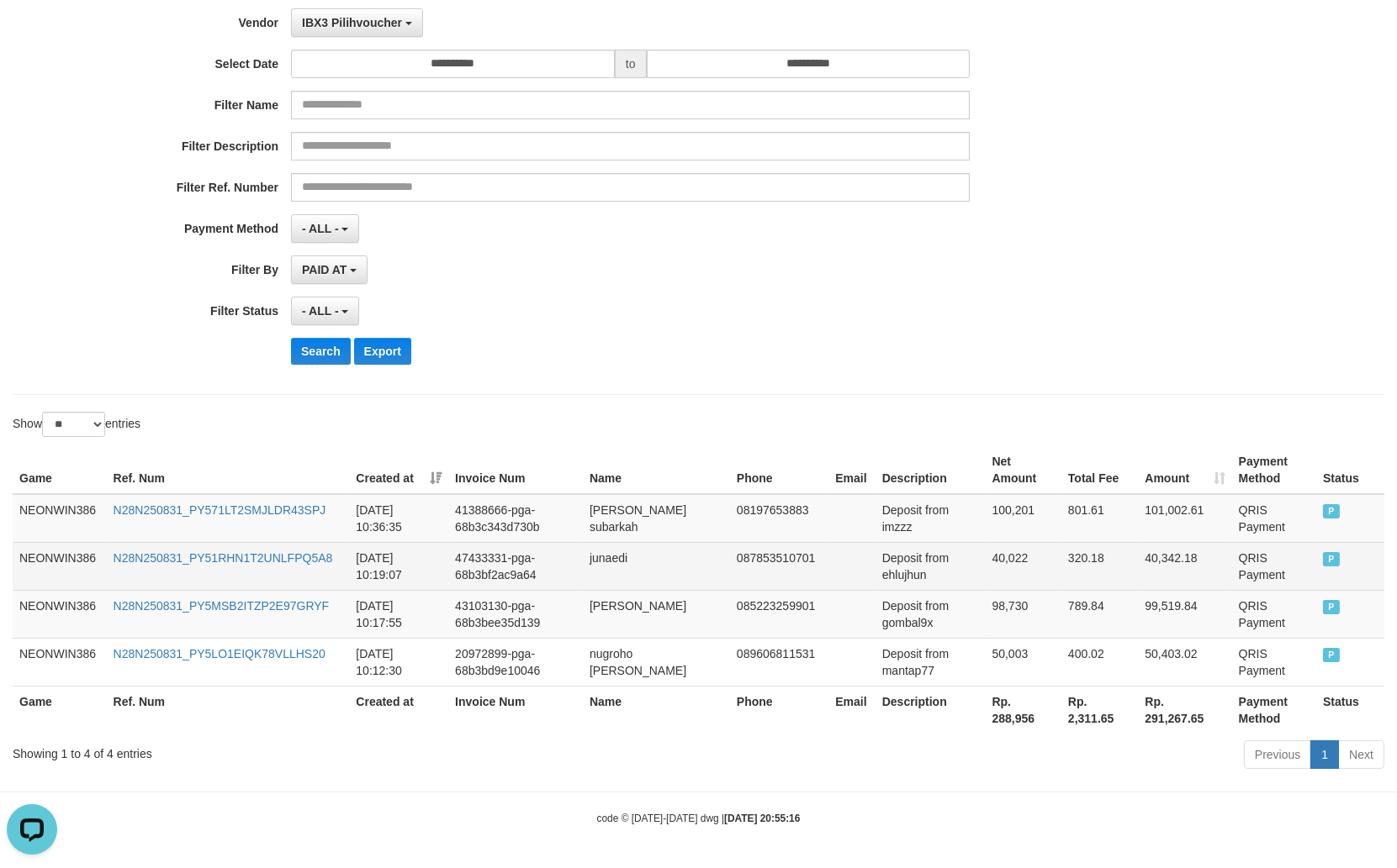
click at [601, 566] on td "junaedi" at bounding box center [656, 566] width 147 height 48
drag, startPoint x: 601, startPoint y: 566, endPoint x: 872, endPoint y: 522, distance: 274.5
click at [602, 565] on td "junaedi" at bounding box center [656, 566] width 147 height 48
click at [898, 579] on td "Deposit from ehlujhun" at bounding box center [930, 566] width 111 height 48
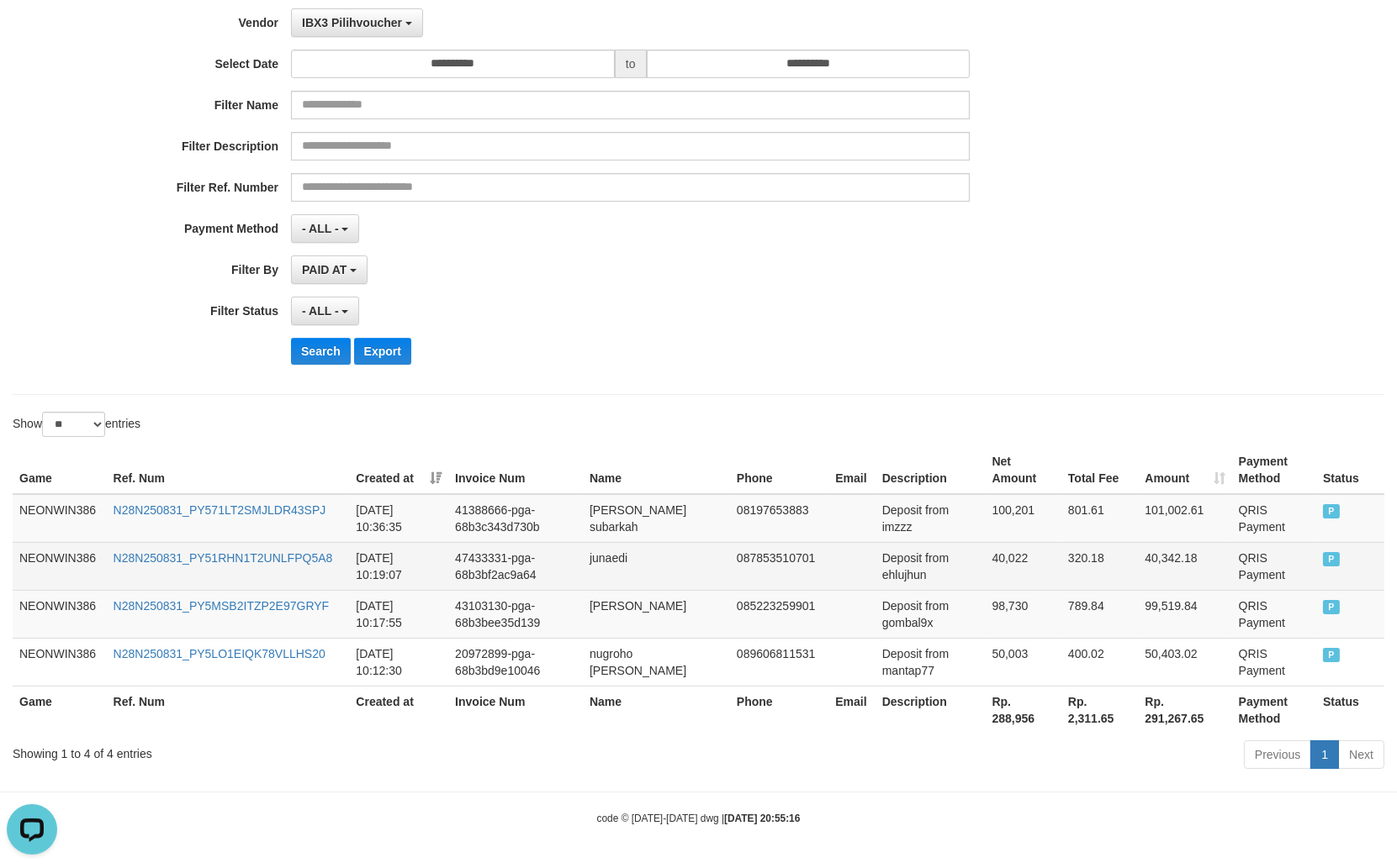
click at [1009, 575] on td "40,022" at bounding box center [1022, 566] width 76 height 48
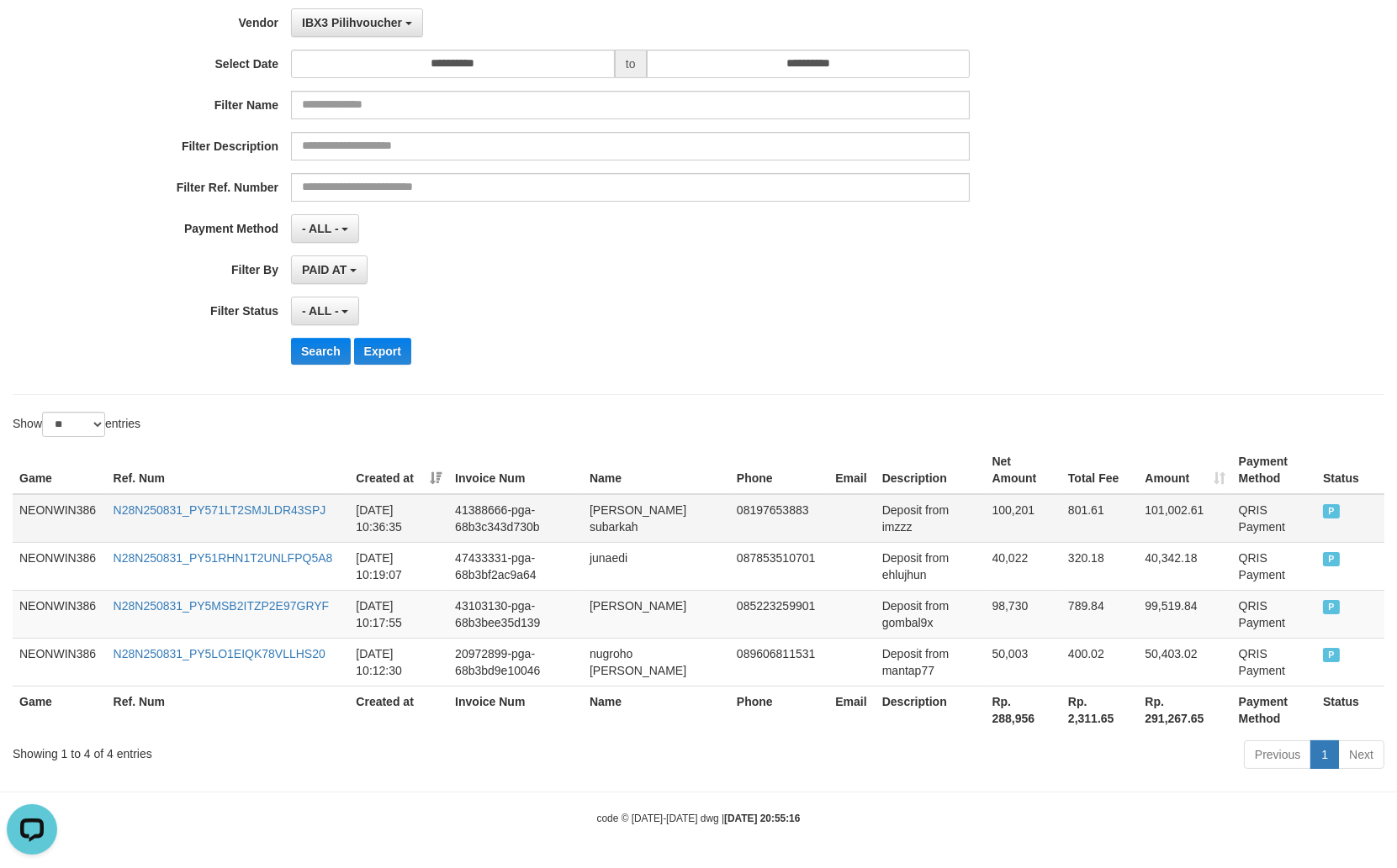
click at [609, 507] on td "[PERSON_NAME] subarkah" at bounding box center [656, 518] width 147 height 49
click at [659, 533] on td "[PERSON_NAME] subarkah" at bounding box center [656, 518] width 147 height 49
click at [895, 531] on td "Deposit from imzzz" at bounding box center [930, 518] width 111 height 49
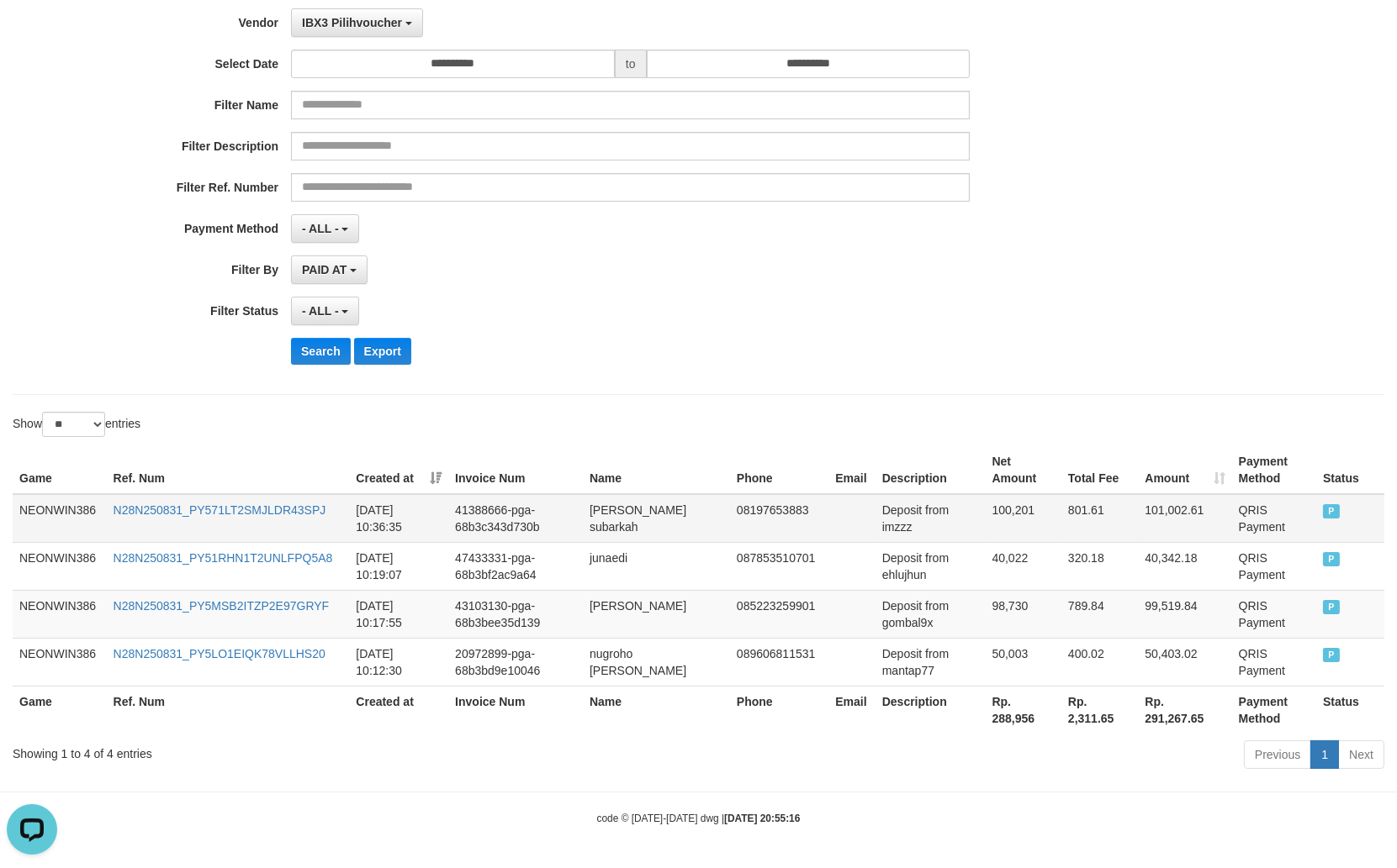
click at [1009, 519] on td "100,201" at bounding box center [1022, 518] width 76 height 49
click at [1011, 723] on th "Rp. 288,956" at bounding box center [1022, 710] width 76 height 48
